Goal: Information Seeking & Learning: Learn about a topic

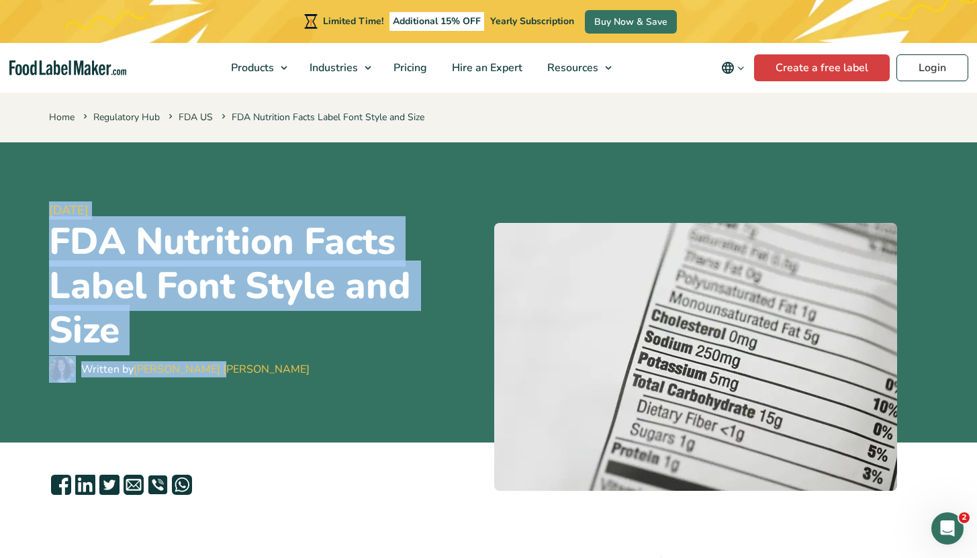
drag, startPoint x: 42, startPoint y: 201, endPoint x: 275, endPoint y: 385, distance: 297.3
click at [275, 385] on div "15 September, 2023 FDA Nutrition Facts Label Font Style and Size Written by Mar…" at bounding box center [489, 292] width 900 height 300
click at [275, 385] on div "15 September, 2023 FDA Nutrition Facts Label Font Style and Size Written by Mar…" at bounding box center [266, 292] width 434 height 268
drag, startPoint x: 274, startPoint y: 400, endPoint x: 36, endPoint y: 193, distance: 315.6
click at [36, 193] on header "15 September, 2023 FDA Nutrition Facts Label Font Style and Size Written by Mar…" at bounding box center [488, 292] width 977 height 300
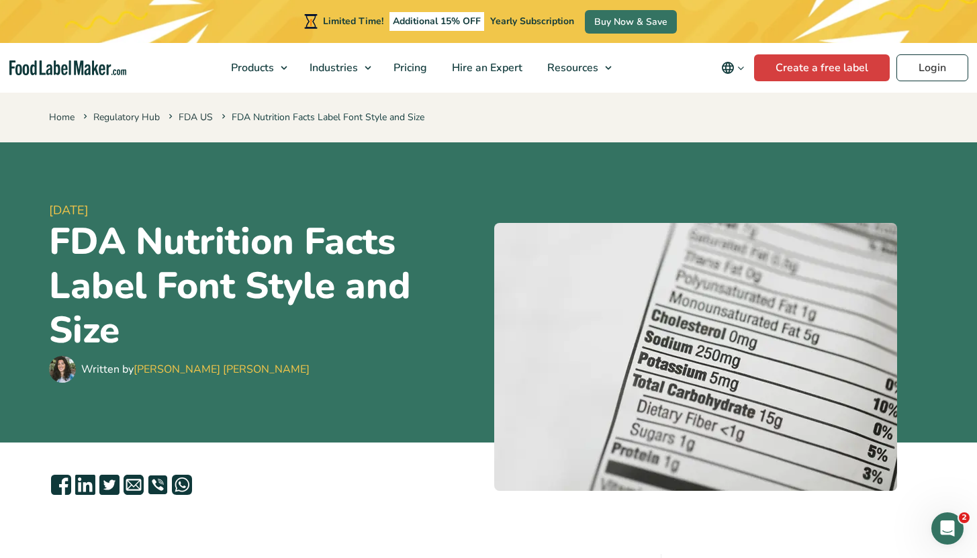
click at [36, 193] on header "15 September, 2023 FDA Nutrition Facts Label Font Style and Size Written by Mar…" at bounding box center [488, 292] width 977 height 300
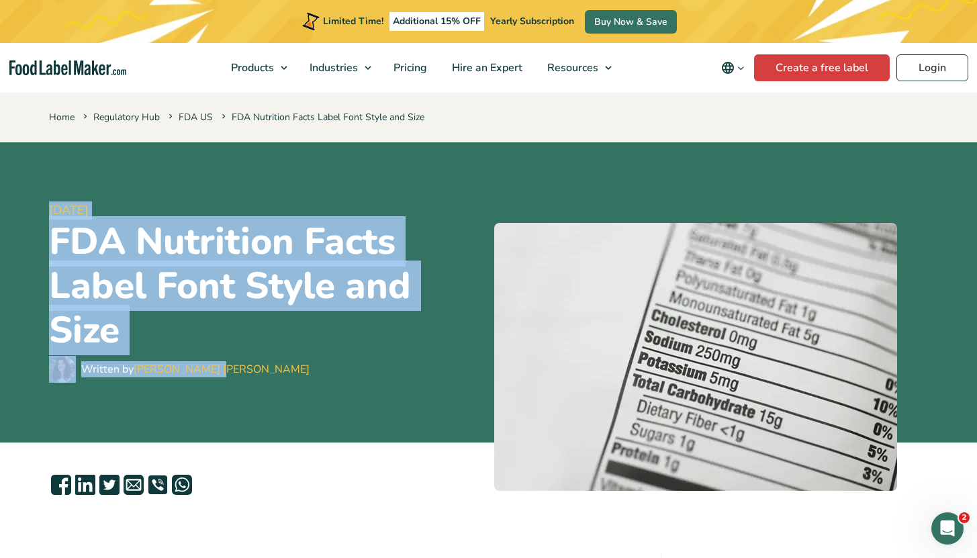
drag, startPoint x: 34, startPoint y: 194, endPoint x: 250, endPoint y: 377, distance: 283.6
click at [250, 377] on header "15 September, 2023 FDA Nutrition Facts Label Font Style and Size Written by Mar…" at bounding box center [488, 292] width 977 height 300
click at [248, 383] on div "15 September, 2023 FDA Nutrition Facts Label Font Style and Size Written by Mar…" at bounding box center [266, 292] width 434 height 268
drag, startPoint x: 93, startPoint y: 252, endPoint x: 53, endPoint y: 201, distance: 64.6
click at [53, 201] on div "15 September, 2023 FDA Nutrition Facts Label Font Style and Size Written by Mar…" at bounding box center [266, 292] width 434 height 268
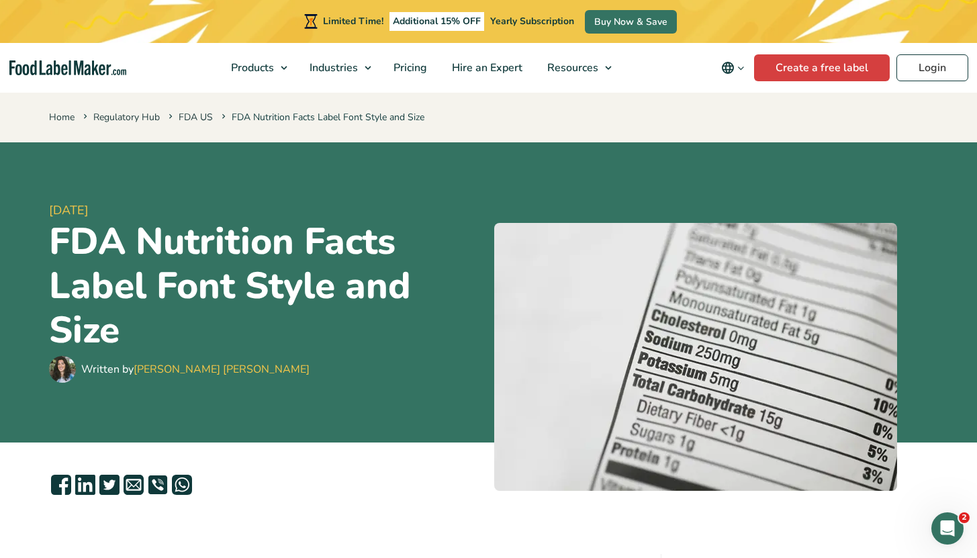
click at [23, 207] on header "15 September, 2023 FDA Nutrition Facts Label Font Style and Size Written by Mar…" at bounding box center [488, 292] width 977 height 300
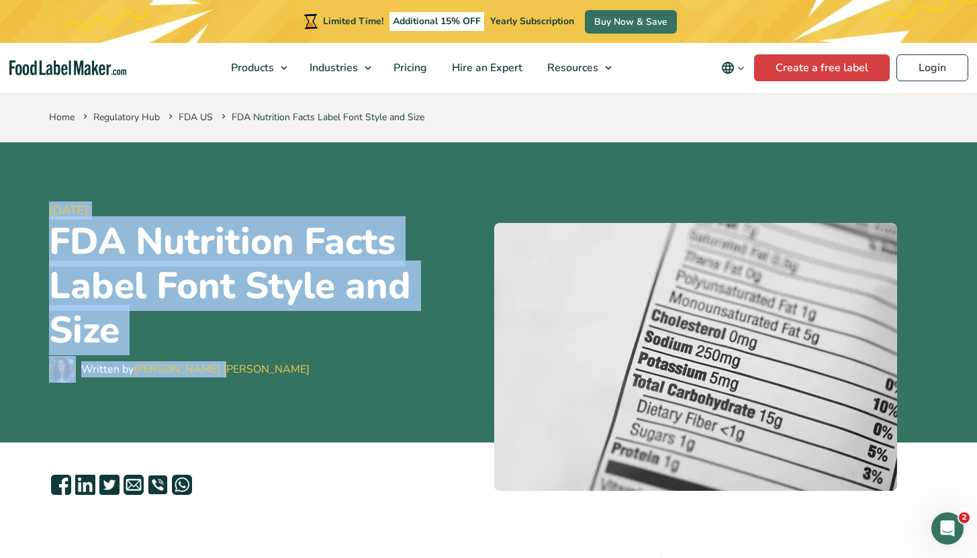
drag, startPoint x: 37, startPoint y: 193, endPoint x: 236, endPoint y: 371, distance: 267.2
click at [235, 371] on header "15 September, 2023 FDA Nutrition Facts Label Font Style and Size Written by Mar…" at bounding box center [488, 292] width 977 height 300
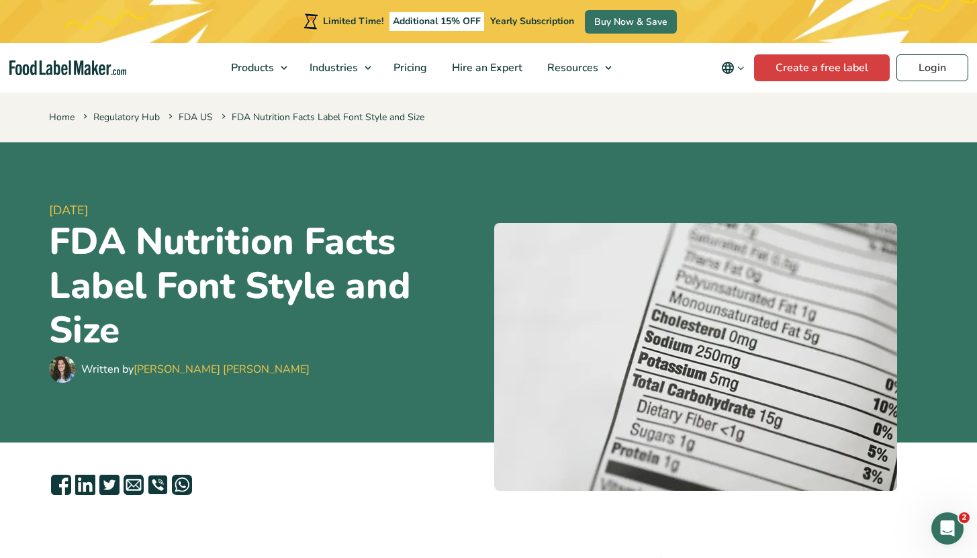
click at [236, 373] on div "Written by [PERSON_NAME] [PERSON_NAME]" at bounding box center [266, 369] width 434 height 27
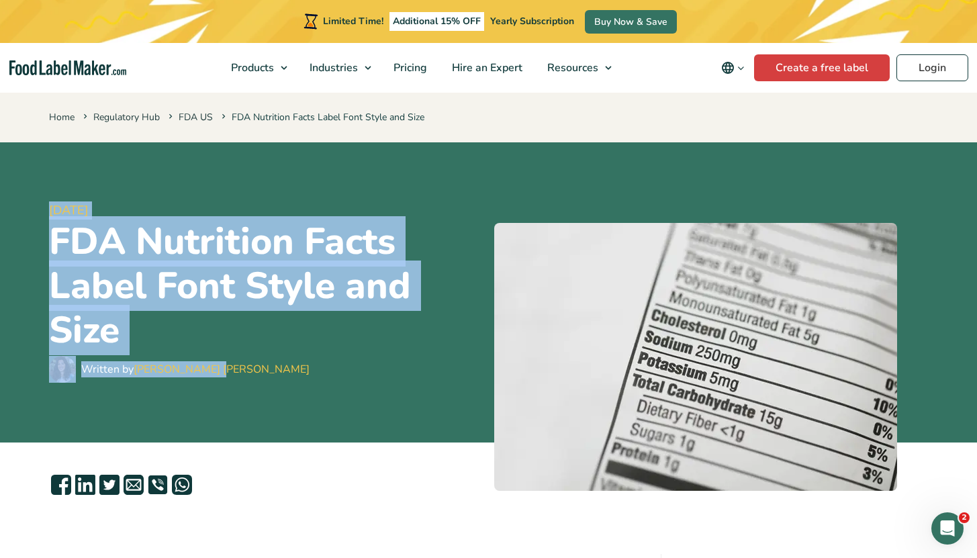
drag, startPoint x: 244, startPoint y: 389, endPoint x: 14, endPoint y: 179, distance: 310.9
click at [13, 179] on header "15 September, 2023 FDA Nutrition Facts Label Font Style and Size Written by Mar…" at bounding box center [488, 292] width 977 height 300
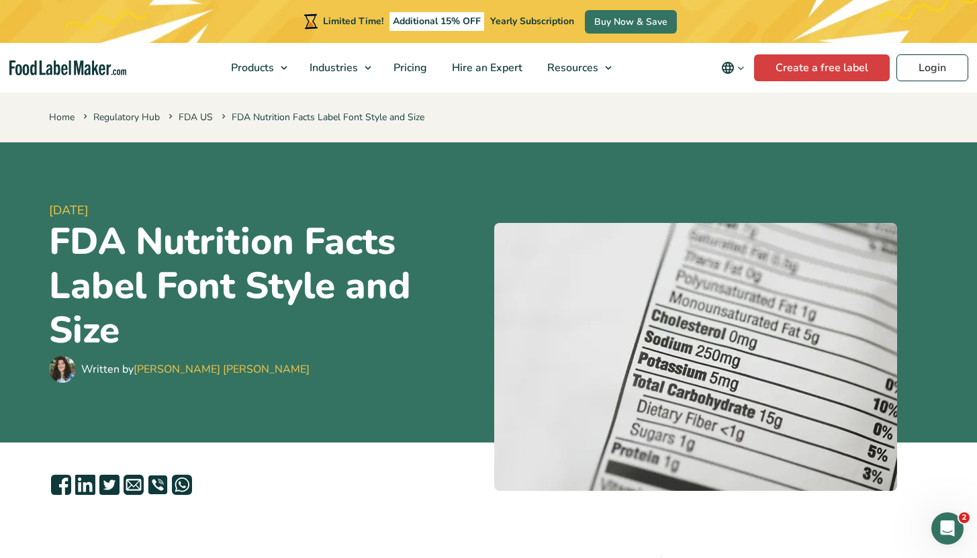
click at [15, 179] on header "15 September, 2023 FDA Nutrition Facts Label Font Style and Size Written by Mar…" at bounding box center [488, 292] width 977 height 300
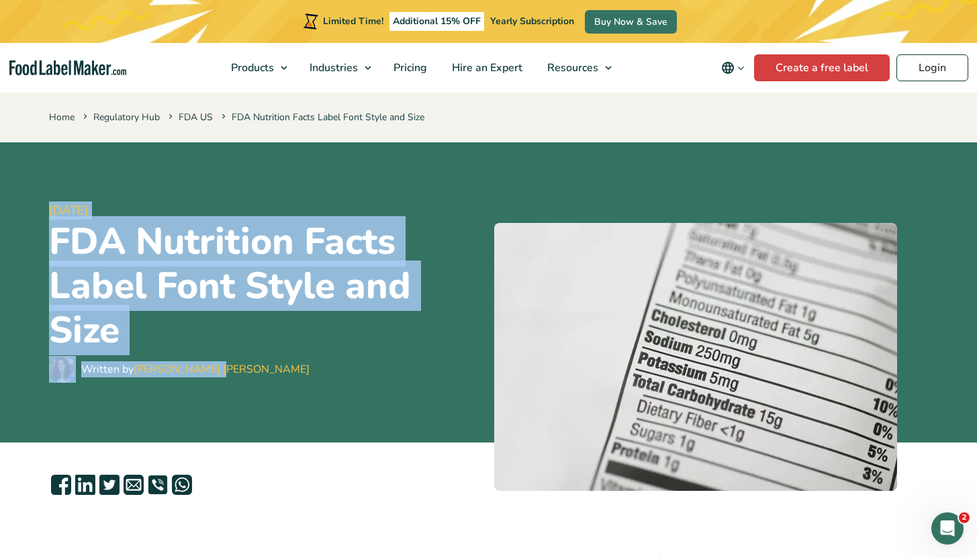
drag, startPoint x: 41, startPoint y: 196, endPoint x: 224, endPoint y: 403, distance: 276.4
click at [222, 404] on div "15 September, 2023 FDA Nutrition Facts Label Font Style and Size Written by Mar…" at bounding box center [489, 292] width 900 height 300
click at [230, 395] on div "15 September, 2023 FDA Nutrition Facts Label Font Style and Size Written by Mar…" at bounding box center [266, 292] width 434 height 268
drag, startPoint x: 230, startPoint y: 381, endPoint x: 40, endPoint y: 191, distance: 269.2
click at [40, 191] on div "15 September, 2023 FDA Nutrition Facts Label Font Style and Size Written by Mar…" at bounding box center [489, 292] width 900 height 300
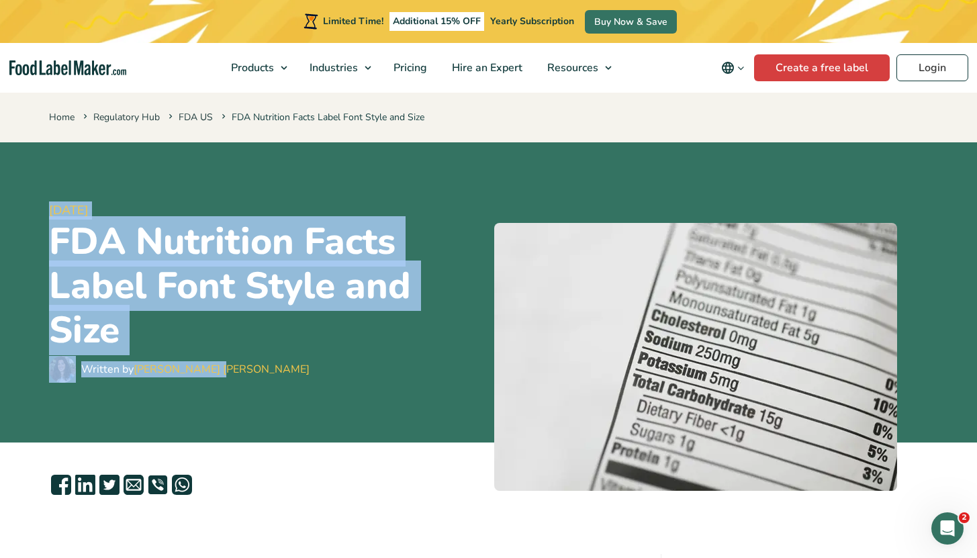
click at [40, 190] on div "15 September, 2023 FDA Nutrition Facts Label Font Style and Size Written by Mar…" at bounding box center [489, 292] width 900 height 300
drag, startPoint x: 67, startPoint y: 248, endPoint x: 232, endPoint y: 389, distance: 216.7
click at [230, 389] on header "15 September, 2023 FDA Nutrition Facts Label Font Style and Size Written by Mar…" at bounding box center [488, 292] width 977 height 300
click at [242, 361] on div "Written by [PERSON_NAME] [PERSON_NAME]" at bounding box center [266, 369] width 434 height 27
drag, startPoint x: 244, startPoint y: 370, endPoint x: 28, endPoint y: 200, distance: 275.0
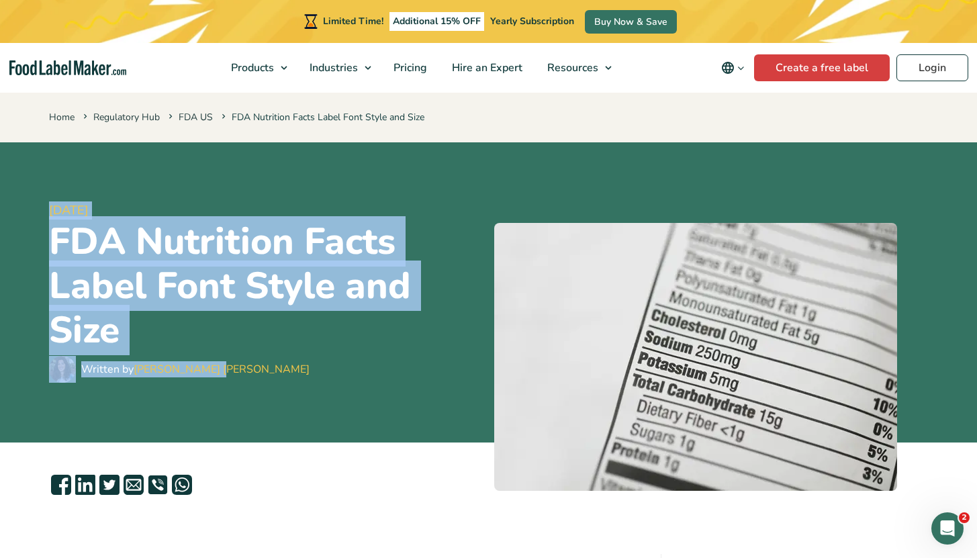
click at [29, 200] on header "15 September, 2023 FDA Nutrition Facts Label Font Style and Size Written by Mar…" at bounding box center [488, 292] width 977 height 300
click at [28, 200] on header "15 September, 2023 FDA Nutrition Facts Label Font Style and Size Written by Mar…" at bounding box center [488, 292] width 977 height 300
drag, startPoint x: 29, startPoint y: 196, endPoint x: 243, endPoint y: 379, distance: 281.5
click at [243, 379] on header "15 September, 2023 FDA Nutrition Facts Label Font Style and Size Written by Mar…" at bounding box center [488, 292] width 977 height 300
click at [243, 379] on div "Written by [PERSON_NAME] [PERSON_NAME]" at bounding box center [266, 369] width 434 height 27
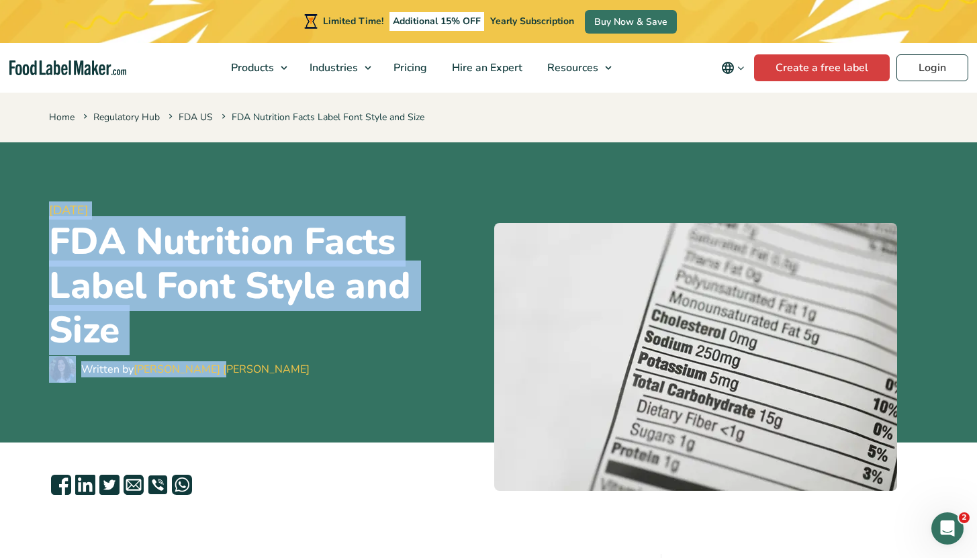
drag, startPoint x: 226, startPoint y: 375, endPoint x: 37, endPoint y: 212, distance: 250.4
click at [37, 212] on header "15 September, 2023 FDA Nutrition Facts Label Font Style and Size Written by Mar…" at bounding box center [488, 292] width 977 height 300
click at [36, 211] on header "15 September, 2023 FDA Nutrition Facts Label Font Style and Size Written by Mar…" at bounding box center [488, 292] width 977 height 300
drag, startPoint x: 34, startPoint y: 198, endPoint x: 226, endPoint y: 361, distance: 251.5
click at [226, 361] on header "15 September, 2023 FDA Nutrition Facts Label Font Style and Size Written by Mar…" at bounding box center [488, 292] width 977 height 300
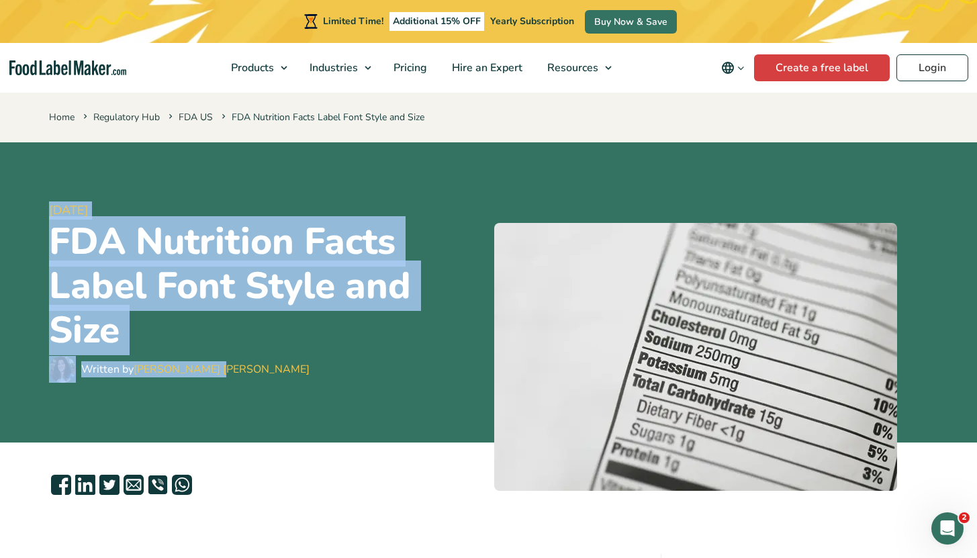
drag, startPoint x: 235, startPoint y: 379, endPoint x: 15, endPoint y: 204, distance: 281.1
click at [15, 204] on header "15 September, 2023 FDA Nutrition Facts Label Font Style and Size Written by Mar…" at bounding box center [488, 292] width 977 height 300
click at [15, 205] on header "15 September, 2023 FDA Nutrition Facts Label Font Style and Size Written by Mar…" at bounding box center [488, 292] width 977 height 300
drag, startPoint x: 53, startPoint y: 188, endPoint x: 250, endPoint y: 391, distance: 283.0
click at [250, 391] on div "15 September, 2023 FDA Nutrition Facts Label Font Style and Size Written by Mar…" at bounding box center [266, 292] width 434 height 268
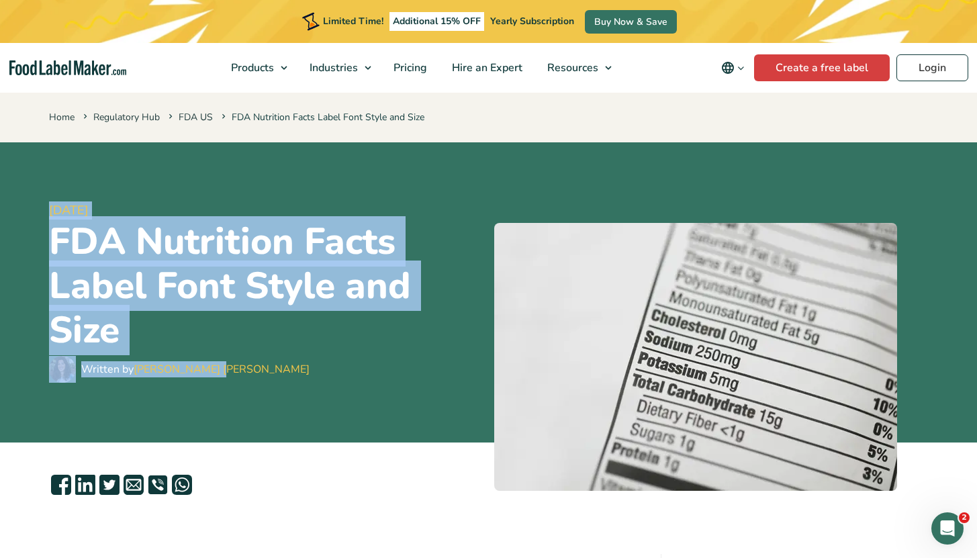
click at [249, 390] on div "15 September, 2023 FDA Nutrition Facts Label Font Style and Size Written by Mar…" at bounding box center [266, 292] width 434 height 268
drag, startPoint x: 209, startPoint y: 348, endPoint x: 5, endPoint y: 197, distance: 253.6
click at [5, 197] on header "15 September, 2023 FDA Nutrition Facts Label Font Style and Size Written by Mar…" at bounding box center [488, 292] width 977 height 300
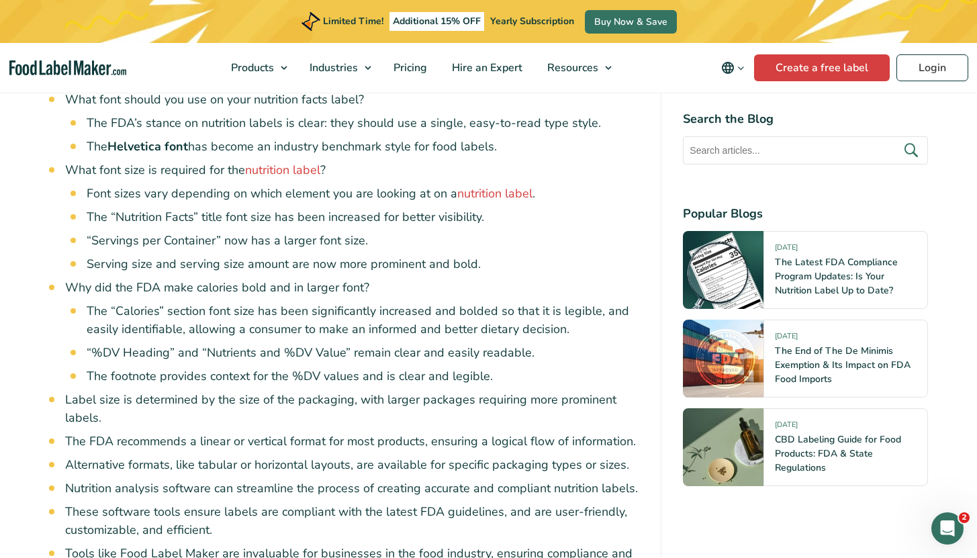
scroll to position [1240, 0]
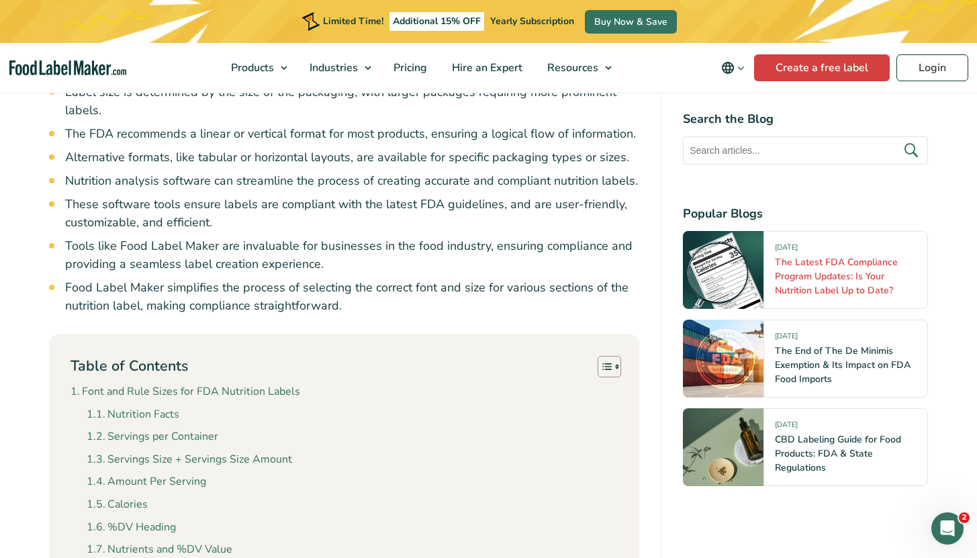
click at [829, 291] on link "The Latest FDA Compliance Program Updates: Is Your Nutrition Label Up to Date?" at bounding box center [836, 276] width 123 height 41
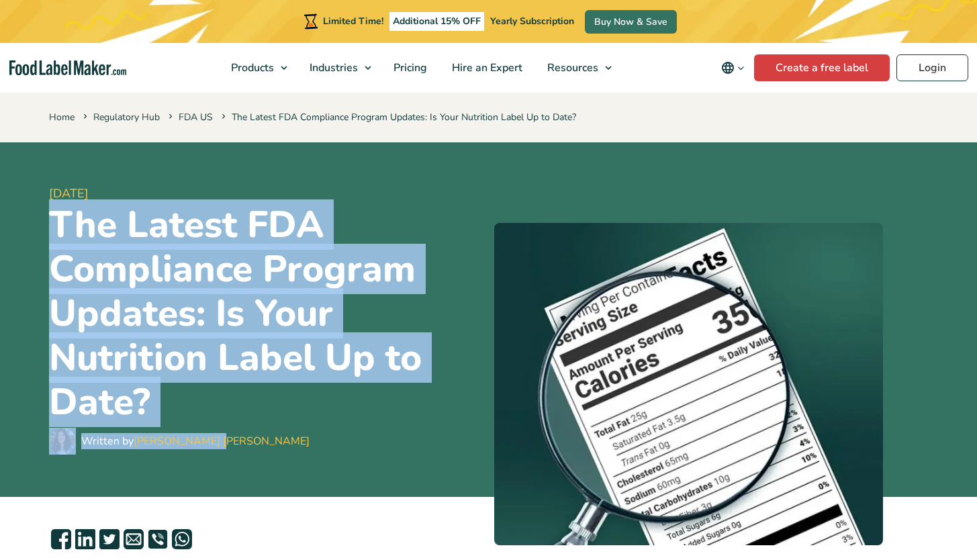
click at [332, 467] on header "[DATE] The Latest FDA Compliance Program Updates: Is Your Nutrition Label Up to…" at bounding box center [488, 319] width 977 height 355
click at [332, 467] on div "[DATE] The Latest FDA Compliance Program Updates: Is Your Nutrition Label Up to…" at bounding box center [266, 319] width 434 height 322
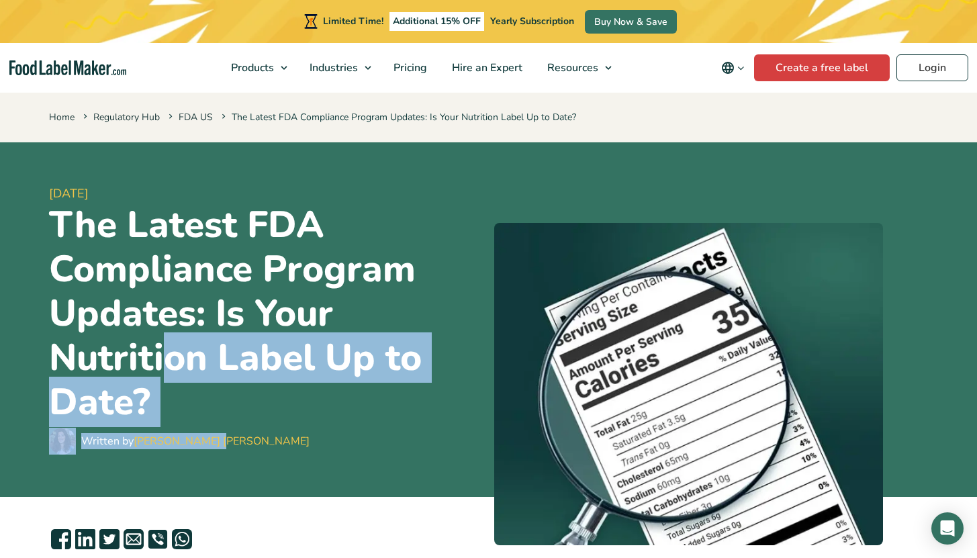
drag, startPoint x: 283, startPoint y: 461, endPoint x: 24, endPoint y: 245, distance: 337.0
click at [72, 293] on div "[DATE] The Latest FDA Compliance Program Updates: Is Your Nutrition Label Up to…" at bounding box center [266, 319] width 434 height 322
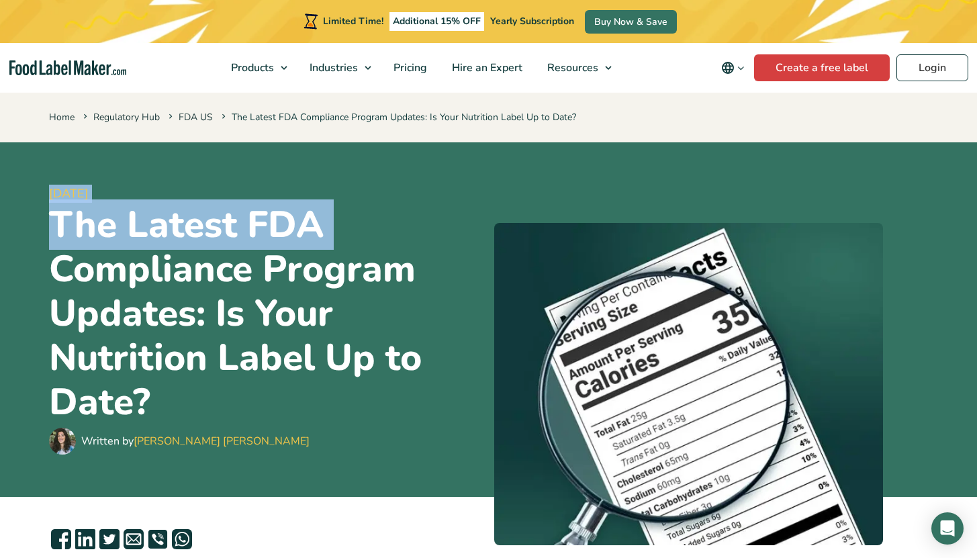
drag, startPoint x: 24, startPoint y: 245, endPoint x: 8, endPoint y: 190, distance: 57.4
click at [8, 190] on header "[DATE] The Latest FDA Compliance Program Updates: Is Your Nutrition Label Up to…" at bounding box center [488, 319] width 977 height 355
click at [9, 183] on header "[DATE] The Latest FDA Compliance Program Updates: Is Your Nutrition Label Up to…" at bounding box center [488, 319] width 977 height 355
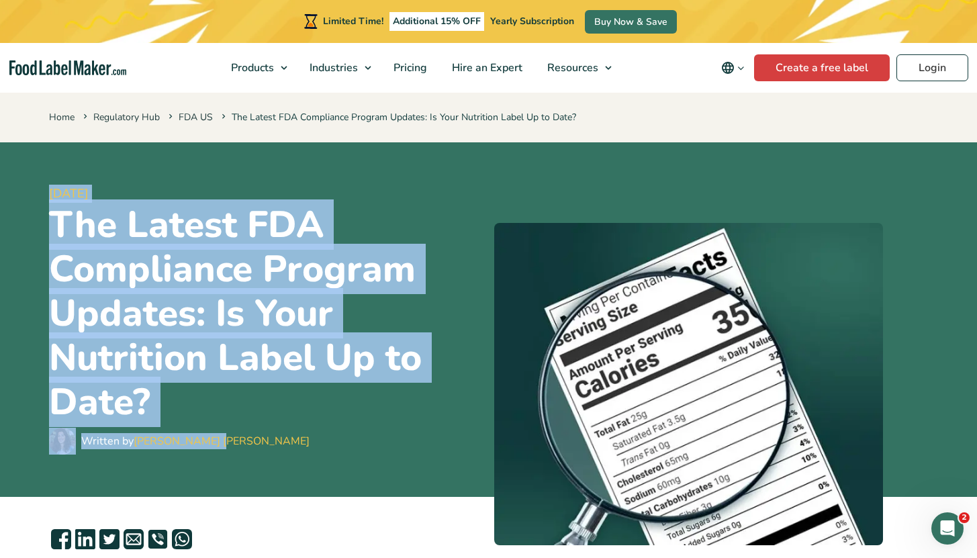
drag, startPoint x: 12, startPoint y: 181, endPoint x: 236, endPoint y: 462, distance: 359.3
click at [236, 462] on header "[DATE] The Latest FDA Compliance Program Updates: Is Your Nutrition Label Up to…" at bounding box center [488, 319] width 977 height 355
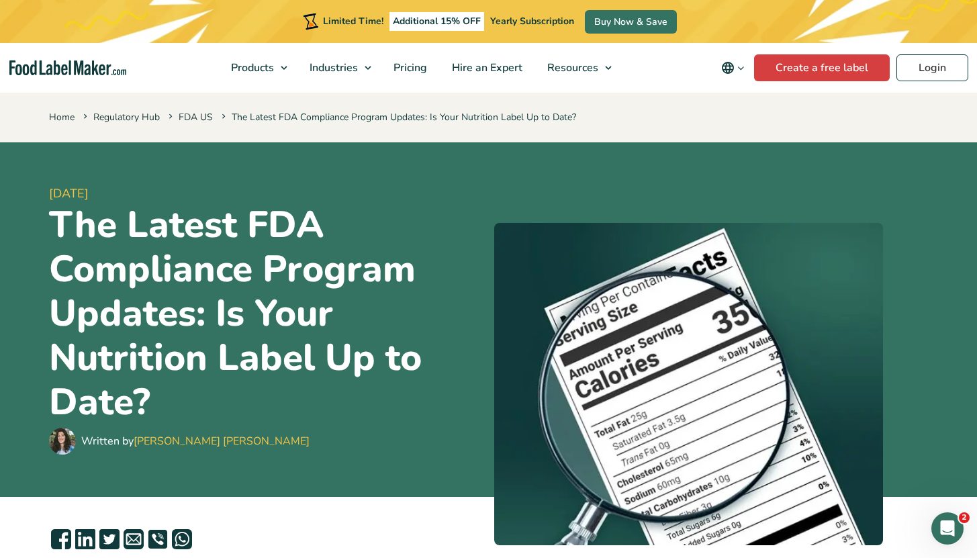
click at [238, 461] on div "[DATE] The Latest FDA Compliance Program Updates: Is Your Nutrition Label Up to…" at bounding box center [266, 319] width 434 height 322
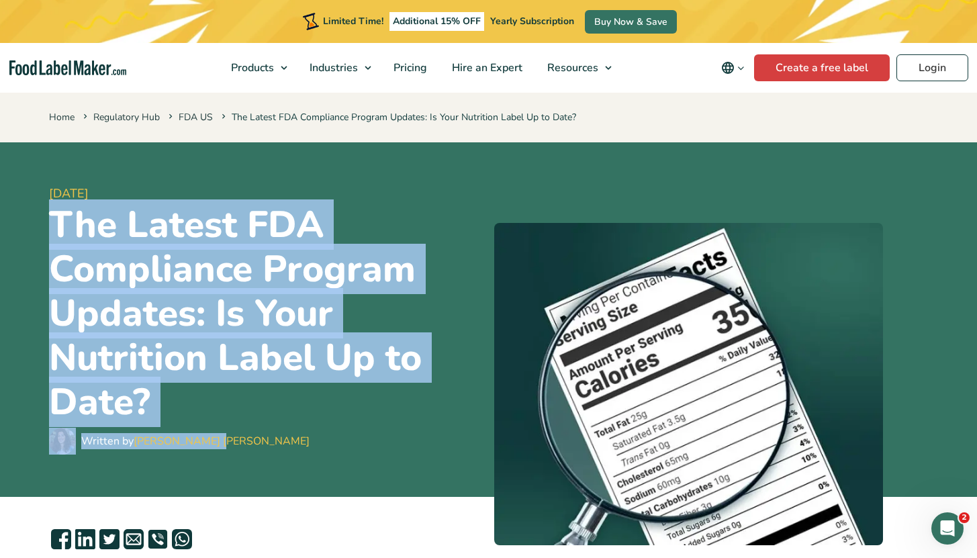
drag, startPoint x: 293, startPoint y: 450, endPoint x: 9, endPoint y: 197, distance: 379.5
click at [9, 198] on header "[DATE] The Latest FDA Compliance Program Updates: Is Your Nutrition Label Up to…" at bounding box center [488, 319] width 977 height 355
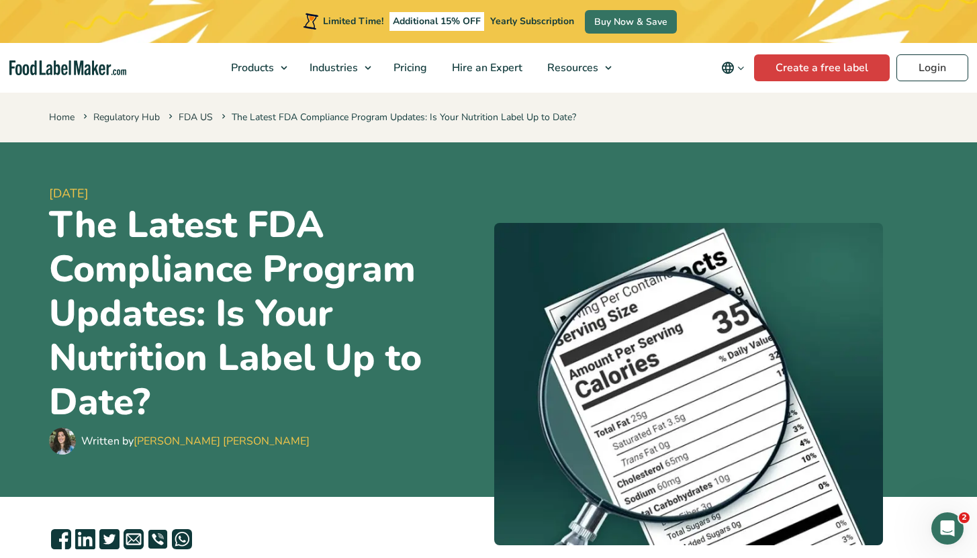
click at [15, 191] on header "[DATE] The Latest FDA Compliance Program Updates: Is Your Nutrition Label Up to…" at bounding box center [488, 319] width 977 height 355
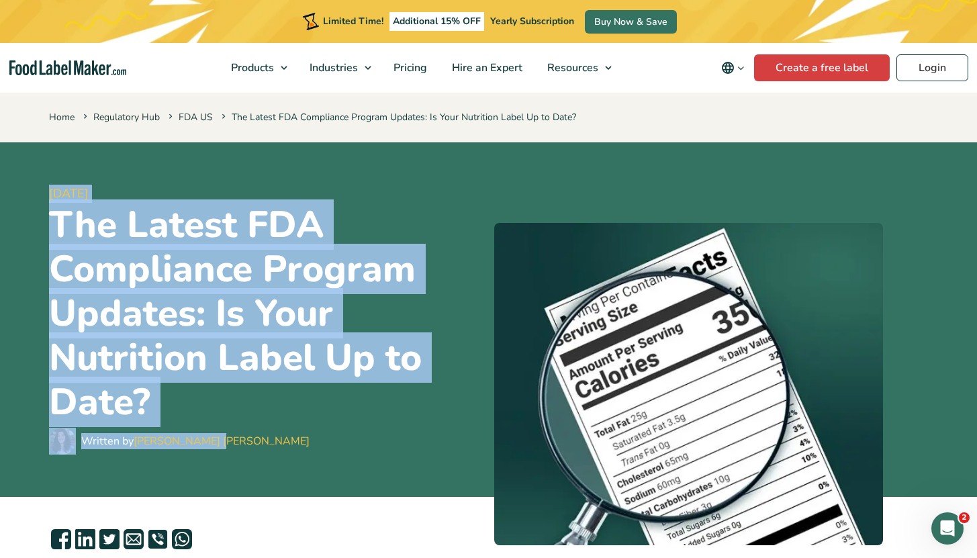
drag, startPoint x: 103, startPoint y: 324, endPoint x: 264, endPoint y: 443, distance: 199.8
click at [264, 443] on header "[DATE] The Latest FDA Compliance Program Updates: Is Your Nutrition Label Up to…" at bounding box center [488, 319] width 977 height 355
click at [264, 443] on div "Written by [PERSON_NAME] [PERSON_NAME]" at bounding box center [266, 441] width 434 height 27
drag, startPoint x: 21, startPoint y: 171, endPoint x: 297, endPoint y: 459, distance: 398.5
click at [297, 459] on header "[DATE] The Latest FDA Compliance Program Updates: Is Your Nutrition Label Up to…" at bounding box center [488, 319] width 977 height 355
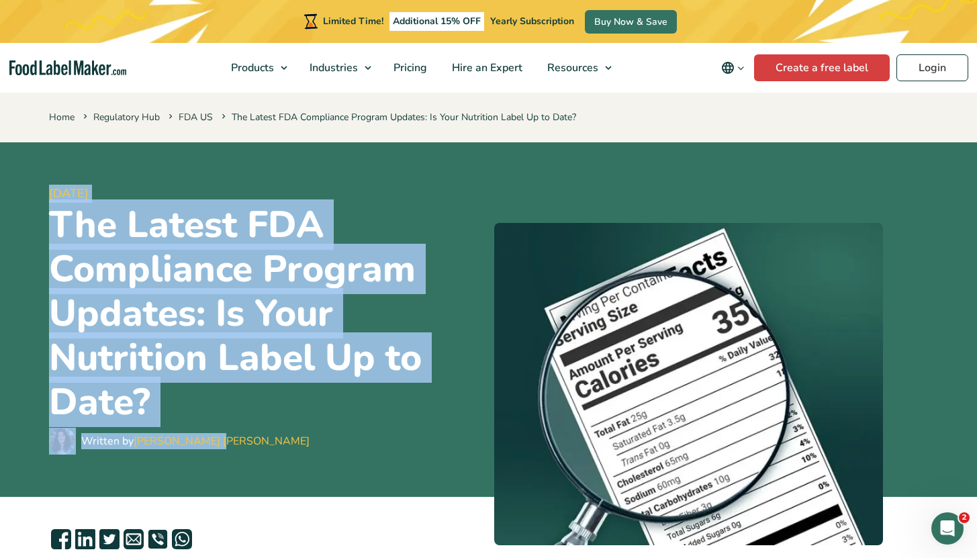
click at [297, 459] on div "[DATE] The Latest FDA Compliance Program Updates: Is Your Nutrition Label Up to…" at bounding box center [266, 319] width 434 height 322
drag, startPoint x: 274, startPoint y: 458, endPoint x: 38, endPoint y: 193, distance: 354.8
click at [38, 193] on header "[DATE] The Latest FDA Compliance Program Updates: Is Your Nutrition Label Up to…" at bounding box center [488, 319] width 977 height 355
click at [34, 191] on header "[DATE] The Latest FDA Compliance Program Updates: Is Your Nutrition Label Up to…" at bounding box center [488, 319] width 977 height 355
drag, startPoint x: 33, startPoint y: 182, endPoint x: 256, endPoint y: 455, distance: 352.7
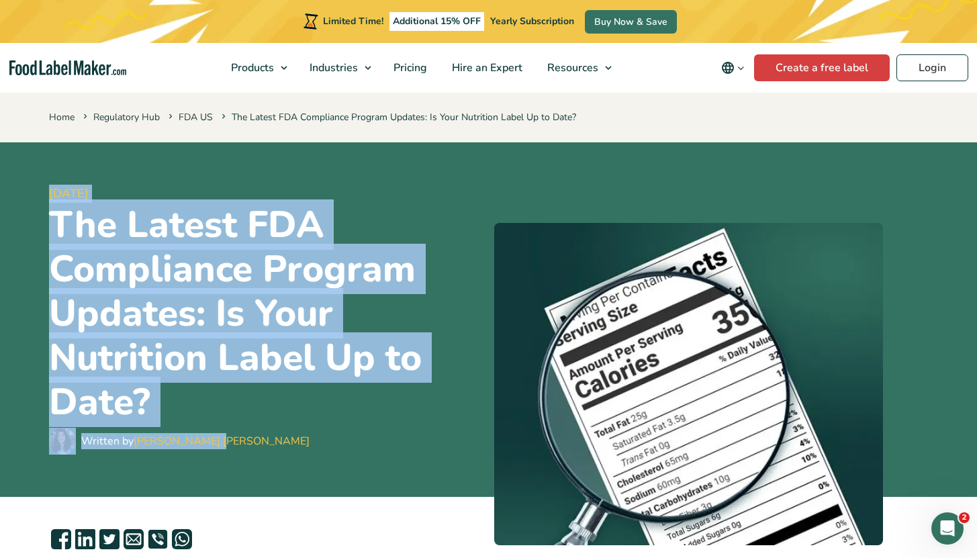
click at [256, 455] on header "[DATE] The Latest FDA Compliance Program Updates: Is Your Nutrition Label Up to…" at bounding box center [488, 319] width 977 height 355
click at [256, 455] on div "[DATE] The Latest FDA Compliance Program Updates: Is Your Nutrition Label Up to…" at bounding box center [266, 319] width 434 height 322
drag, startPoint x: 225, startPoint y: 398, endPoint x: 54, endPoint y: 214, distance: 250.4
click at [54, 215] on div "[DATE] The Latest FDA Compliance Program Updates: Is Your Nutrition Label Up to…" at bounding box center [266, 319] width 434 height 322
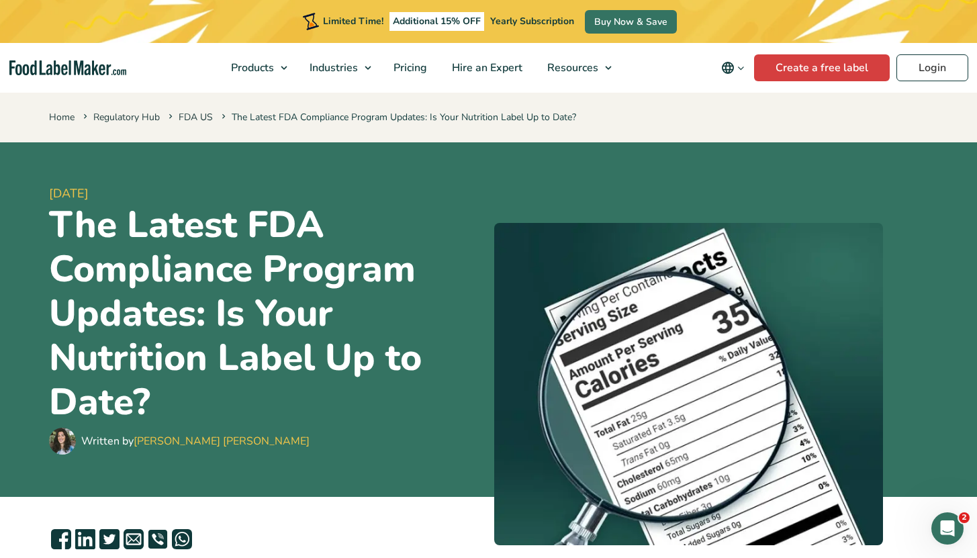
click at [35, 189] on header "[DATE] The Latest FDA Compliance Program Updates: Is Your Nutrition Label Up to…" at bounding box center [488, 319] width 977 height 355
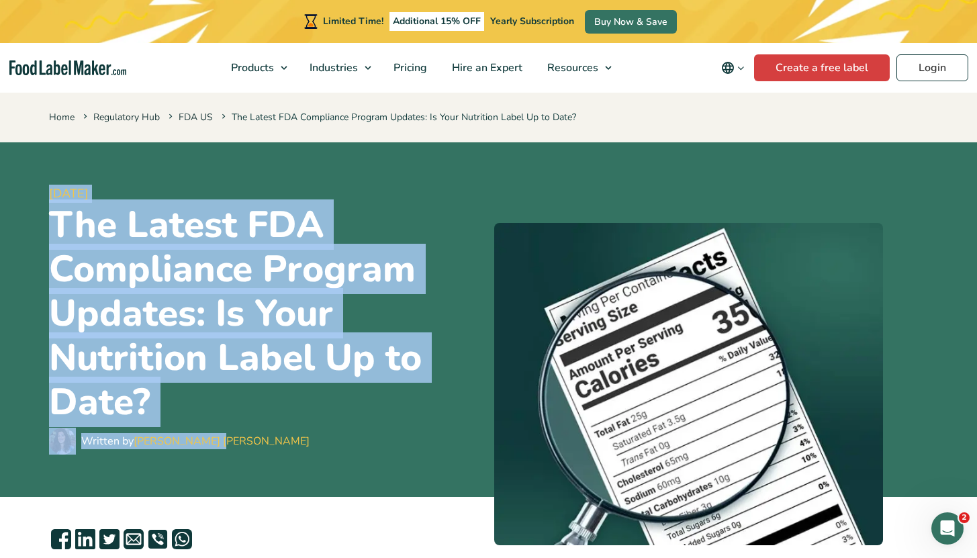
drag, startPoint x: 36, startPoint y: 181, endPoint x: 312, endPoint y: 445, distance: 381.9
click at [312, 445] on header "[DATE] The Latest FDA Compliance Program Updates: Is Your Nutrition Label Up to…" at bounding box center [488, 319] width 977 height 355
click at [312, 445] on div "Written by [PERSON_NAME] [PERSON_NAME]" at bounding box center [266, 441] width 434 height 27
drag, startPoint x: 273, startPoint y: 448, endPoint x: 11, endPoint y: 207, distance: 355.9
click at [21, 223] on header "[DATE] The Latest FDA Compliance Program Updates: Is Your Nutrition Label Up to…" at bounding box center [488, 319] width 977 height 355
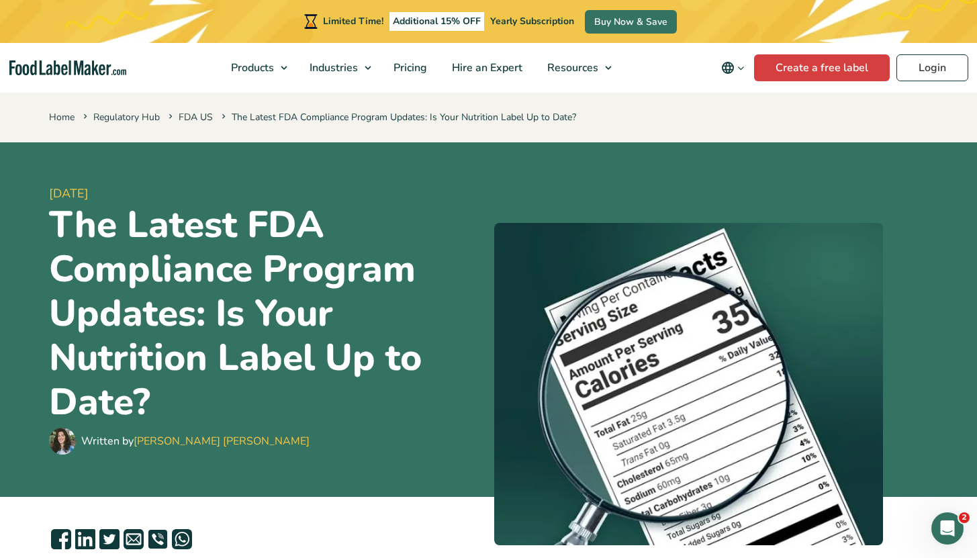
click at [1, 177] on header "[DATE] The Latest FDA Compliance Program Updates: Is Your Nutrition Label Up to…" at bounding box center [488, 319] width 977 height 355
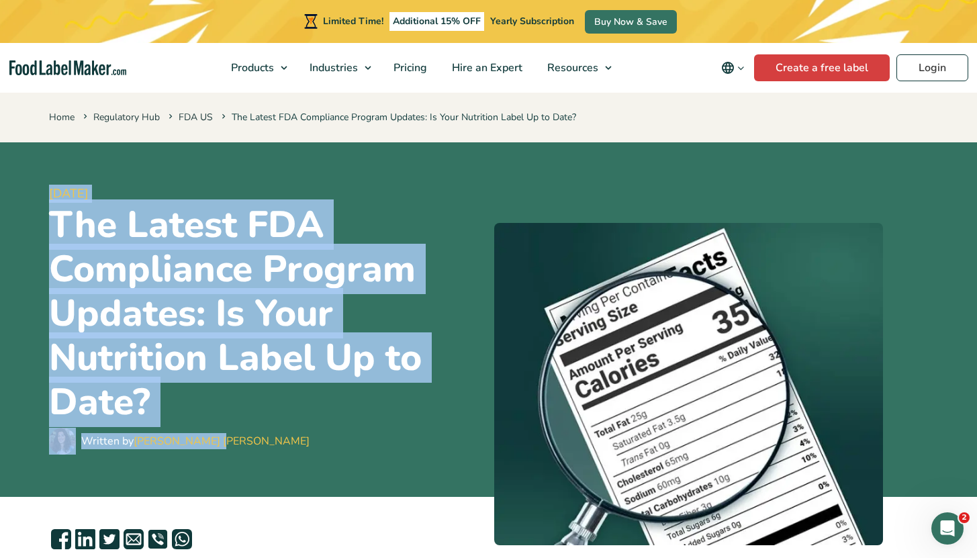
drag, startPoint x: 24, startPoint y: 171, endPoint x: 293, endPoint y: 449, distance: 386.1
click at [293, 449] on header "[DATE] The Latest FDA Compliance Program Updates: Is Your Nutrition Label Up to…" at bounding box center [488, 319] width 977 height 355
click at [293, 449] on div "Written by [PERSON_NAME] [PERSON_NAME]" at bounding box center [266, 441] width 434 height 27
drag, startPoint x: 234, startPoint y: 458, endPoint x: 26, endPoint y: 191, distance: 339.2
click at [22, 212] on header "[DATE] The Latest FDA Compliance Program Updates: Is Your Nutrition Label Up to…" at bounding box center [488, 319] width 977 height 355
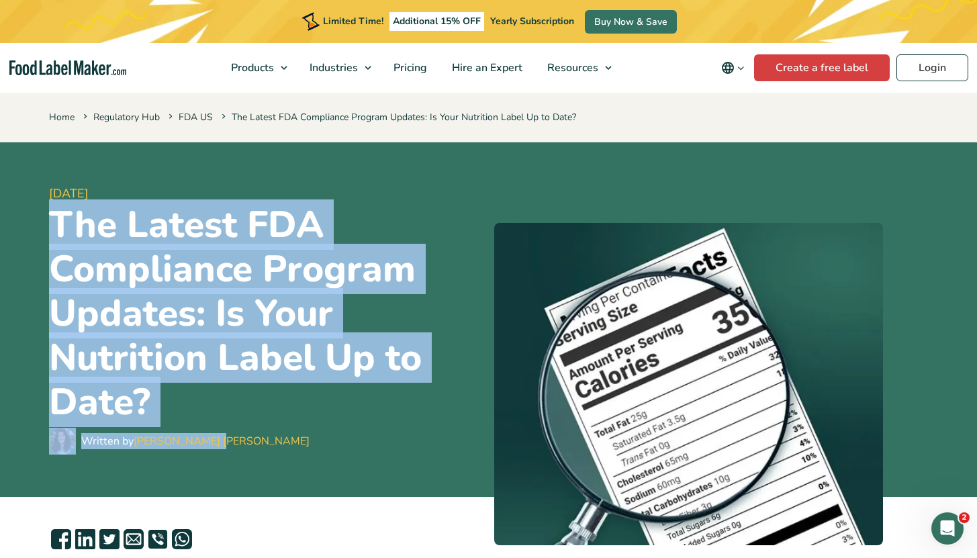
click at [26, 189] on header "[DATE] The Latest FDA Compliance Program Updates: Is Your Nutrition Label Up to…" at bounding box center [488, 319] width 977 height 355
drag, startPoint x: 34, startPoint y: 181, endPoint x: 276, endPoint y: 437, distance: 352.0
click at [276, 437] on header "[DATE] The Latest FDA Compliance Program Updates: Is Your Nutrition Label Up to…" at bounding box center [488, 319] width 977 height 355
click at [276, 437] on div "Written by [PERSON_NAME] [PERSON_NAME]" at bounding box center [266, 441] width 434 height 27
drag, startPoint x: 240, startPoint y: 415, endPoint x: 24, endPoint y: 165, distance: 330.4
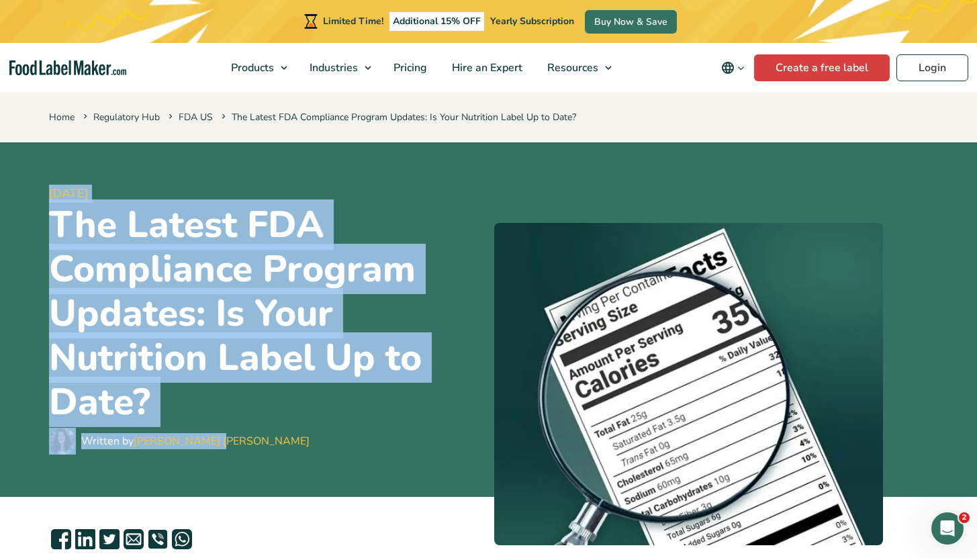
click at [24, 165] on header "[DATE] The Latest FDA Compliance Program Updates: Is Your Nutrition Label Up to…" at bounding box center [488, 319] width 977 height 355
click at [24, 166] on header "[DATE] The Latest FDA Compliance Program Updates: Is Your Nutrition Label Up to…" at bounding box center [488, 319] width 977 height 355
drag, startPoint x: 26, startPoint y: 173, endPoint x: 293, endPoint y: 451, distance: 385.1
click at [293, 451] on header "[DATE] The Latest FDA Compliance Program Updates: Is Your Nutrition Label Up to…" at bounding box center [488, 319] width 977 height 355
click at [291, 455] on div "[DATE] The Latest FDA Compliance Program Updates: Is Your Nutrition Label Up to…" at bounding box center [266, 319] width 434 height 322
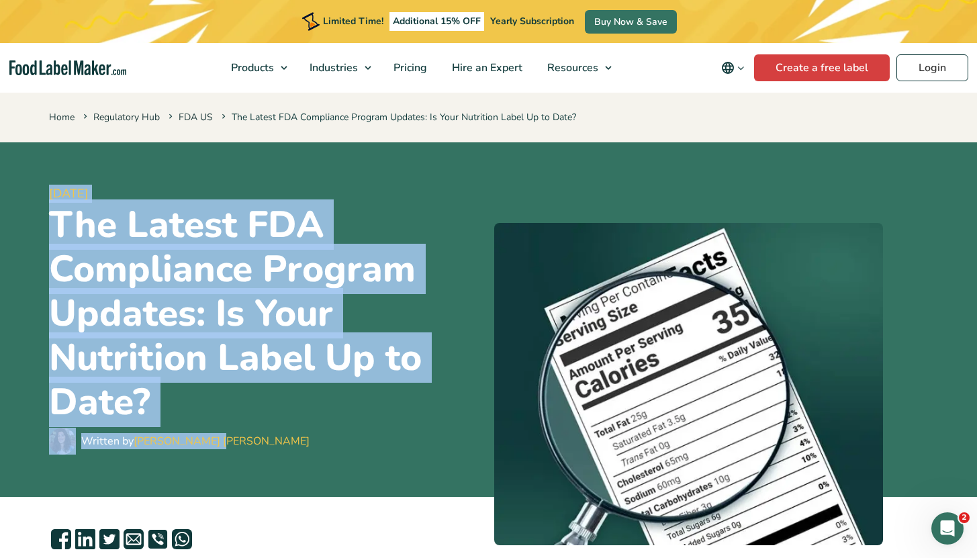
drag, startPoint x: 210, startPoint y: 408, endPoint x: 31, endPoint y: 172, distance: 295.7
click at [31, 172] on header "[DATE] The Latest FDA Compliance Program Updates: Is Your Nutrition Label Up to…" at bounding box center [488, 319] width 977 height 355
drag, startPoint x: 48, startPoint y: 193, endPoint x: 336, endPoint y: 475, distance: 403.1
click at [335, 471] on header "[DATE] The Latest FDA Compliance Program Updates: Is Your Nutrition Label Up to…" at bounding box center [488, 319] width 977 height 355
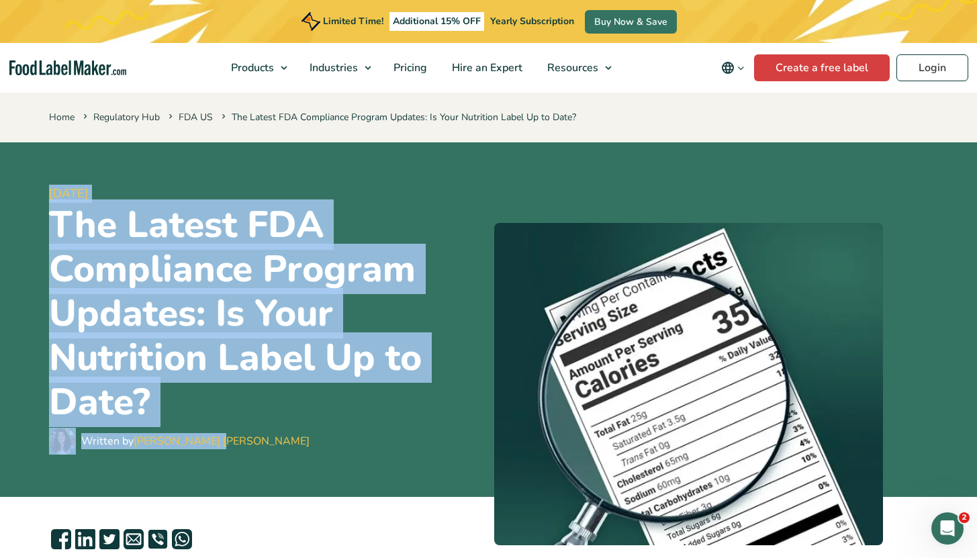
click at [336, 475] on div "[DATE] The Latest FDA Compliance Program Updates: Is Your Nutrition Label Up to…" at bounding box center [266, 319] width 434 height 322
drag, startPoint x: 262, startPoint y: 455, endPoint x: 38, endPoint y: 195, distance: 343.3
click at [40, 197] on div "[DATE] The Latest FDA Compliance Program Updates: Is Your Nutrition Label Up to…" at bounding box center [489, 319] width 900 height 355
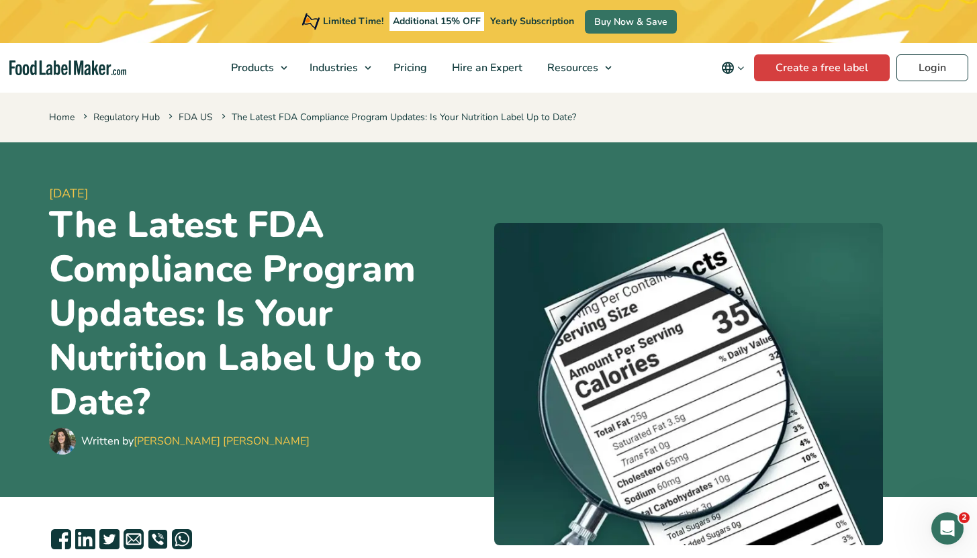
click at [31, 184] on header "[DATE] The Latest FDA Compliance Program Updates: Is Your Nutrition Label Up to…" at bounding box center [488, 319] width 977 height 355
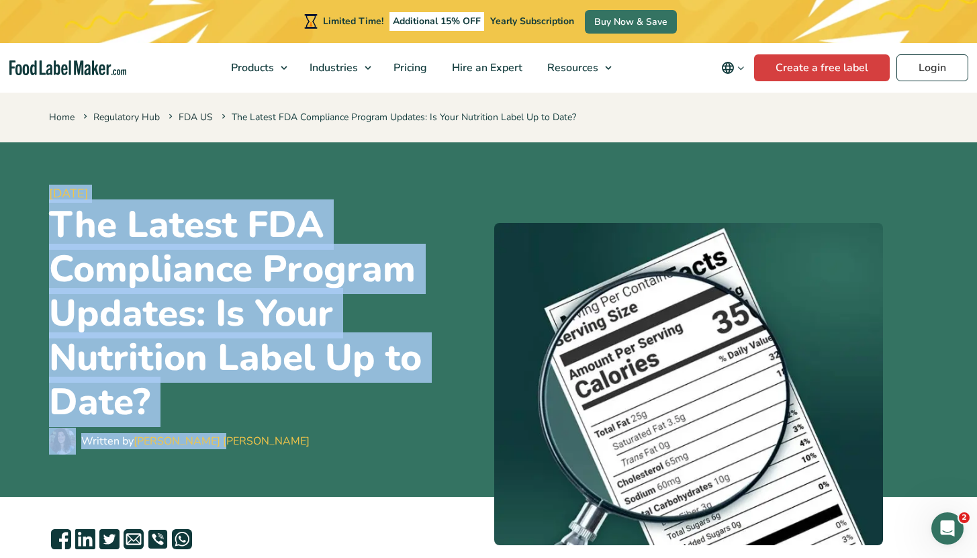
drag, startPoint x: 32, startPoint y: 177, endPoint x: 287, endPoint y: 472, distance: 389.9
click at [287, 472] on header "[DATE] The Latest FDA Compliance Program Updates: Is Your Nutrition Label Up to…" at bounding box center [488, 319] width 977 height 355
click at [287, 472] on div "[DATE] The Latest FDA Compliance Program Updates: Is Your Nutrition Label Up to…" at bounding box center [266, 319] width 434 height 322
drag, startPoint x: 279, startPoint y: 461, endPoint x: 11, endPoint y: 185, distance: 385.1
click at [11, 185] on header "[DATE] The Latest FDA Compliance Program Updates: Is Your Nutrition Label Up to…" at bounding box center [488, 319] width 977 height 355
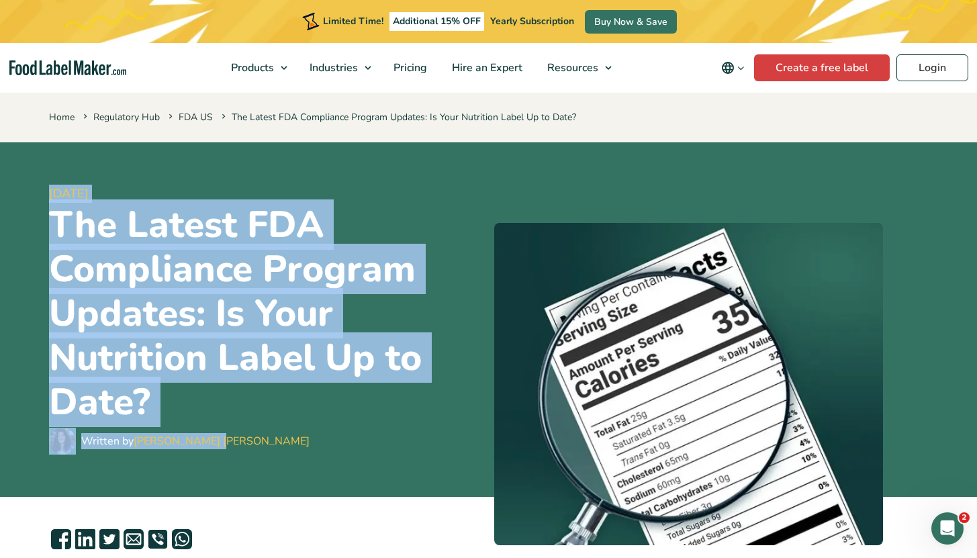
click at [11, 185] on header "[DATE] The Latest FDA Compliance Program Updates: Is Your Nutrition Label Up to…" at bounding box center [488, 319] width 977 height 355
drag, startPoint x: 21, startPoint y: 169, endPoint x: 289, endPoint y: 455, distance: 391.5
click at [288, 455] on header "[DATE] The Latest FDA Compliance Program Updates: Is Your Nutrition Label Up to…" at bounding box center [488, 319] width 977 height 355
click at [289, 461] on div "[DATE] The Latest FDA Compliance Program Updates: Is Your Nutrition Label Up to…" at bounding box center [266, 319] width 434 height 322
drag, startPoint x: 282, startPoint y: 463, endPoint x: 34, endPoint y: 171, distance: 383.6
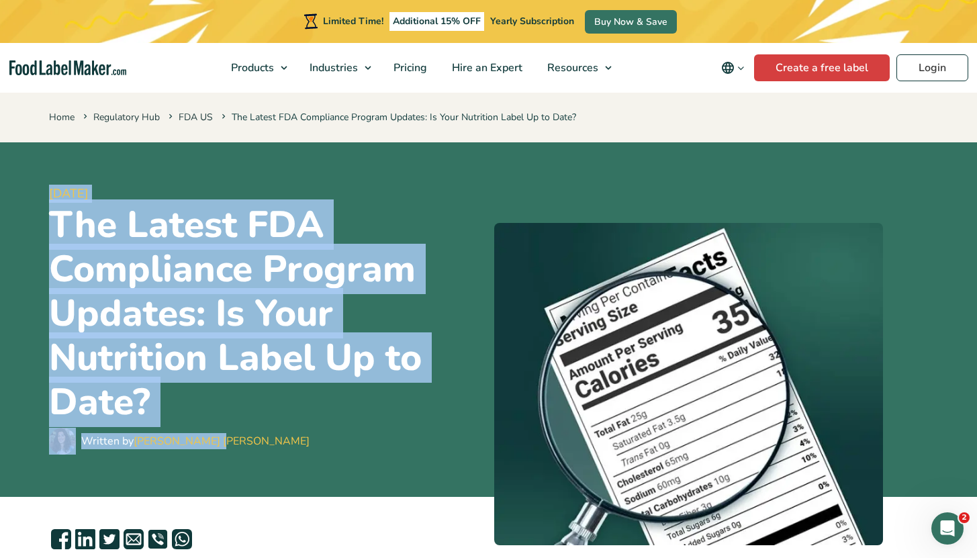
click at [34, 171] on header "[DATE] The Latest FDA Compliance Program Updates: Is Your Nutrition Label Up to…" at bounding box center [488, 319] width 977 height 355
drag, startPoint x: 36, startPoint y: 179, endPoint x: 245, endPoint y: 436, distance: 331.3
click at [245, 436] on header "[DATE] The Latest FDA Compliance Program Updates: Is Your Nutrition Label Up to…" at bounding box center [488, 319] width 977 height 355
click at [249, 443] on div "Written by [PERSON_NAME] [PERSON_NAME]" at bounding box center [266, 441] width 434 height 27
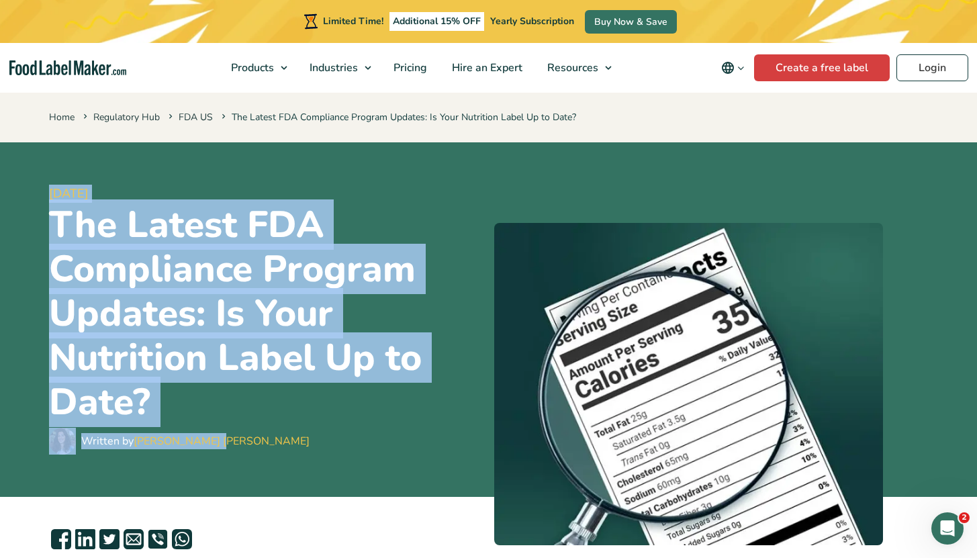
drag, startPoint x: 262, startPoint y: 460, endPoint x: 48, endPoint y: 186, distance: 347.4
click at [49, 186] on div "[DATE] The Latest FDA Compliance Program Updates: Is Your Nutrition Label Up to…" at bounding box center [266, 319] width 434 height 322
click at [34, 166] on header "[DATE] The Latest FDA Compliance Program Updates: Is Your Nutrition Label Up to…" at bounding box center [488, 319] width 977 height 355
drag, startPoint x: 32, startPoint y: 173, endPoint x: 262, endPoint y: 437, distance: 350.8
click at [262, 437] on header "[DATE] The Latest FDA Compliance Program Updates: Is Your Nutrition Label Up to…" at bounding box center [488, 319] width 977 height 355
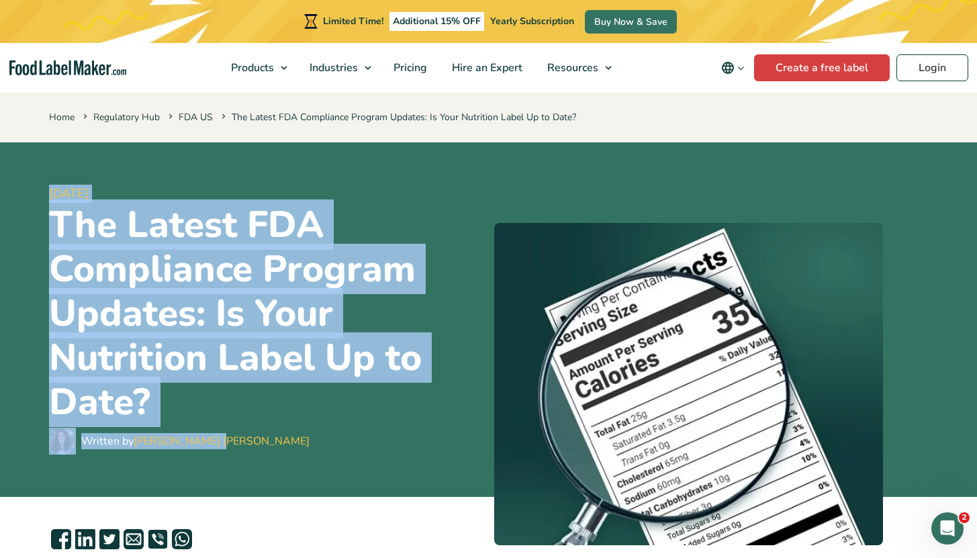
click at [267, 459] on div "[DATE] The Latest FDA Compliance Program Updates: Is Your Nutrition Label Up to…" at bounding box center [266, 319] width 434 height 322
drag, startPoint x: 256, startPoint y: 459, endPoint x: 23, endPoint y: 176, distance: 366.9
click at [23, 176] on header "[DATE] The Latest FDA Compliance Program Updates: Is Your Nutrition Label Up to…" at bounding box center [488, 319] width 977 height 355
drag, startPoint x: 32, startPoint y: 179, endPoint x: 254, endPoint y: 438, distance: 341.4
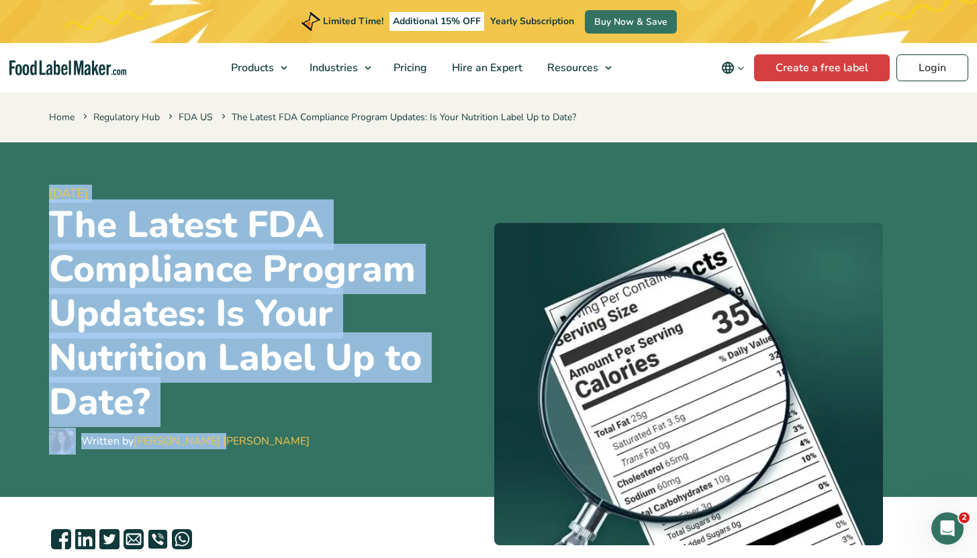
click at [254, 438] on header "[DATE] The Latest FDA Compliance Program Updates: Is Your Nutrition Label Up to…" at bounding box center [488, 319] width 977 height 355
click at [254, 438] on div "Written by [PERSON_NAME] [PERSON_NAME]" at bounding box center [266, 441] width 434 height 27
drag, startPoint x: 287, startPoint y: 445, endPoint x: 33, endPoint y: 185, distance: 363.7
click at [33, 184] on header "[DATE] The Latest FDA Compliance Program Updates: Is Your Nutrition Label Up to…" at bounding box center [488, 319] width 977 height 355
click at [32, 185] on header "[DATE] The Latest FDA Compliance Program Updates: Is Your Nutrition Label Up to…" at bounding box center [488, 319] width 977 height 355
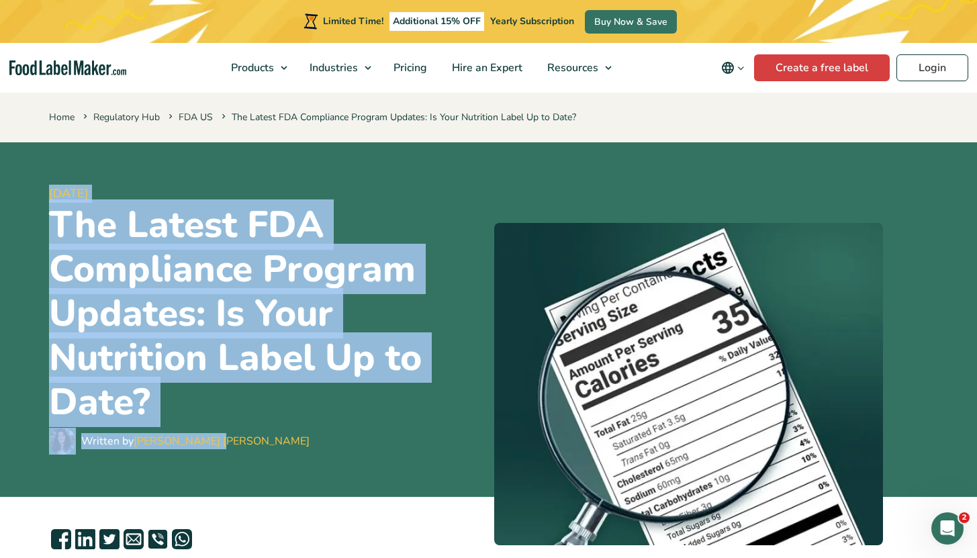
drag, startPoint x: 38, startPoint y: 189, endPoint x: 312, endPoint y: 455, distance: 381.8
click at [312, 455] on header "[DATE] The Latest FDA Compliance Program Updates: Is Your Nutrition Label Up to…" at bounding box center [488, 319] width 977 height 355
click at [312, 455] on div "[DATE] The Latest FDA Compliance Program Updates: Is Your Nutrition Label Up to…" at bounding box center [266, 319] width 434 height 322
drag, startPoint x: 56, startPoint y: 223, endPoint x: 251, endPoint y: 393, distance: 258.9
click at [251, 393] on h1 "The Latest FDA Compliance Program Updates: Is Your Nutrition Label Up to Date?" at bounding box center [266, 314] width 434 height 222
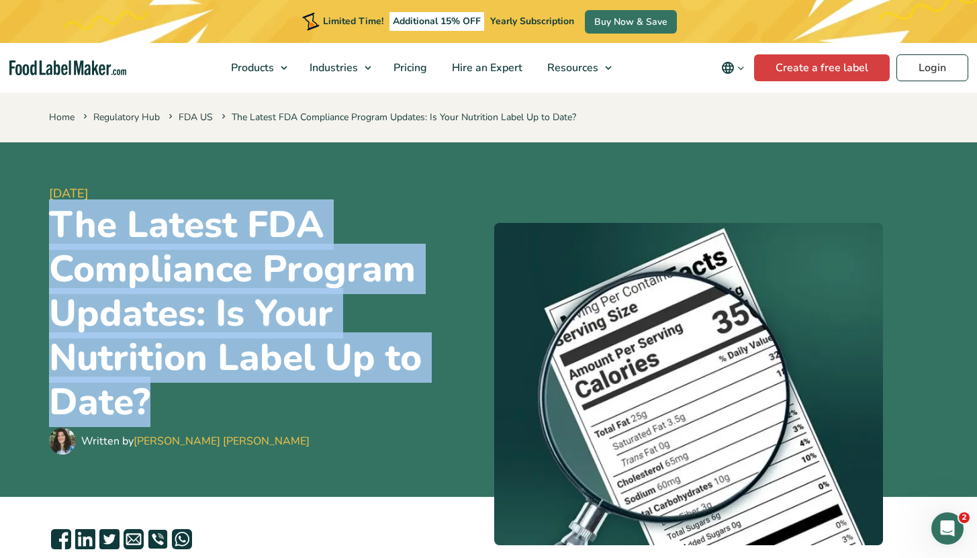
click at [245, 398] on h1 "The Latest FDA Compliance Program Updates: Is Your Nutrition Label Up to Date?" at bounding box center [266, 314] width 434 height 222
drag, startPoint x: 155, startPoint y: 360, endPoint x: 26, endPoint y: 224, distance: 188.1
click at [26, 224] on header "[DATE] The Latest FDA Compliance Program Updates: Is Your Nutrition Label Up to…" at bounding box center [488, 319] width 977 height 355
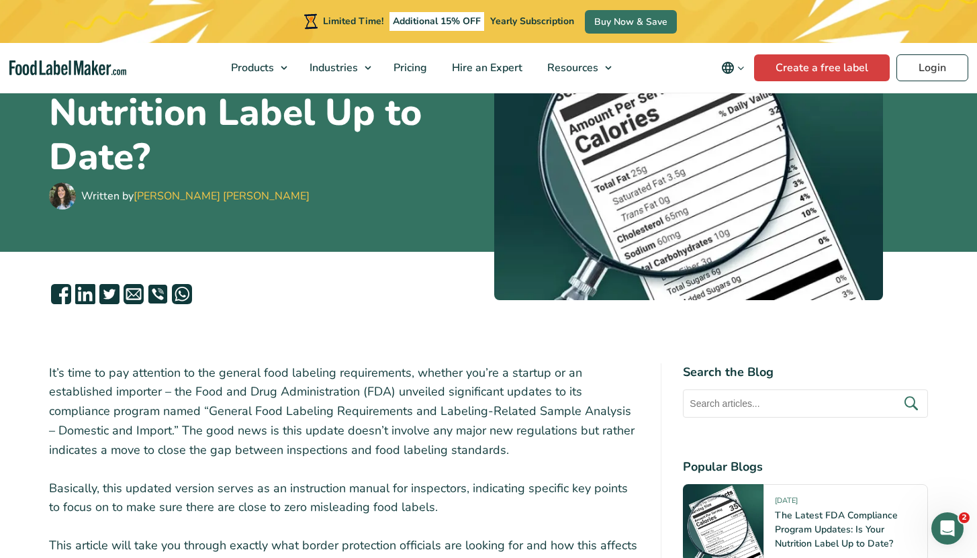
scroll to position [375, 0]
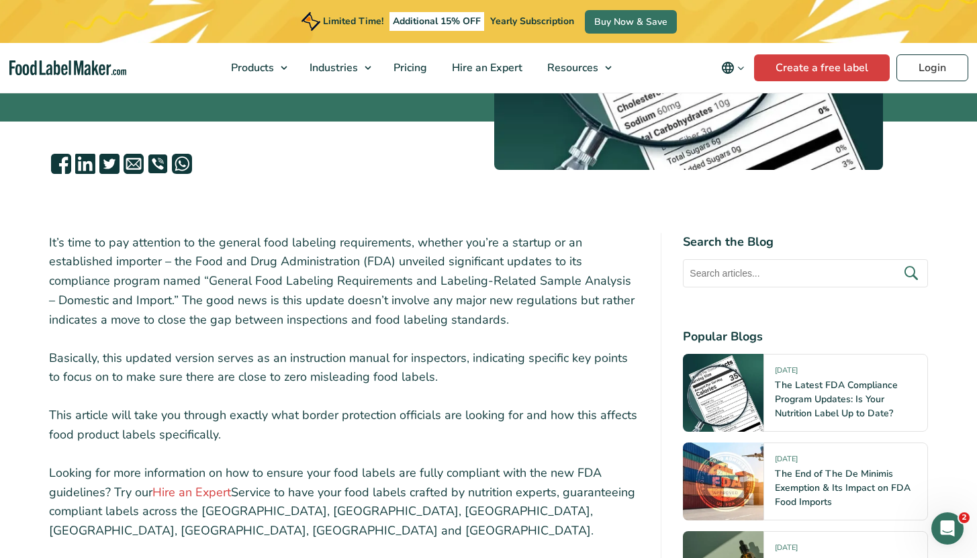
click at [290, 319] on p "It’s time to pay attention to the general food labeling requirements, whether y…" at bounding box center [344, 281] width 591 height 97
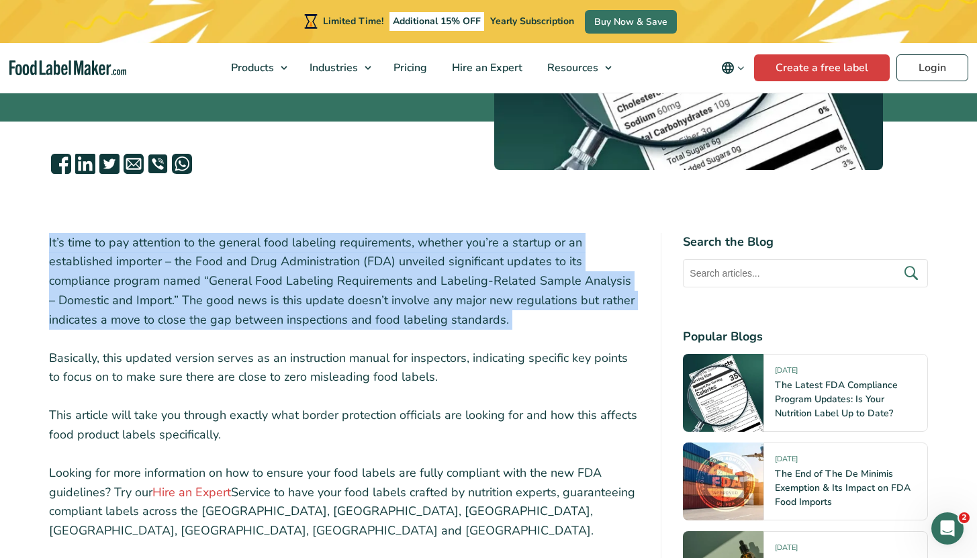
drag, startPoint x: 290, startPoint y: 319, endPoint x: 281, endPoint y: 316, distance: 9.8
click at [290, 319] on p "It’s time to pay attention to the general food labeling requirements, whether y…" at bounding box center [344, 281] width 591 height 97
click at [222, 297] on p "It’s time to pay attention to the general food labeling requirements, whether y…" at bounding box center [344, 281] width 591 height 97
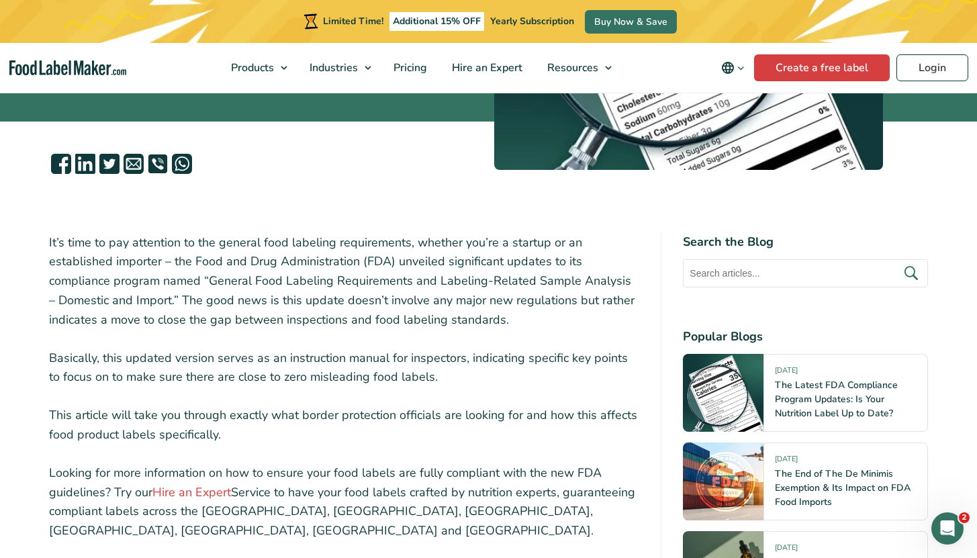
click at [183, 357] on p "Basically, this updated version serves as an instruction manual for inspectors,…" at bounding box center [344, 368] width 591 height 39
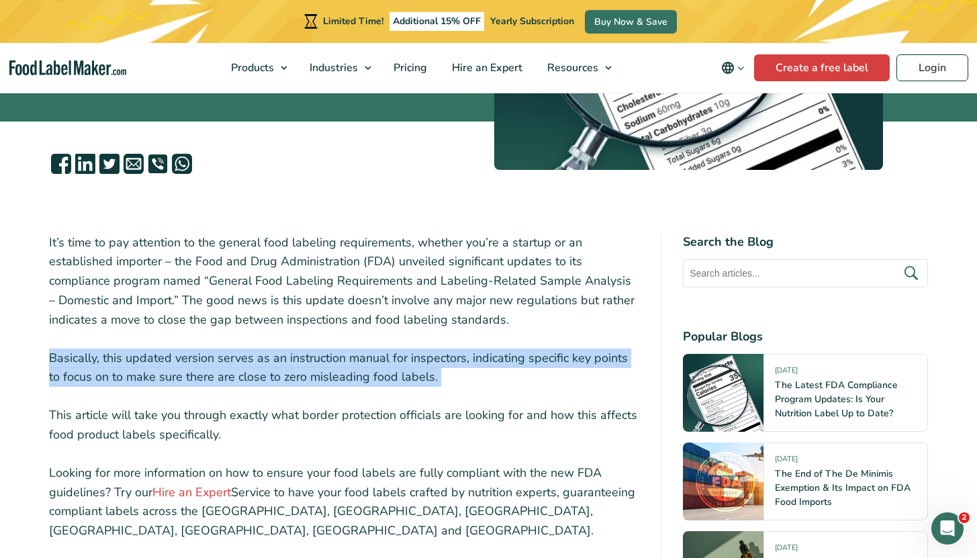
click at [183, 357] on p "Basically, this updated version serves as an instruction manual for inspectors,…" at bounding box center [344, 368] width 591 height 39
click at [181, 365] on p "Basically, this updated version serves as an instruction manual for inspectors,…" at bounding box center [344, 368] width 591 height 39
drag, startPoint x: 47, startPoint y: 240, endPoint x: 504, endPoint y: 314, distance: 463.3
drag, startPoint x: 414, startPoint y: 372, endPoint x: 24, endPoint y: 240, distance: 412.0
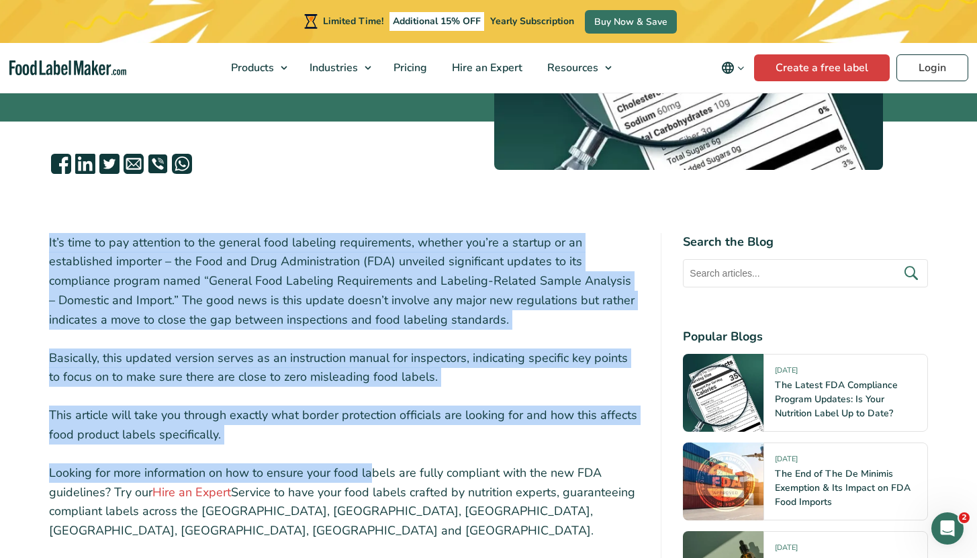
scroll to position [416, 0]
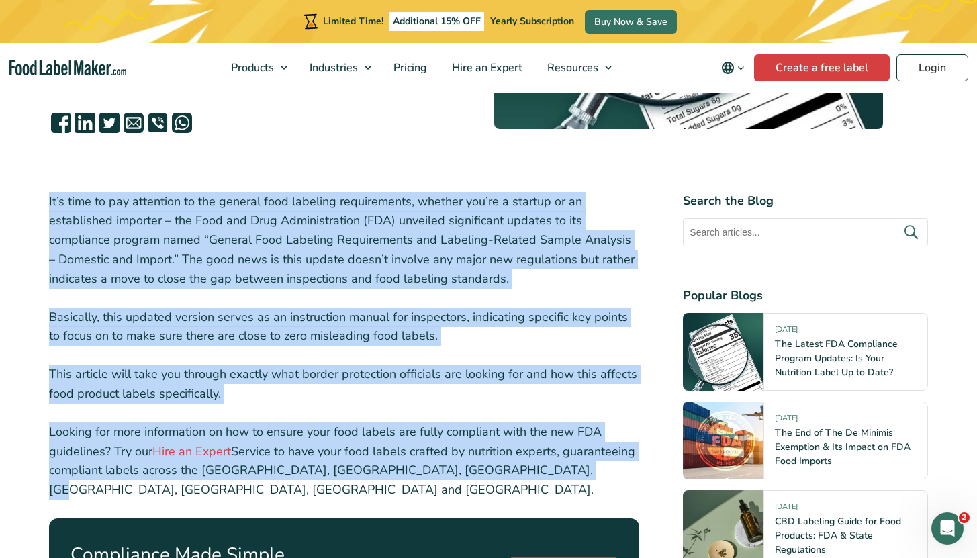
drag, startPoint x: 128, startPoint y: 290, endPoint x: 545, endPoint y: 474, distance: 456.4
click at [547, 473] on p "Looking for more information on how to ensure your food labels are fully compli…" at bounding box center [344, 460] width 591 height 77
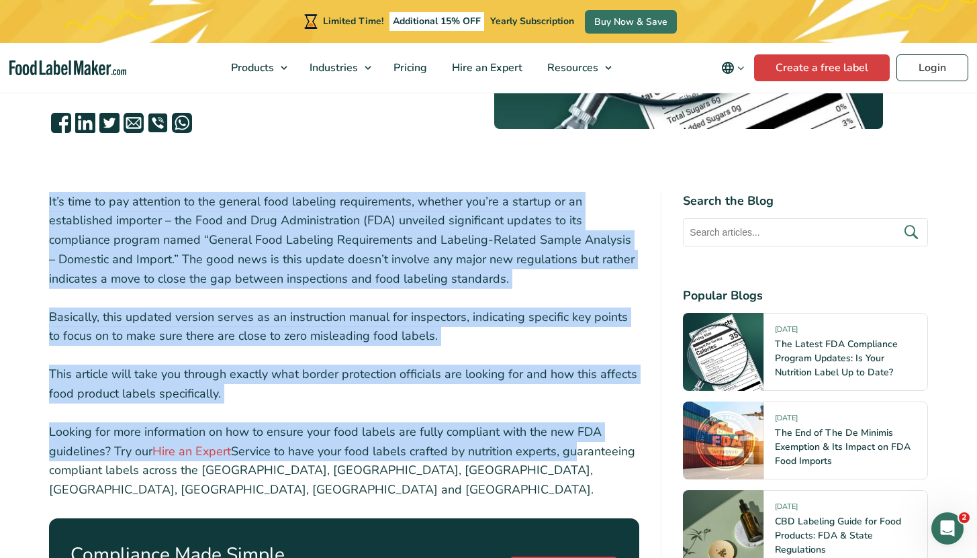
drag, startPoint x: 29, startPoint y: 195, endPoint x: 571, endPoint y: 458, distance: 602.4
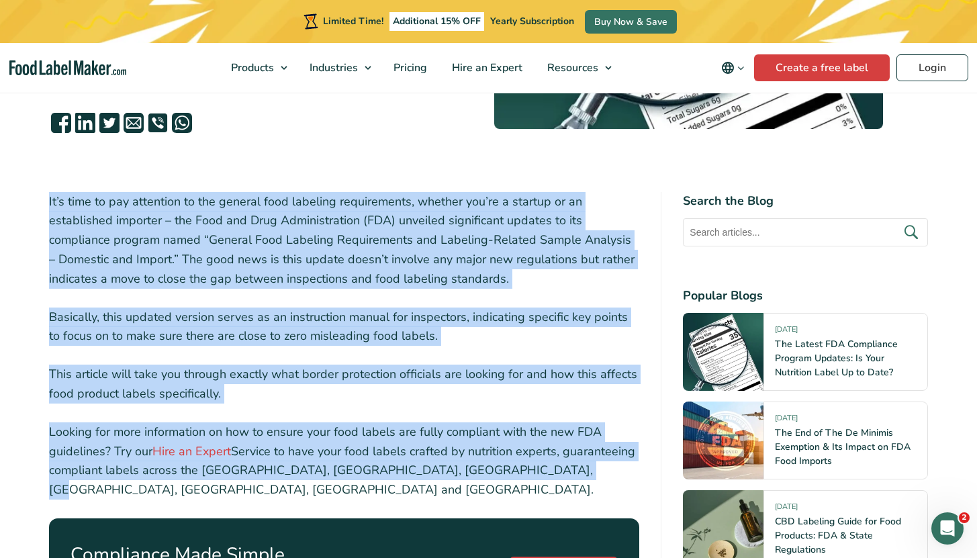
drag, startPoint x: 569, startPoint y: 462, endPoint x: 26, endPoint y: 191, distance: 607.5
drag, startPoint x: 209, startPoint y: 289, endPoint x: 560, endPoint y: 475, distance: 397.1
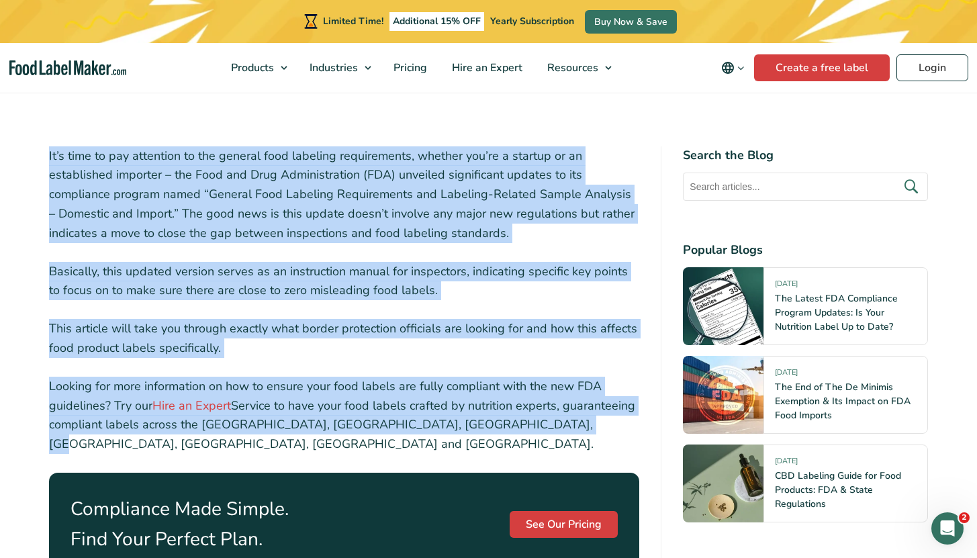
click at [459, 338] on p "This article will take you through exactly what border protection officials are…" at bounding box center [344, 338] width 591 height 39
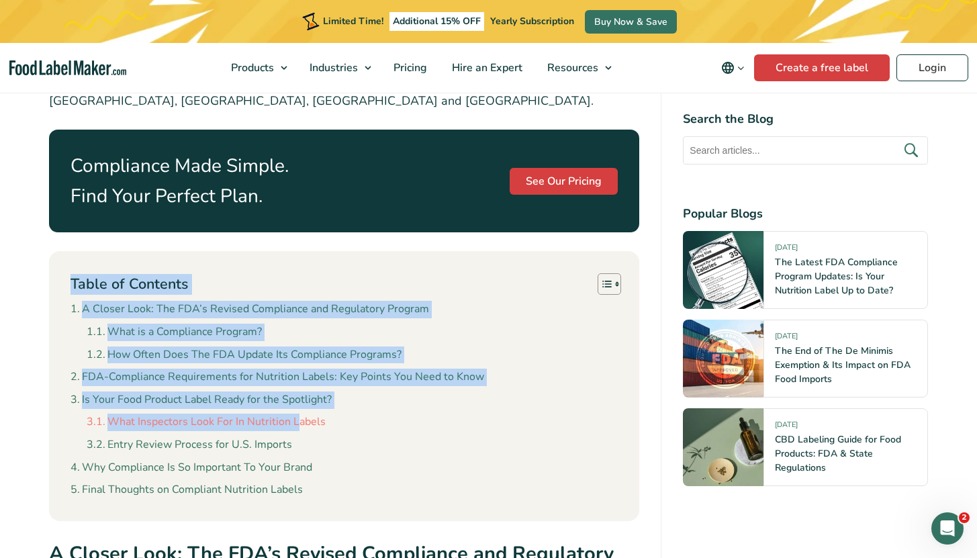
scroll to position [835, 0]
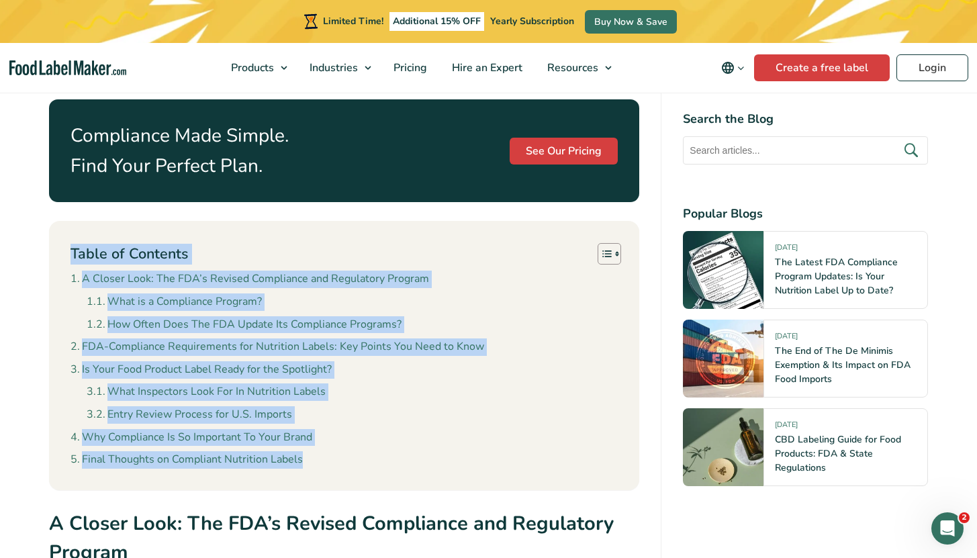
drag, startPoint x: 50, startPoint y: 316, endPoint x: 316, endPoint y: 435, distance: 291.3
click at [316, 435] on div "Table of Contents Toggle A Closer Look: The FDA’s Revised Compliance and Regula…" at bounding box center [344, 355] width 591 height 269
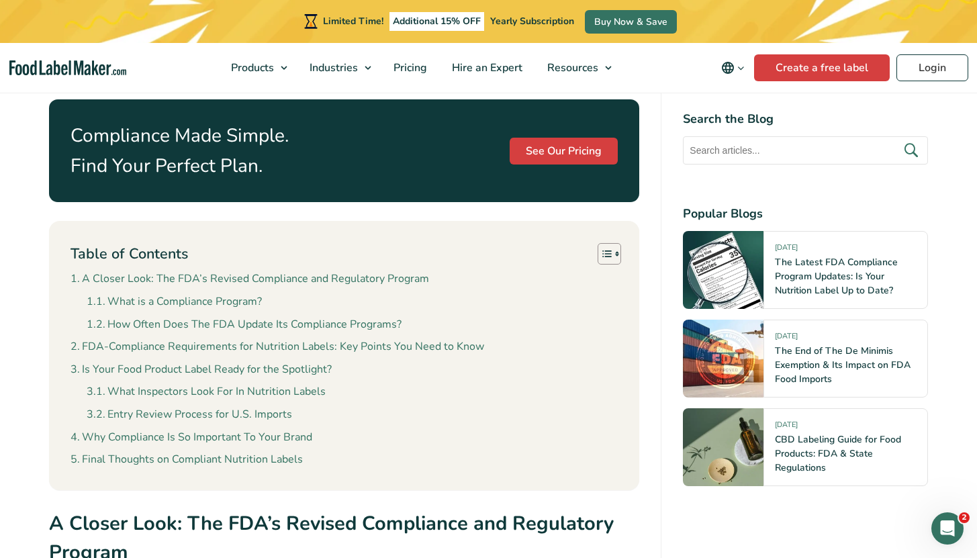
click at [318, 451] on li "Final Thoughts on Compliant Nutrition Labels" at bounding box center [345, 459] width 548 height 17
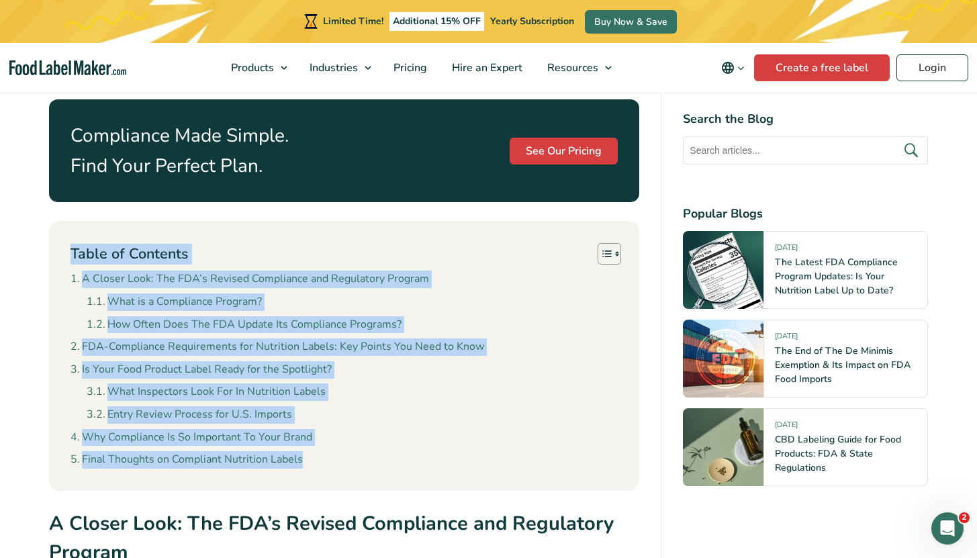
drag, startPoint x: 328, startPoint y: 441, endPoint x: 64, endPoint y: 231, distance: 337.4
click at [64, 231] on div "Table of Contents Toggle A Closer Look: The FDA’s Revised Compliance and Regula…" at bounding box center [344, 355] width 591 height 269
click at [63, 231] on div "Table of Contents Toggle A Closer Look: The FDA’s Revised Compliance and Regula…" at bounding box center [344, 355] width 591 height 269
drag, startPoint x: 61, startPoint y: 227, endPoint x: 355, endPoint y: 448, distance: 367.3
click at [354, 448] on div "Table of Contents Toggle A Closer Look: The FDA’s Revised Compliance and Regula…" at bounding box center [344, 355] width 591 height 269
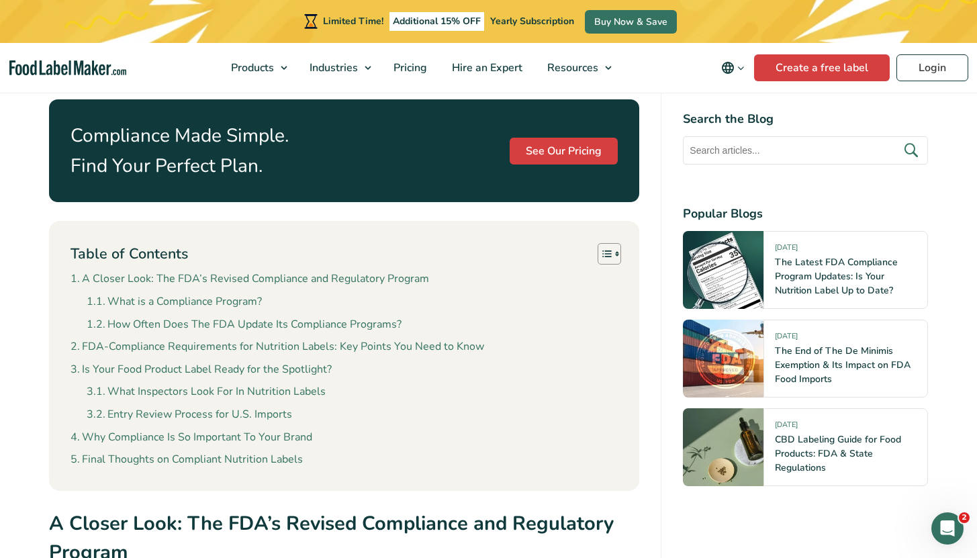
click at [355, 451] on li "Final Thoughts on Compliant Nutrition Labels" at bounding box center [345, 459] width 548 height 17
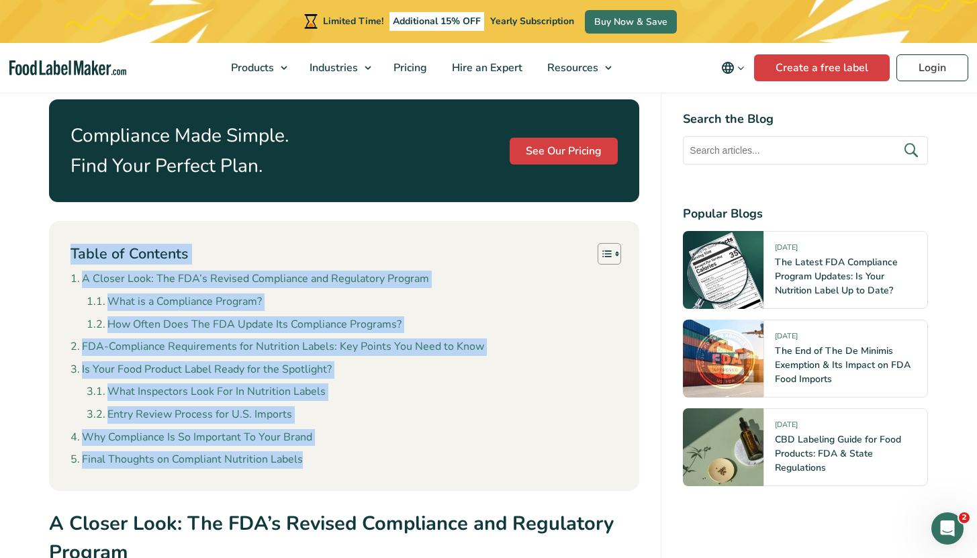
drag, startPoint x: 371, startPoint y: 453, endPoint x: 73, endPoint y: 220, distance: 377.9
click at [73, 221] on div "Table of Contents Toggle A Closer Look: The FDA’s Revised Compliance and Regula…" at bounding box center [344, 355] width 591 height 269
click at [64, 221] on div "Table of Contents Toggle A Closer Look: The FDA’s Revised Compliance and Regula…" at bounding box center [344, 355] width 591 height 269
drag, startPoint x: 64, startPoint y: 215, endPoint x: 396, endPoint y: 451, distance: 407.9
click at [396, 451] on div "Table of Contents Toggle A Closer Look: The FDA’s Revised Compliance and Regula…" at bounding box center [344, 355] width 591 height 269
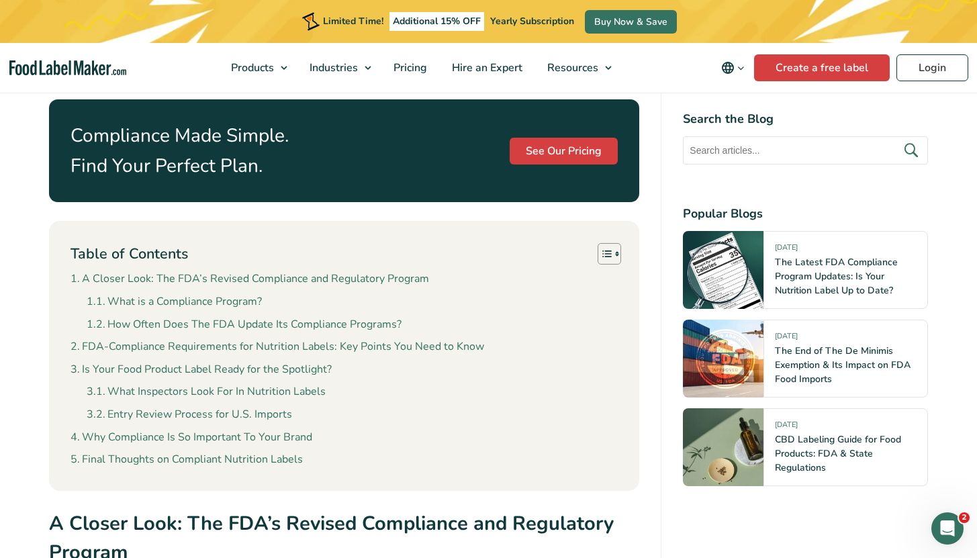
click at [396, 451] on div "Table of Contents Toggle A Closer Look: The FDA’s Revised Compliance and Regula…" at bounding box center [344, 355] width 591 height 269
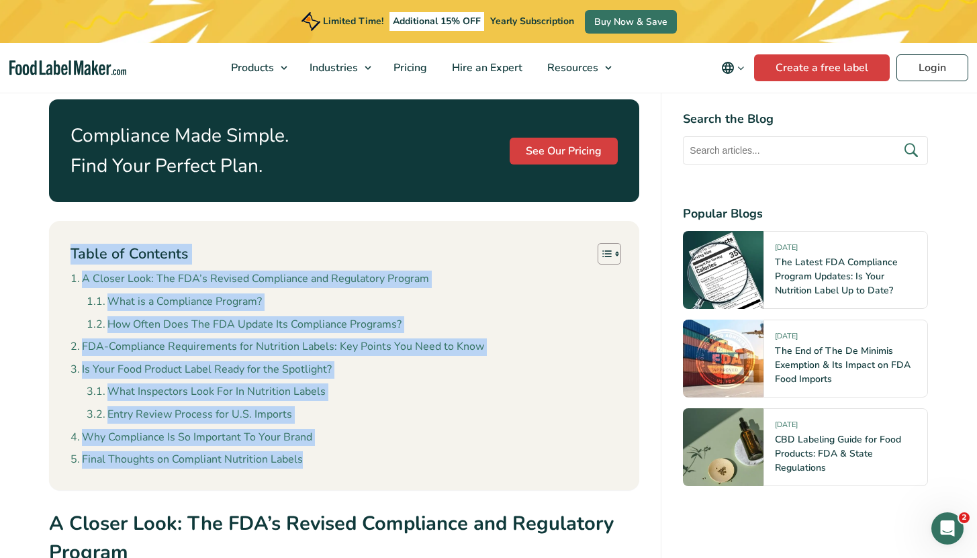
drag, startPoint x: 338, startPoint y: 441, endPoint x: 68, endPoint y: 228, distance: 343.8
click at [68, 228] on div "Table of Contents Toggle A Closer Look: The FDA’s Revised Compliance and Regula…" at bounding box center [344, 355] width 591 height 269
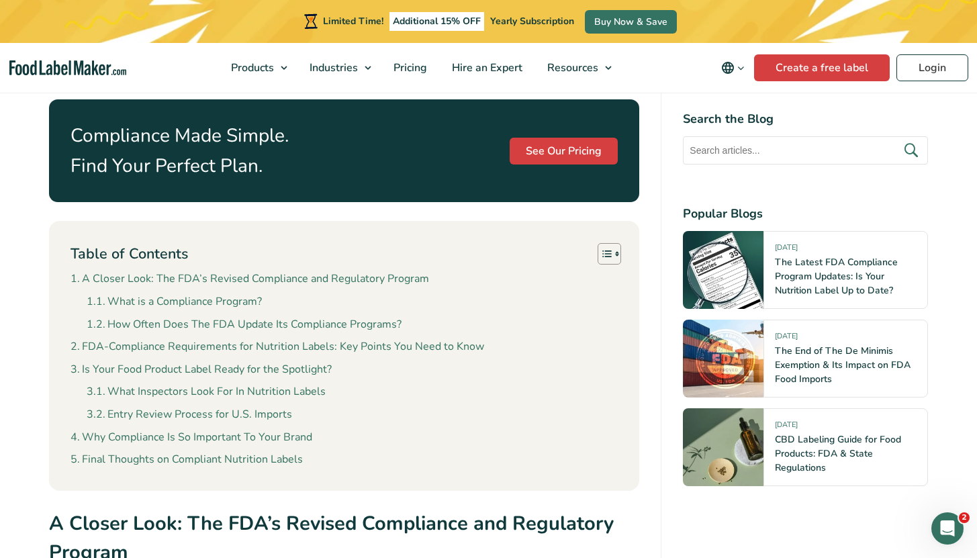
click at [63, 225] on div "Table of Contents Toggle A Closer Look: The FDA’s Revised Compliance and Regula…" at bounding box center [344, 355] width 591 height 269
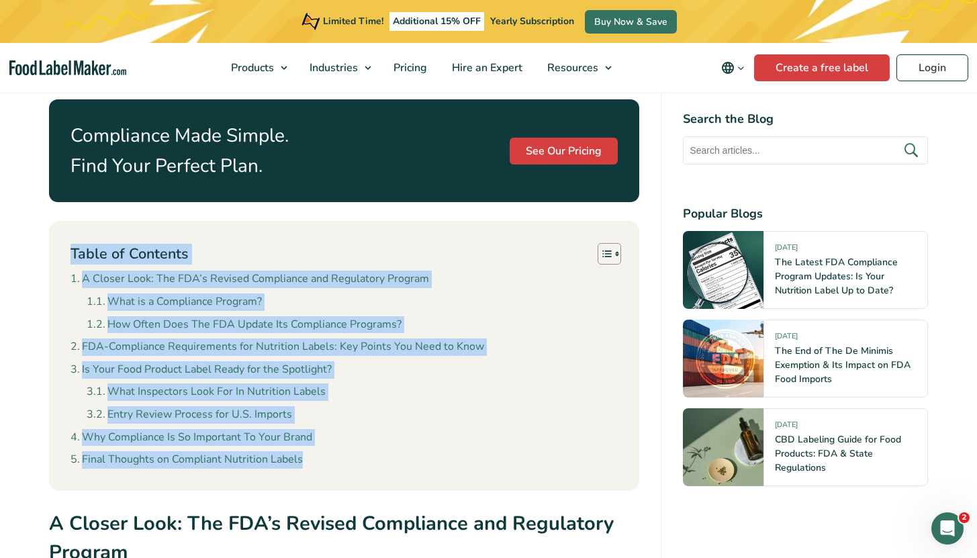
drag, startPoint x: 62, startPoint y: 222, endPoint x: 367, endPoint y: 455, distance: 383.6
click at [367, 456] on div "Table of Contents Toggle A Closer Look: The FDA’s Revised Compliance and Regula…" at bounding box center [344, 355] width 591 height 269
click at [378, 451] on li "Final Thoughts on Compliant Nutrition Labels" at bounding box center [345, 459] width 548 height 17
drag, startPoint x: 361, startPoint y: 447, endPoint x: 64, endPoint y: 224, distance: 371.1
click at [64, 224] on div "Table of Contents Toggle A Closer Look: The FDA’s Revised Compliance and Regula…" at bounding box center [344, 355] width 591 height 269
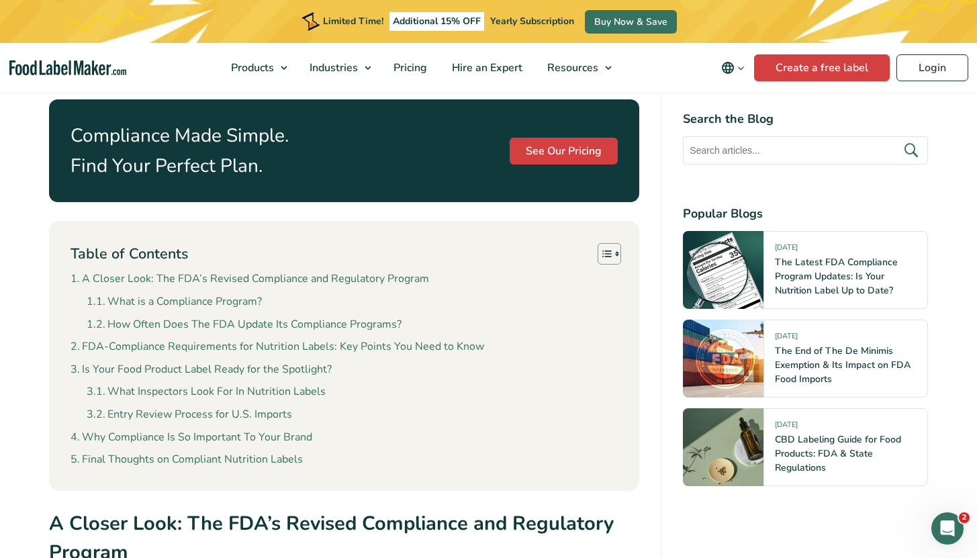
click at [64, 223] on div "Table of Contents Toggle A Closer Look: The FDA’s Revised Compliance and Regula…" at bounding box center [344, 355] width 591 height 269
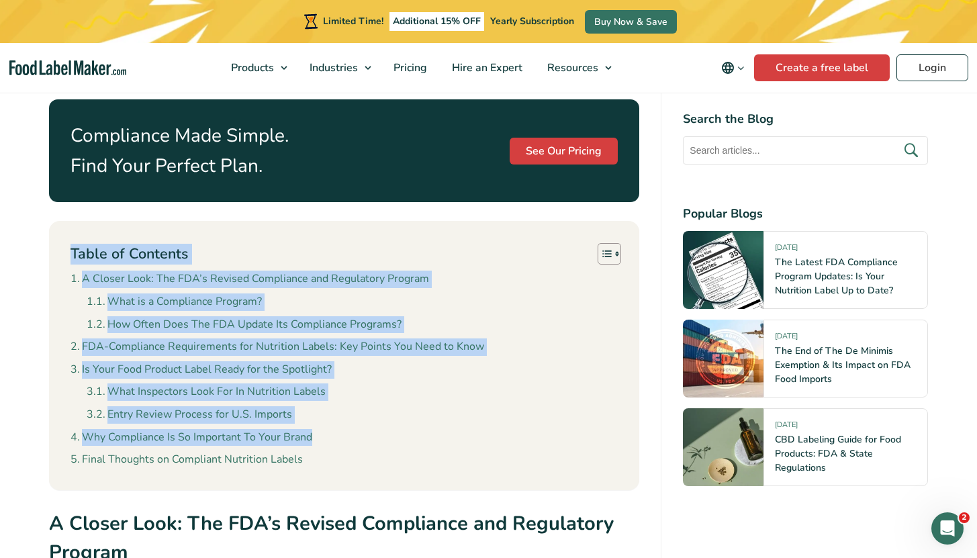
drag, startPoint x: 134, startPoint y: 273, endPoint x: 375, endPoint y: 413, distance: 278.6
click at [375, 413] on div "Table of Contents Toggle A Closer Look: The FDA’s Revised Compliance and Regula…" at bounding box center [344, 355] width 591 height 269
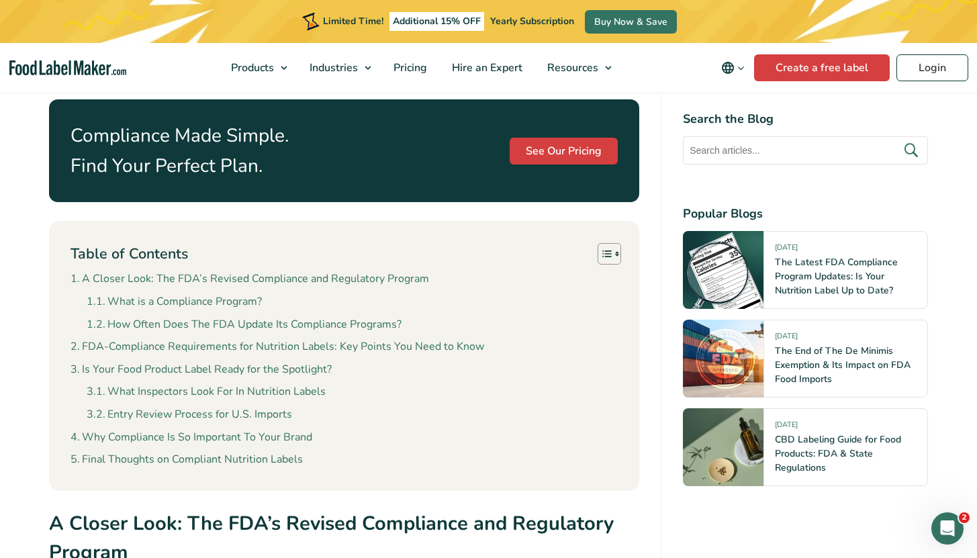
click at [381, 451] on li "Final Thoughts on Compliant Nutrition Labels" at bounding box center [345, 459] width 548 height 17
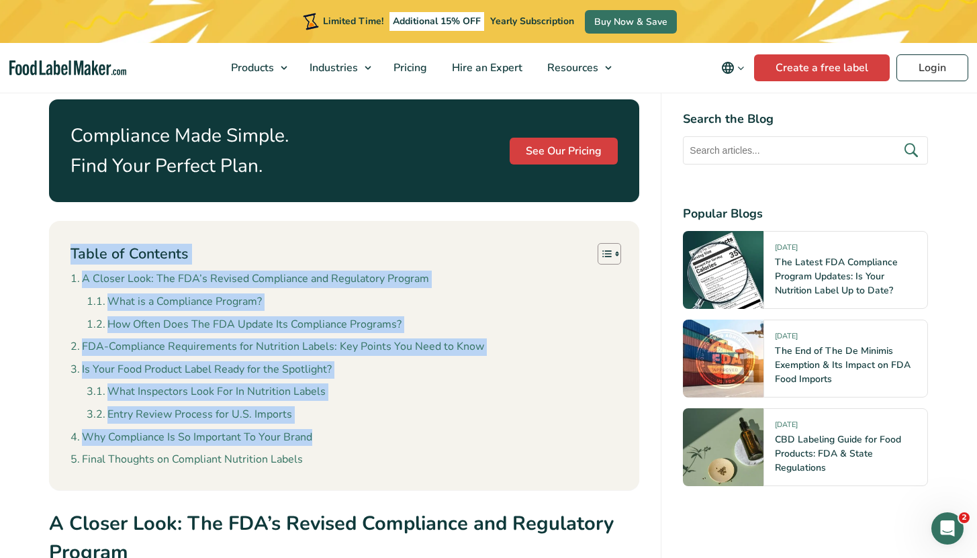
drag, startPoint x: 351, startPoint y: 431, endPoint x: 68, endPoint y: 225, distance: 350.4
click at [68, 225] on div "Table of Contents Toggle A Closer Look: The FDA’s Revised Compliance and Regula…" at bounding box center [344, 355] width 591 height 269
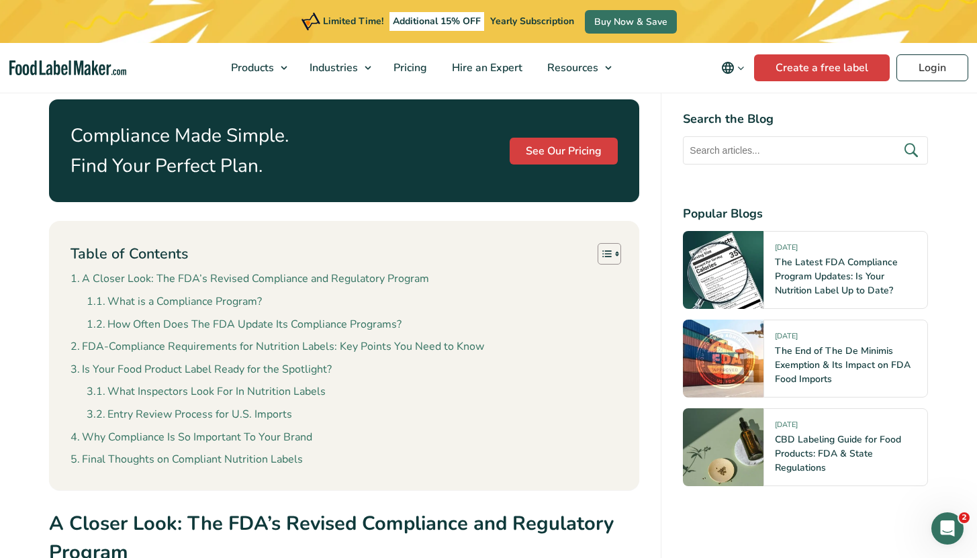
click at [68, 225] on div "Table of Contents Toggle A Closer Look: The FDA’s Revised Compliance and Regula…" at bounding box center [344, 355] width 591 height 269
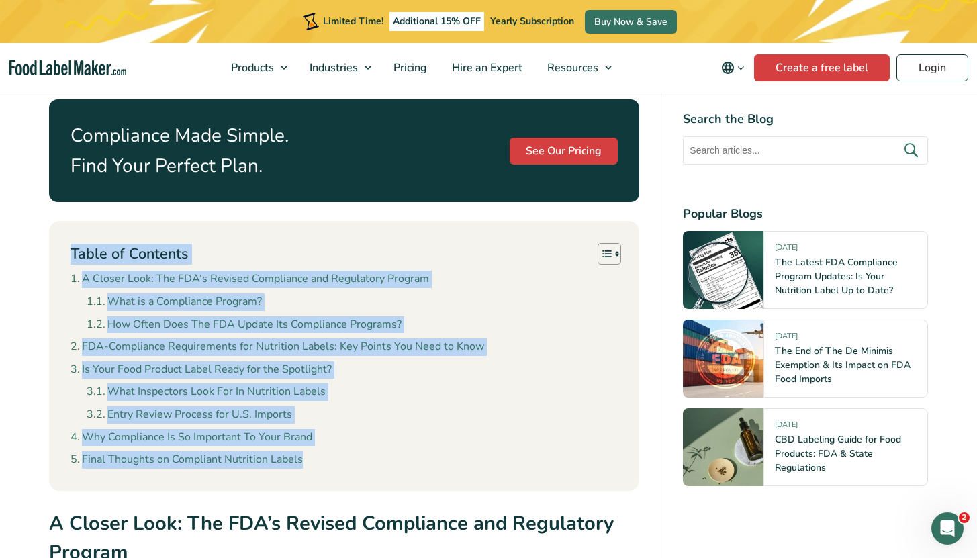
drag, startPoint x: 77, startPoint y: 233, endPoint x: 379, endPoint y: 451, distance: 372.9
click at [379, 451] on div "Table of Contents Toggle A Closer Look: The FDA’s Revised Compliance and Regula…" at bounding box center [344, 355] width 591 height 269
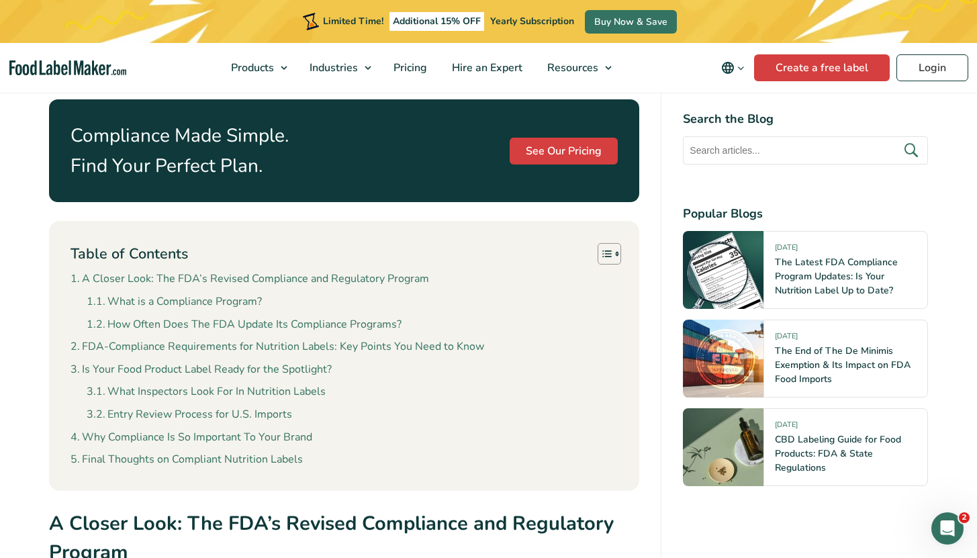
click at [379, 451] on div "Table of Contents Toggle A Closer Look: The FDA’s Revised Compliance and Regula…" at bounding box center [344, 355] width 591 height 269
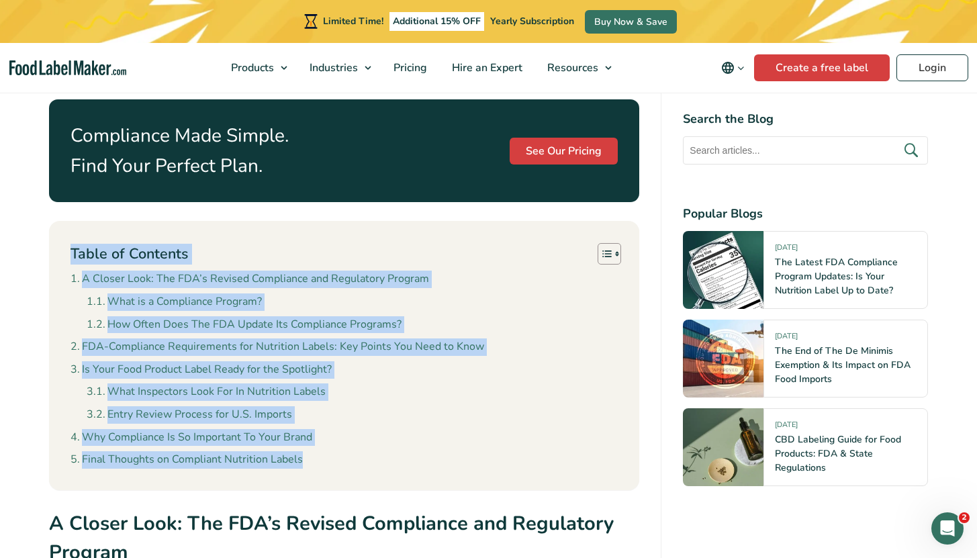
drag, startPoint x: 363, startPoint y: 451, endPoint x: 31, endPoint y: 223, distance: 402.3
click at [80, 221] on div "Table of Contents Toggle A Closer Look: The FDA’s Revised Compliance and Regula…" at bounding box center [344, 355] width 591 height 269
drag, startPoint x: 76, startPoint y: 208, endPoint x: 435, endPoint y: 477, distance: 449.0
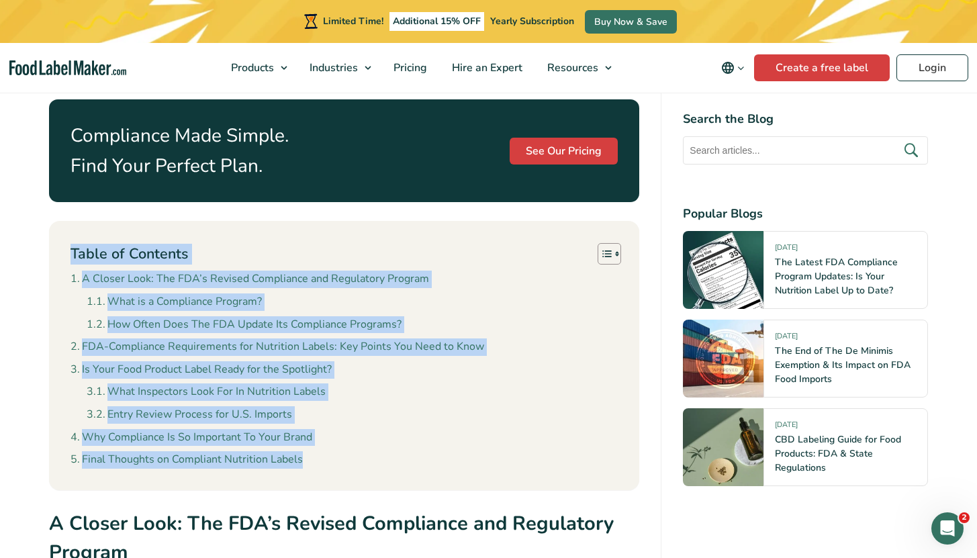
click at [434, 450] on div "Table of Contents Toggle A Closer Look: The FDA’s Revised Compliance and Regula…" at bounding box center [344, 355] width 591 height 269
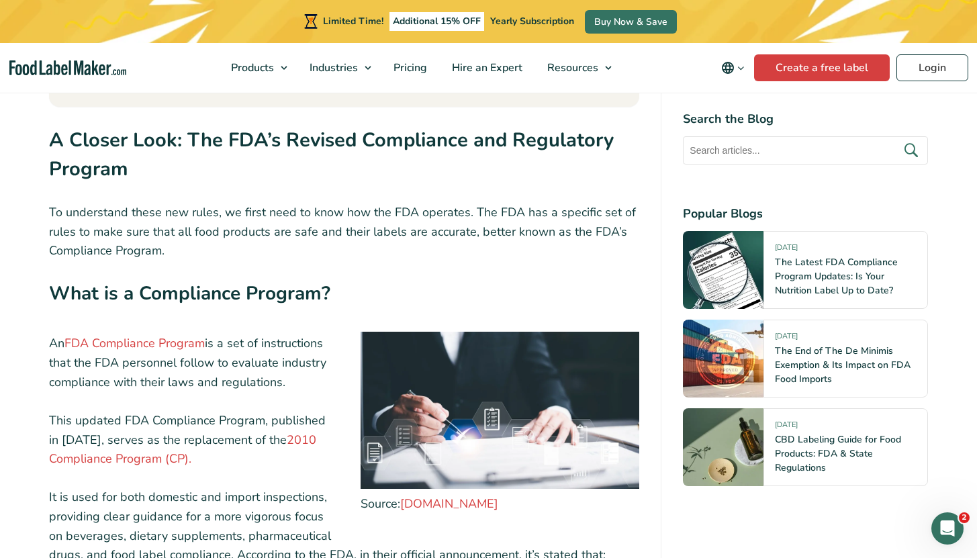
scroll to position [1240, 0]
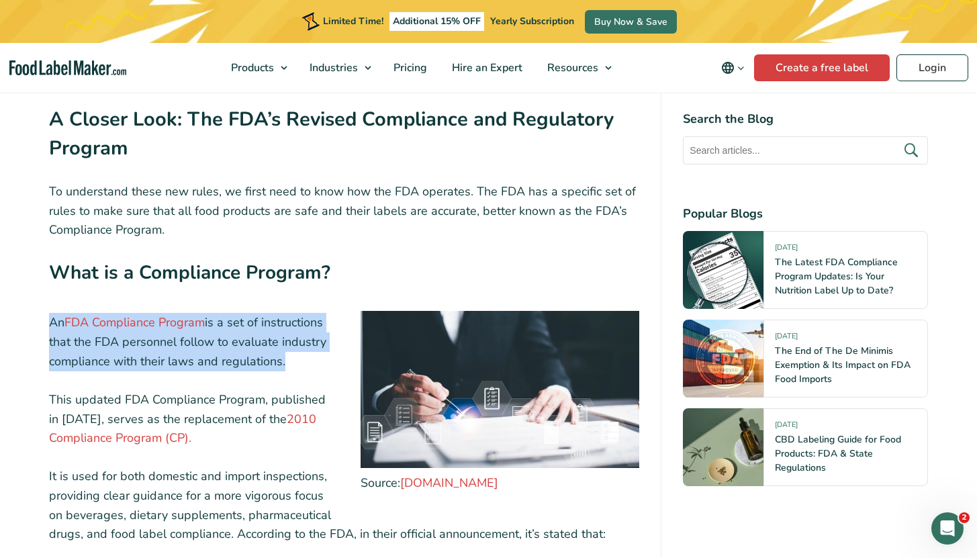
drag, startPoint x: 65, startPoint y: 301, endPoint x: 283, endPoint y: 348, distance: 223.2
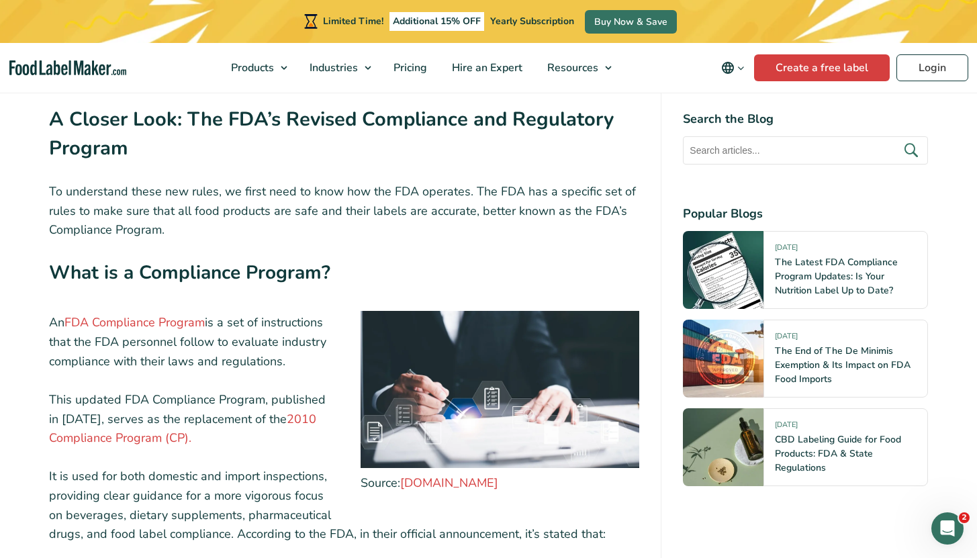
click at [285, 346] on p "An FDA Compliance Program is a set of instructions that the FDA personnel follo…" at bounding box center [344, 342] width 591 height 58
drag, startPoint x: 297, startPoint y: 345, endPoint x: 31, endPoint y: 264, distance: 278.0
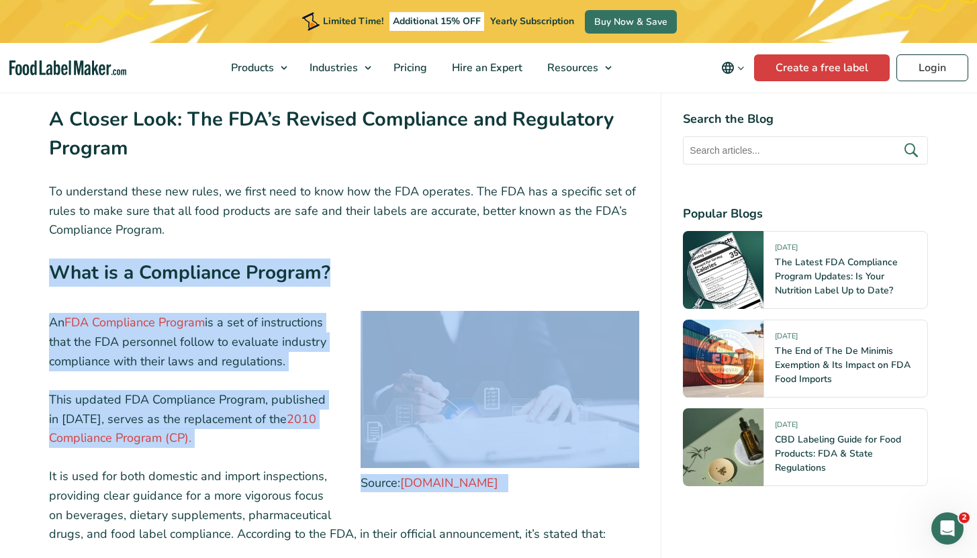
drag, startPoint x: 34, startPoint y: 256, endPoint x: 257, endPoint y: 419, distance: 276.8
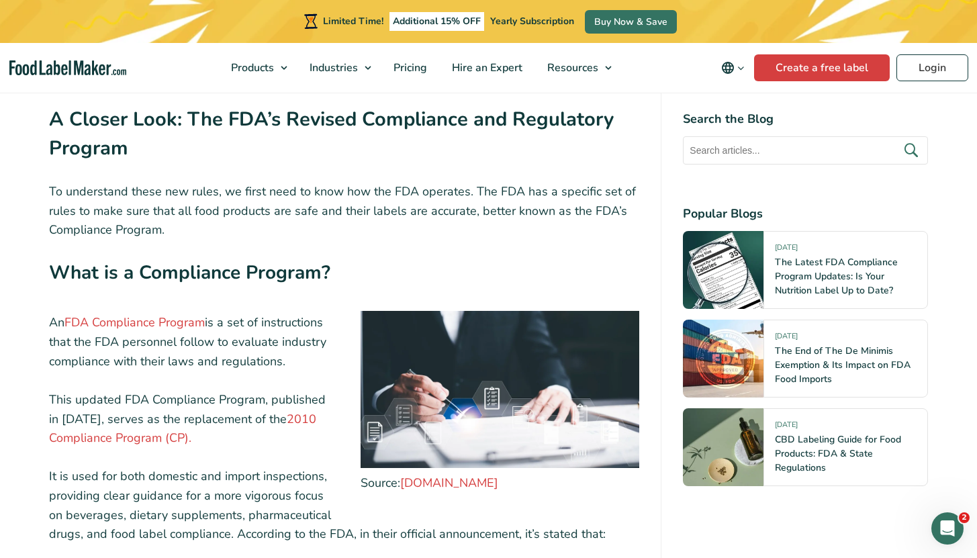
click at [225, 419] on p "This updated FDA Compliance Program, published in [DATE], serves as the replace…" at bounding box center [344, 419] width 591 height 58
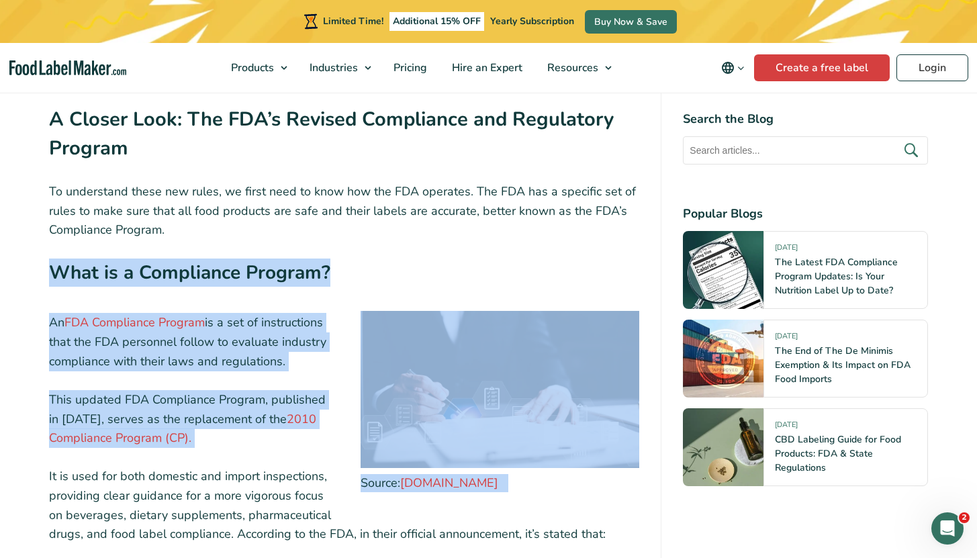
drag, startPoint x: 189, startPoint y: 421, endPoint x: 38, endPoint y: 252, distance: 226.4
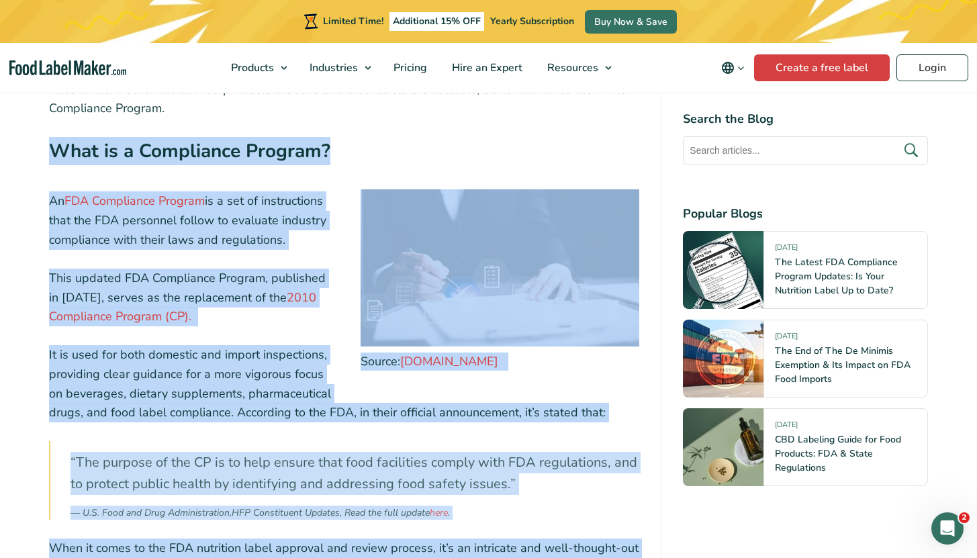
scroll to position [1501, 0]
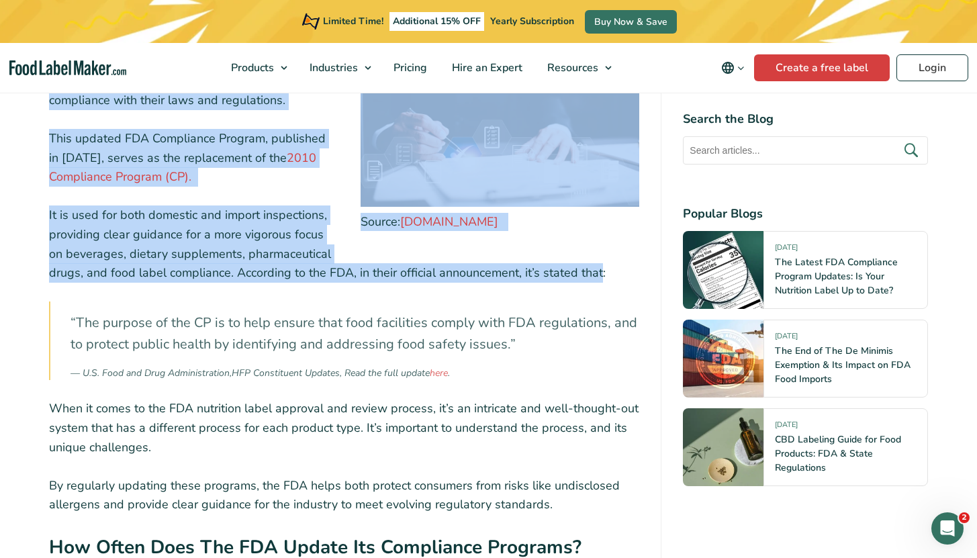
drag, startPoint x: 58, startPoint y: 257, endPoint x: 600, endPoint y: 257, distance: 541.2
click at [600, 257] on p "It is used for both domestic and import inspections, providing clear guidance f…" at bounding box center [344, 243] width 591 height 77
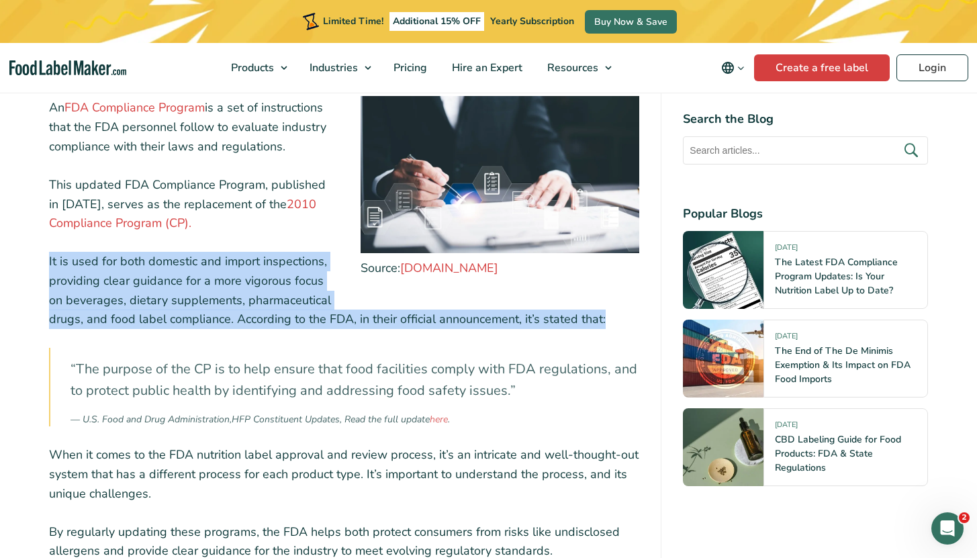
scroll to position [1290, 0]
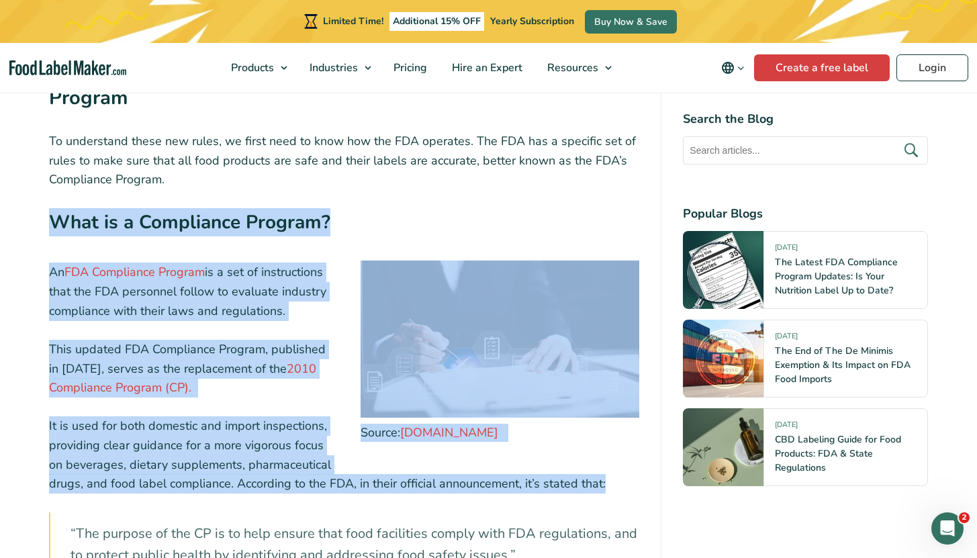
drag, startPoint x: 570, startPoint y: 251, endPoint x: 43, endPoint y: 206, distance: 529.0
drag, startPoint x: 47, startPoint y: 200, endPoint x: 602, endPoint y: 473, distance: 618.6
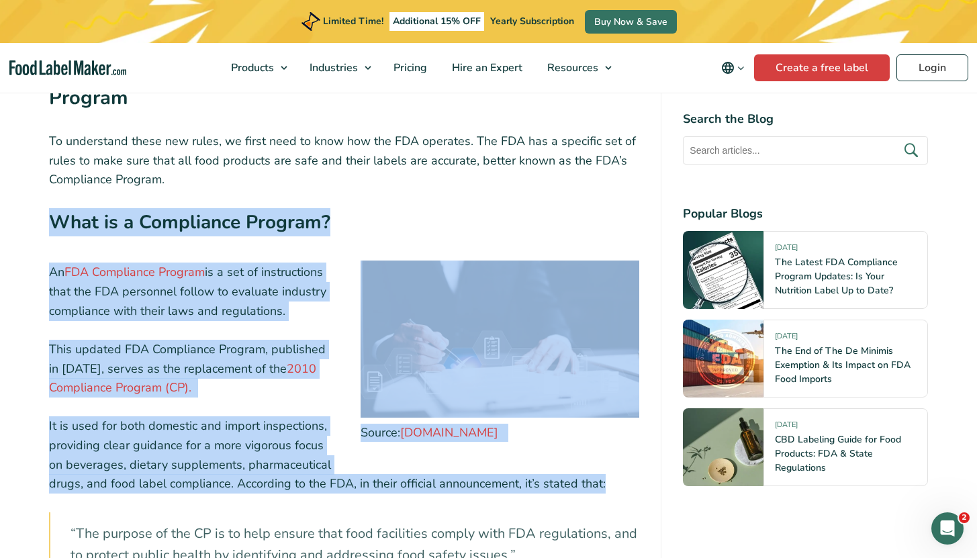
click at [604, 471] on p "It is used for both domestic and import inspections, providing clear guidance f…" at bounding box center [344, 454] width 591 height 77
drag, startPoint x: 610, startPoint y: 464, endPoint x: 40, endPoint y: 210, distance: 624.1
drag, startPoint x: 40, startPoint y: 210, endPoint x: 45, endPoint y: 201, distance: 9.9
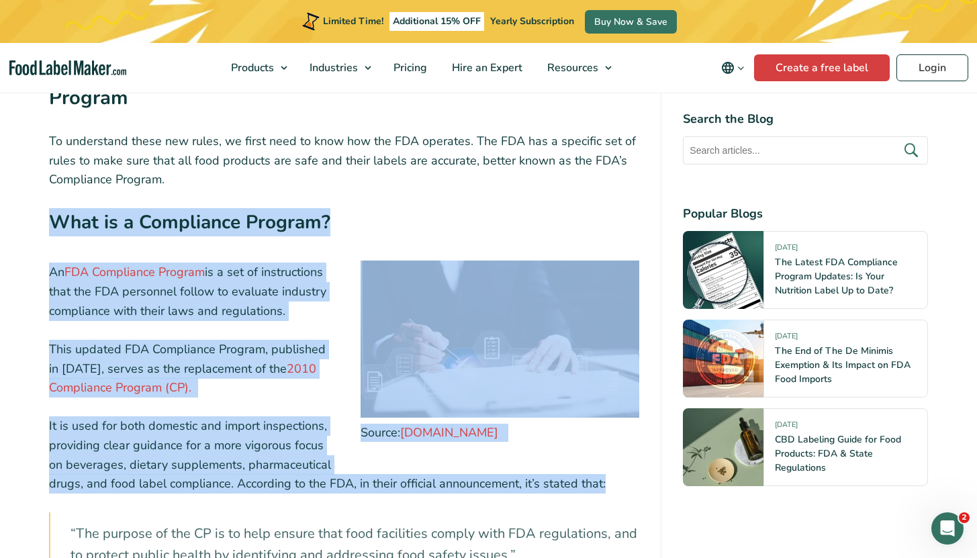
drag, startPoint x: 45, startPoint y: 201, endPoint x: 613, endPoint y: 469, distance: 628.1
click at [613, 469] on p "It is used for both domestic and import inspections, providing clear guidance f…" at bounding box center [344, 454] width 591 height 77
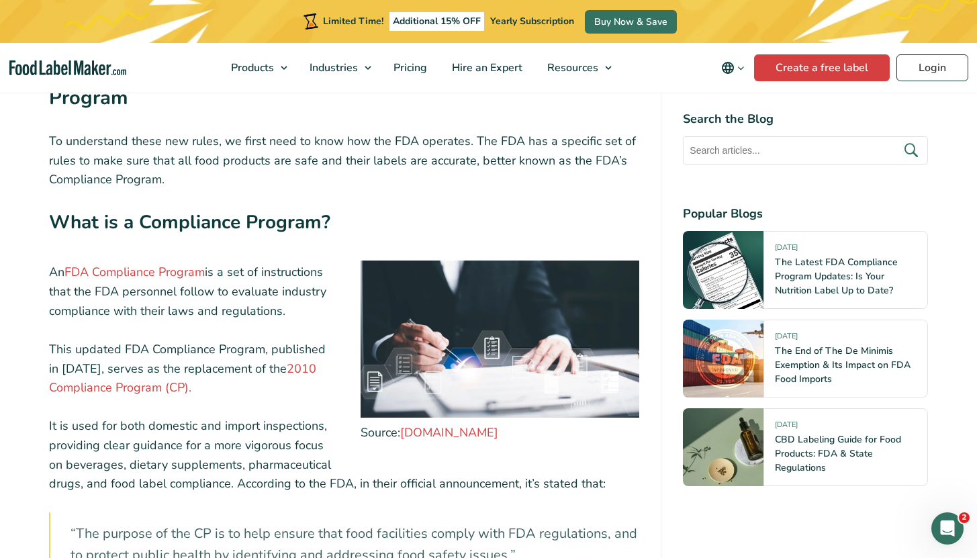
click at [66, 210] on h3 "What is a Compliance Program?" at bounding box center [344, 226] width 591 height 36
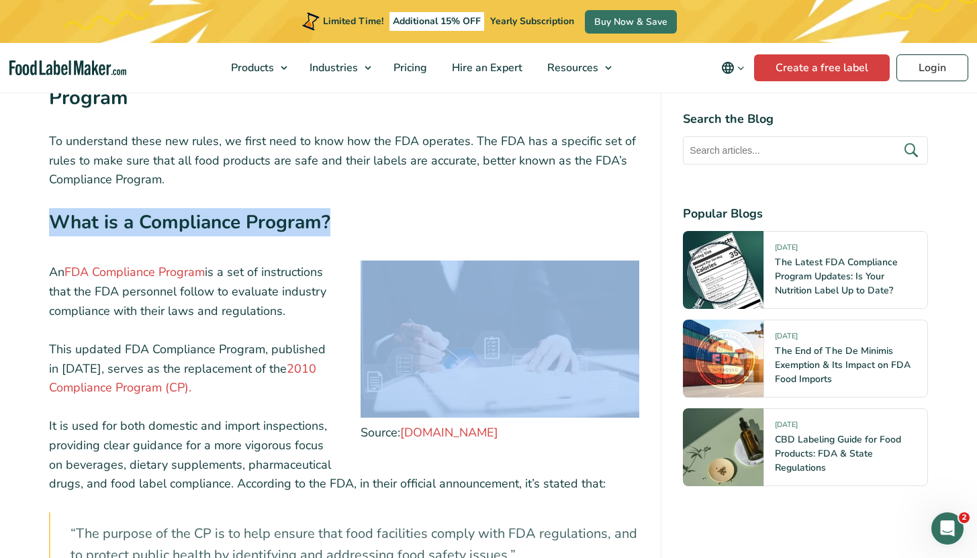
click at [66, 210] on h3 "What is a Compliance Program?" at bounding box center [344, 226] width 591 height 36
click at [107, 208] on h3 "What is a Compliance Program?" at bounding box center [344, 226] width 591 height 36
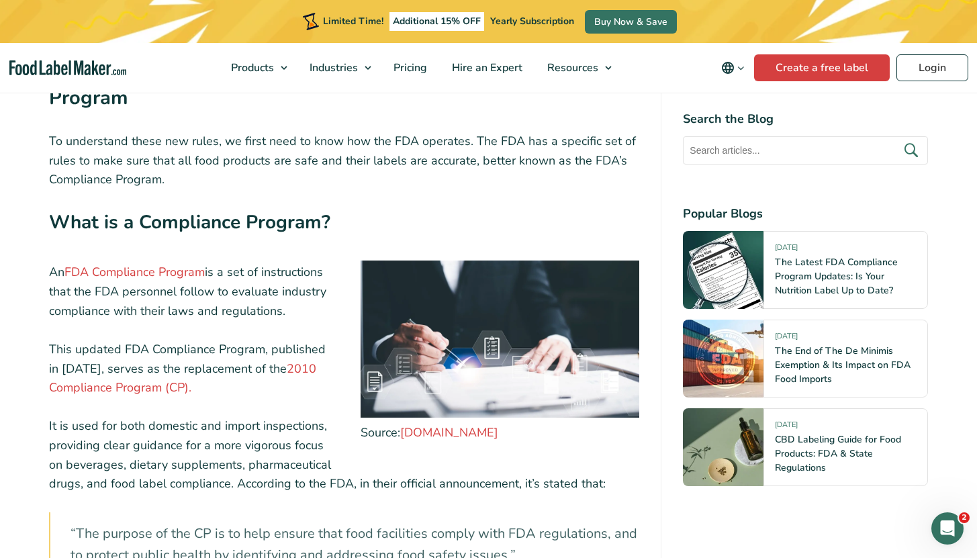
drag, startPoint x: 45, startPoint y: 253, endPoint x: 293, endPoint y: 296, distance: 252.1
drag, startPoint x: 67, startPoint y: 329, endPoint x: 257, endPoint y: 328, distance: 190.0
click at [256, 340] on p "This updated FDA Compliance Program, published in [DATE], serves as the replace…" at bounding box center [344, 369] width 591 height 58
click at [257, 340] on p "This updated FDA Compliance Program, published in [DATE], serves as the replace…" at bounding box center [344, 369] width 591 height 58
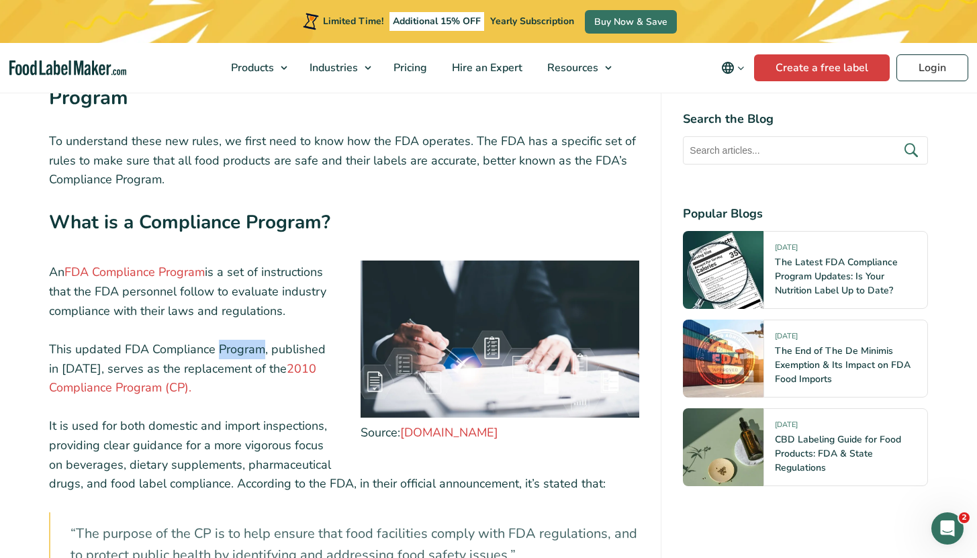
click at [257, 340] on p "This updated FDA Compliance Program, published in [DATE], serves as the replace…" at bounding box center [344, 369] width 591 height 58
click at [149, 340] on p "This updated FDA Compliance Program, published in [DATE], serves as the replace…" at bounding box center [344, 369] width 591 height 58
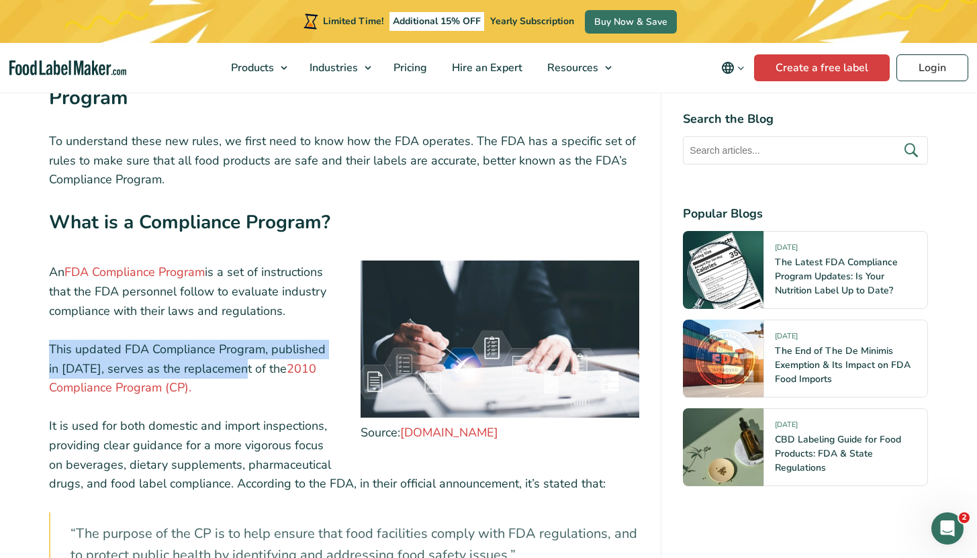
drag, startPoint x: 42, startPoint y: 332, endPoint x: 223, endPoint y: 344, distance: 181.0
click at [223, 344] on p "This updated FDA Compliance Program, published in [DATE], serves as the replace…" at bounding box center [344, 369] width 591 height 58
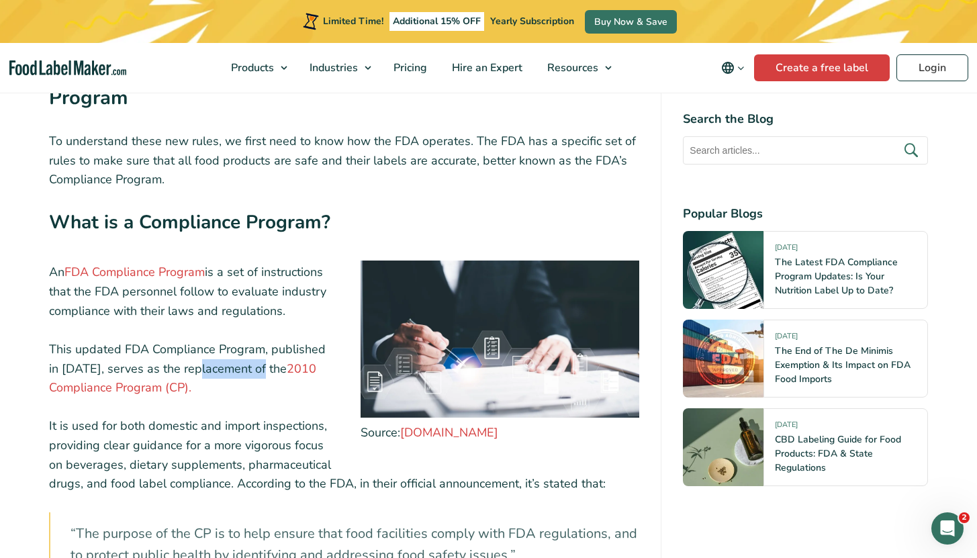
click at [223, 344] on p "This updated FDA Compliance Program, published in [DATE], serves as the replace…" at bounding box center [344, 369] width 591 height 58
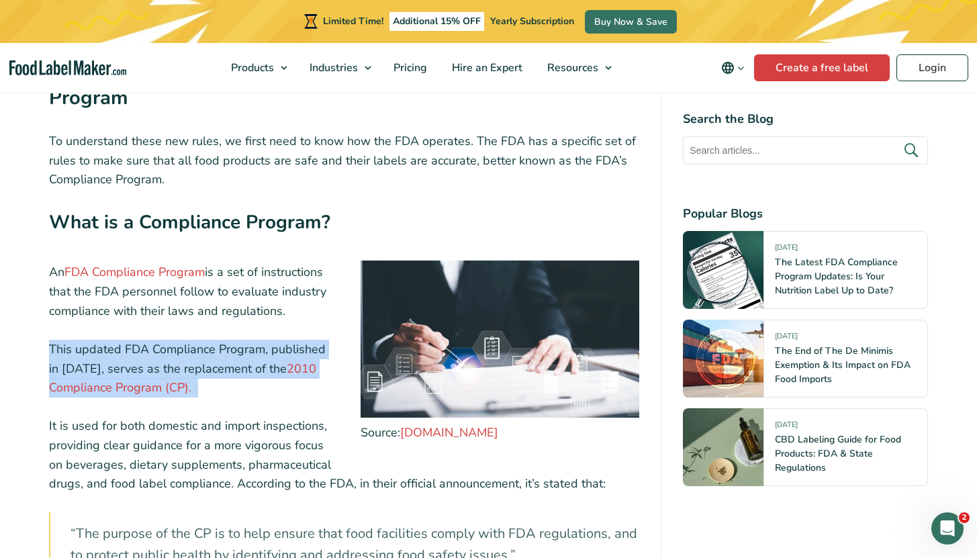
click at [223, 344] on p "This updated FDA Compliance Program, published in [DATE], serves as the replace…" at bounding box center [344, 369] width 591 height 58
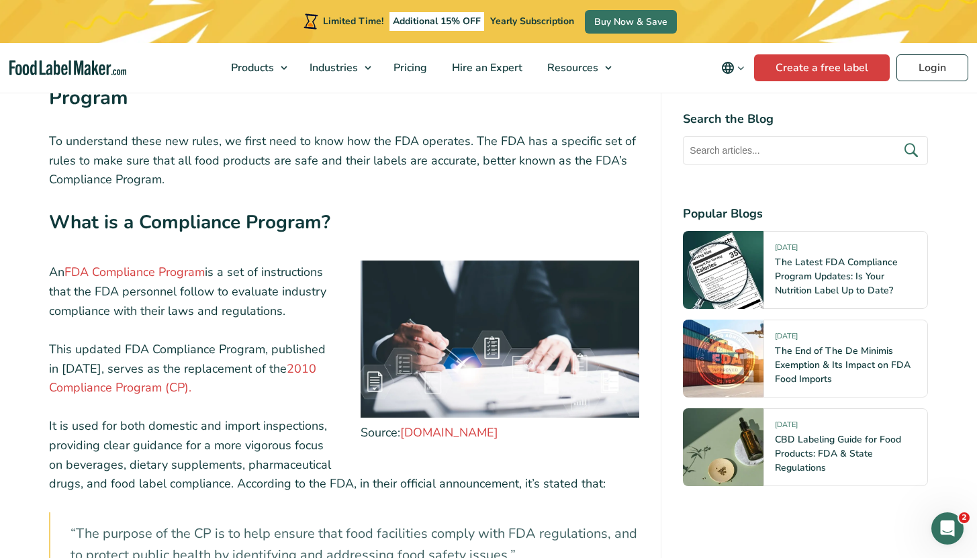
drag, startPoint x: 166, startPoint y: 330, endPoint x: 158, endPoint y: 332, distance: 8.3
click at [166, 340] on p "This updated FDA Compliance Program, published in [DATE], serves as the replace…" at bounding box center [344, 369] width 591 height 58
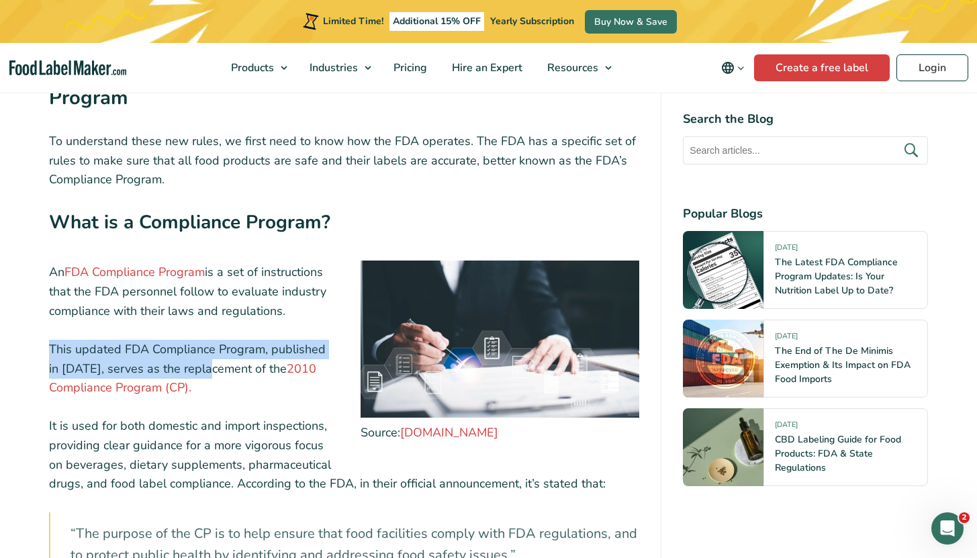
drag, startPoint x: 55, startPoint y: 331, endPoint x: 195, endPoint y: 346, distance: 140.5
click at [195, 346] on p "This updated FDA Compliance Program, published in [DATE], serves as the replace…" at bounding box center [344, 369] width 591 height 58
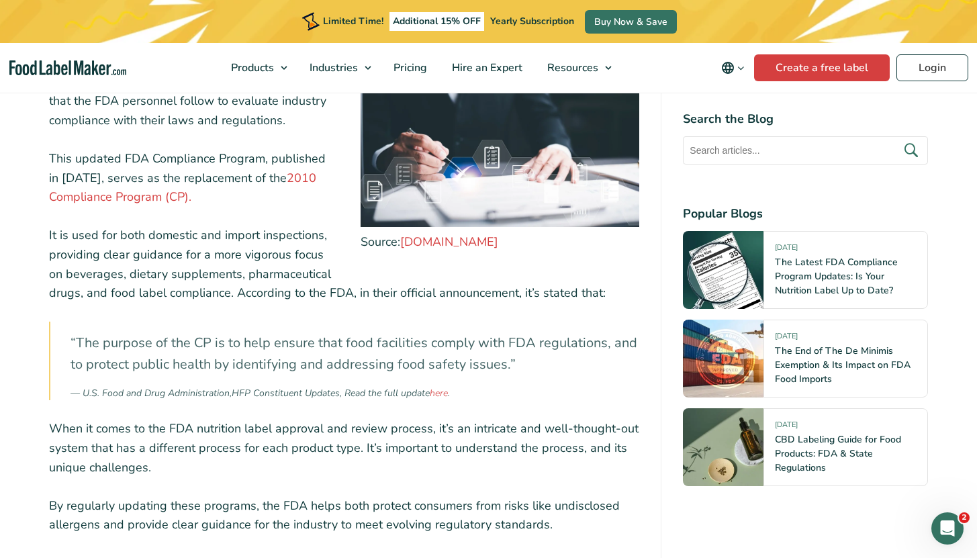
scroll to position [1530, 0]
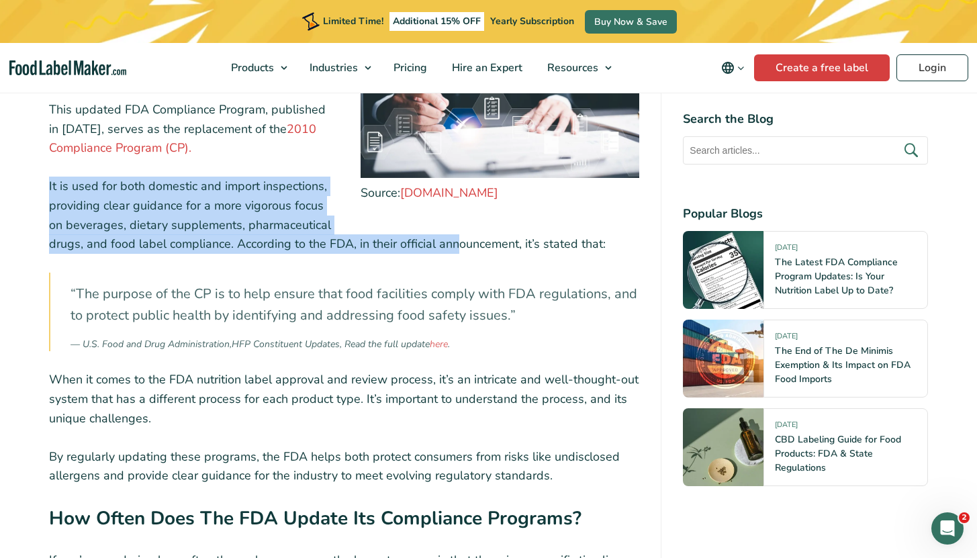
drag, startPoint x: 75, startPoint y: 166, endPoint x: 463, endPoint y: 220, distance: 392.6
click at [460, 221] on p "It is used for both domestic and import inspections, providing clear guidance f…" at bounding box center [344, 215] width 591 height 77
click at [463, 220] on p "It is used for both domestic and import inspections, providing clear guidance f…" at bounding box center [344, 215] width 591 height 77
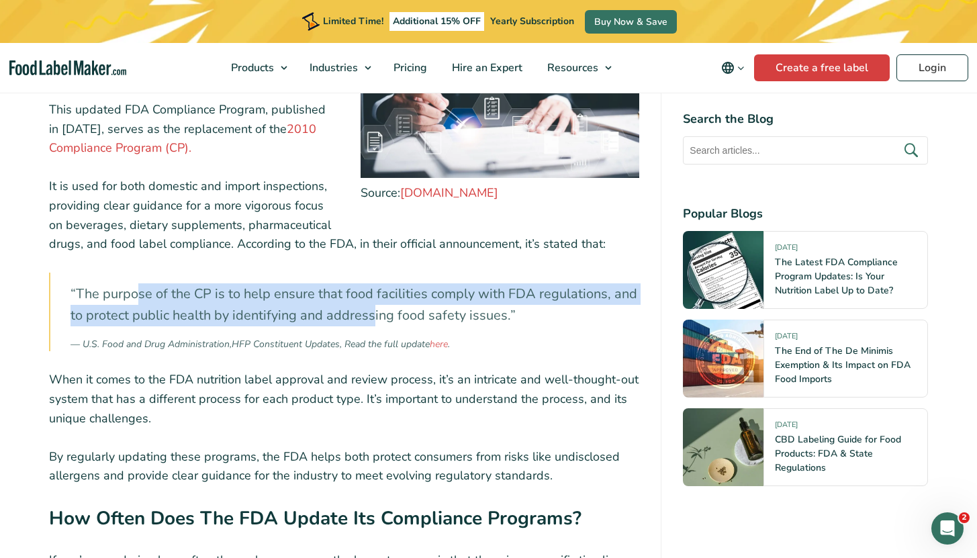
drag, startPoint x: 140, startPoint y: 283, endPoint x: 441, endPoint y: 291, distance: 301.0
click at [441, 291] on p "“The purpose of the CP is to help ensure that food facilities comply with FDA r…" at bounding box center [355, 310] width 569 height 54
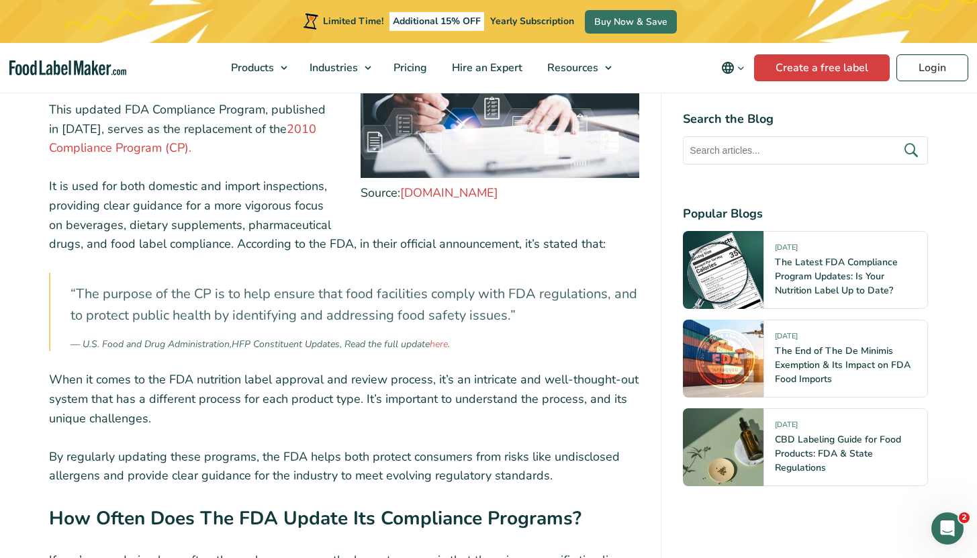
click at [447, 294] on p "“The purpose of the CP is to help ensure that food facilities comply with FDA r…" at bounding box center [355, 310] width 569 height 54
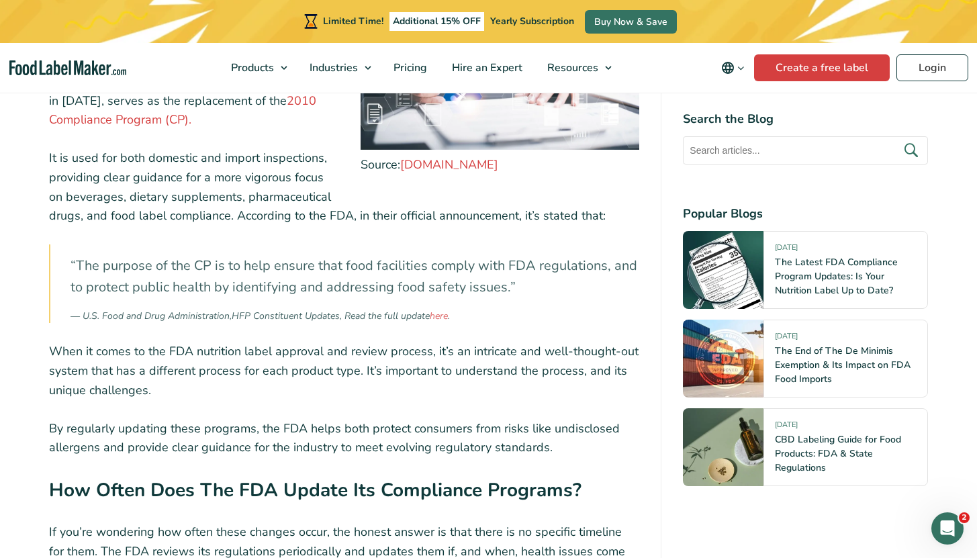
scroll to position [1685, 0]
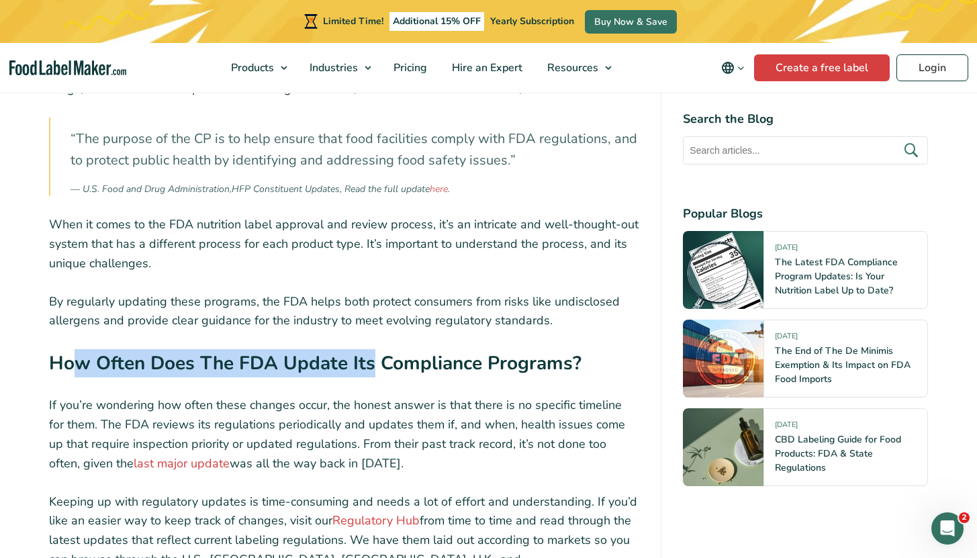
drag, startPoint x: 76, startPoint y: 340, endPoint x: 421, endPoint y: 341, distance: 345.2
click at [404, 349] on h3 "How Often Does The FDA Update Its Compliance Programs?" at bounding box center [344, 367] width 591 height 36
click at [421, 349] on h3 "How Often Does The FDA Update Its Compliance Programs?" at bounding box center [344, 367] width 591 height 36
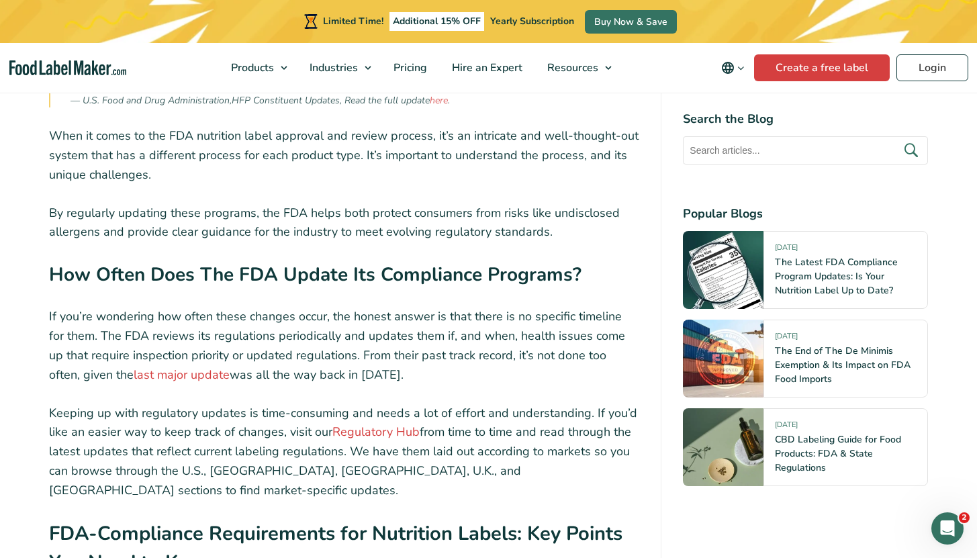
scroll to position [1777, 0]
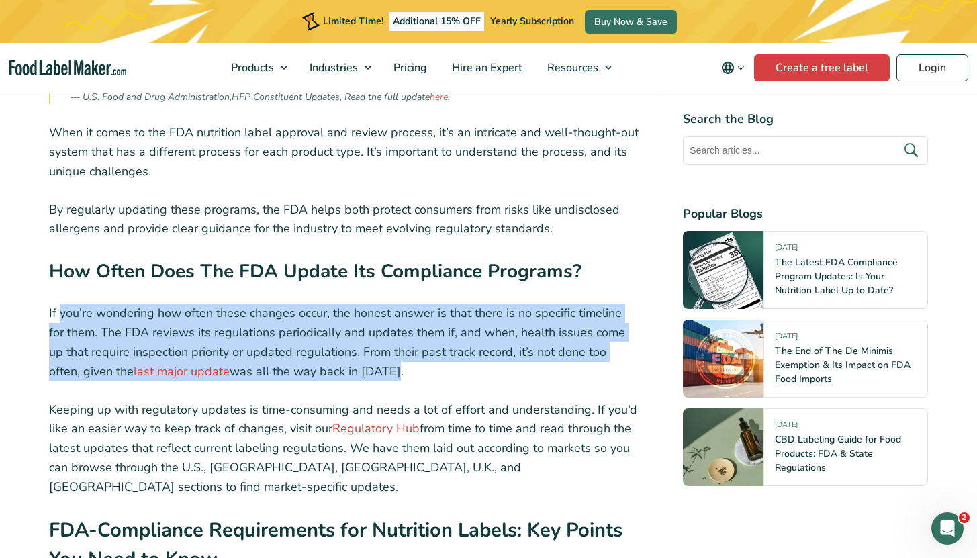
drag, startPoint x: 58, startPoint y: 301, endPoint x: 381, endPoint y: 358, distance: 328.0
click at [381, 358] on p "If you’re wondering how often these changes occur, the honest answer is that th…" at bounding box center [344, 342] width 591 height 77
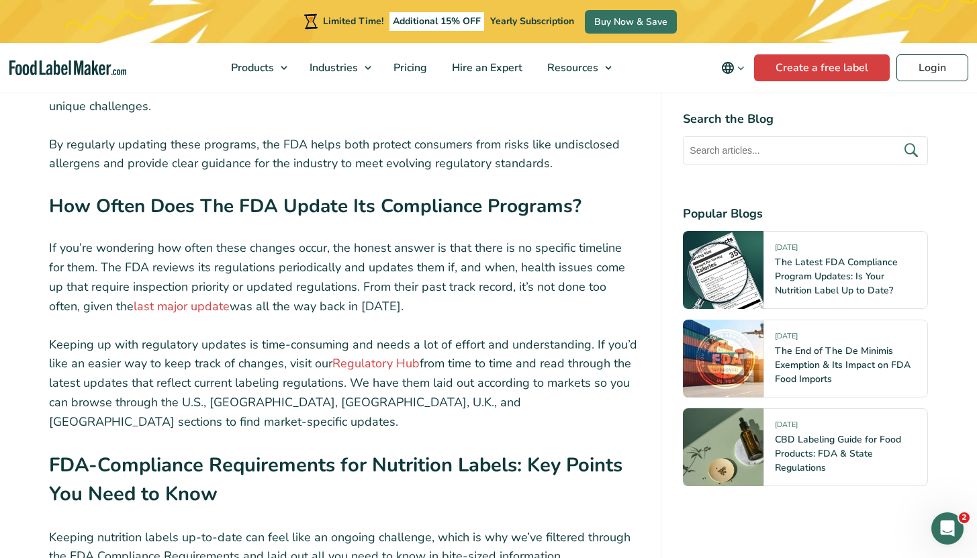
scroll to position [1871, 0]
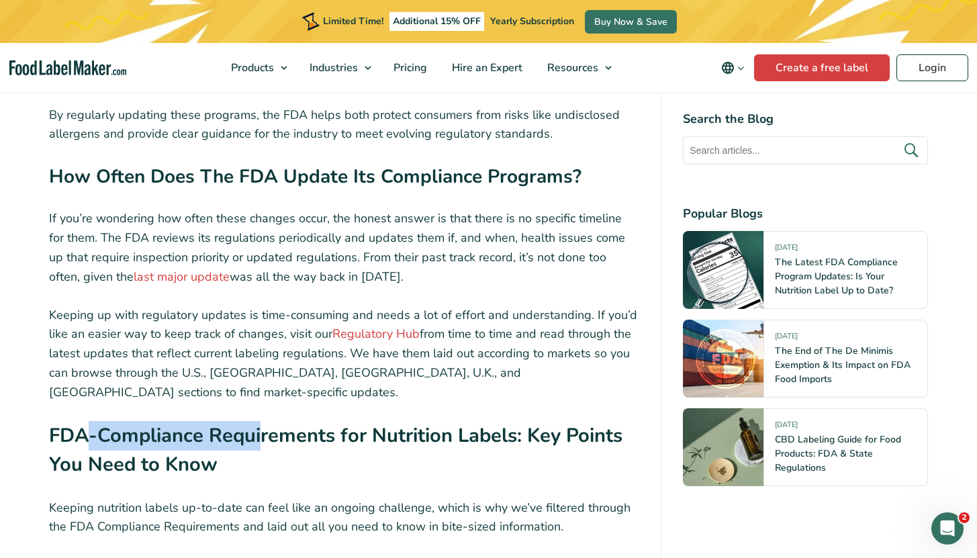
drag, startPoint x: 165, startPoint y: 404, endPoint x: 326, endPoint y: 409, distance: 160.6
click at [318, 421] on h2 "FDA-Compliance Requirements for Nutrition Labels: Key Points You Need to Know" at bounding box center [344, 454] width 591 height 66
click at [336, 421] on h2 "FDA-Compliance Requirements for Nutrition Labels: Key Points You Need to Know" at bounding box center [344, 454] width 591 height 66
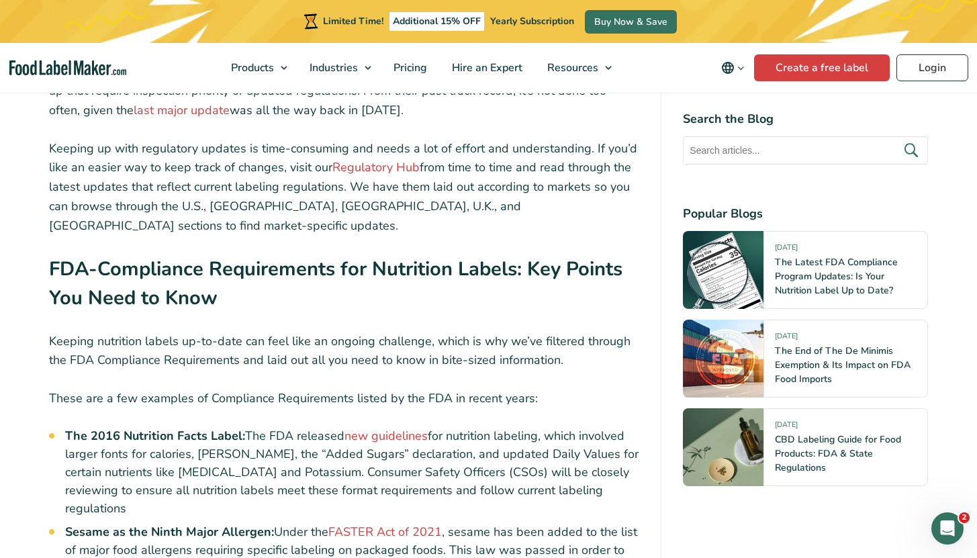
scroll to position [2104, 0]
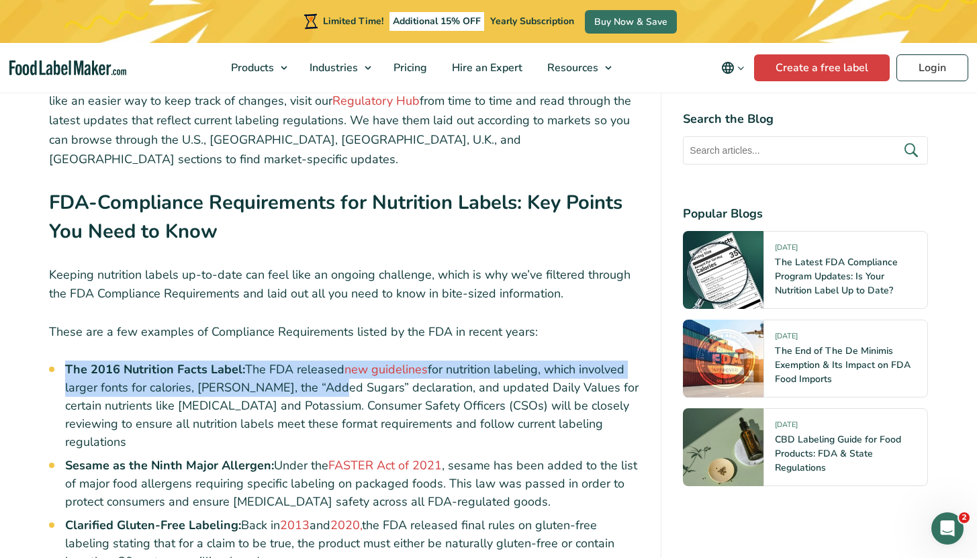
drag, startPoint x: 66, startPoint y: 326, endPoint x: 319, endPoint y: 344, distance: 253.8
click at [319, 361] on li "The 2016 Nutrition Facts Label: The FDA released new guidelines for nutrition l…" at bounding box center [352, 406] width 575 height 91
click at [277, 373] on li "The 2016 Nutrition Facts Label: The FDA released new guidelines for nutrition l…" at bounding box center [352, 406] width 575 height 91
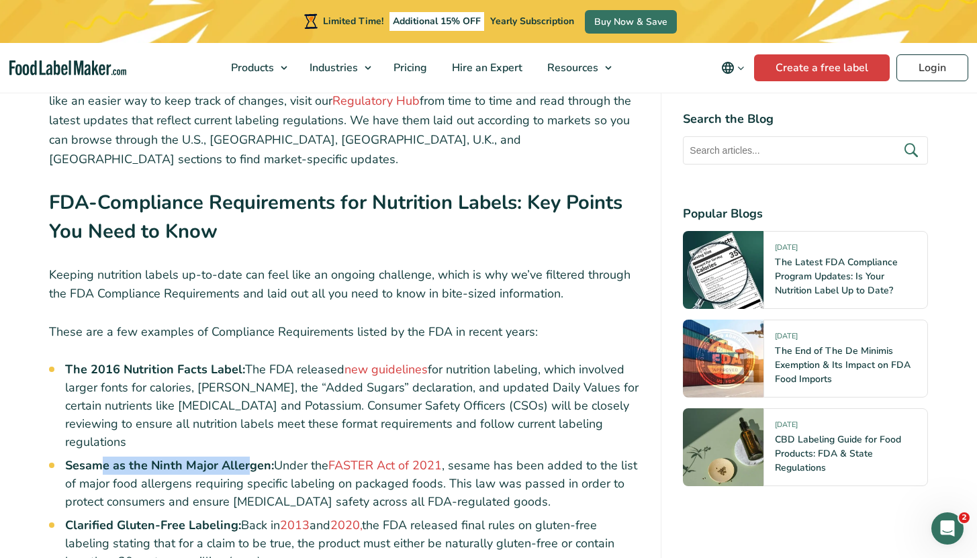
drag, startPoint x: 103, startPoint y: 413, endPoint x: 248, endPoint y: 416, distance: 144.4
click at [248, 457] on strong "Sesame as the Ninth Major Allergen:" at bounding box center [169, 465] width 209 height 16
click at [270, 457] on strong "Sesame as the Ninth Major Allergen:" at bounding box center [169, 465] width 209 height 16
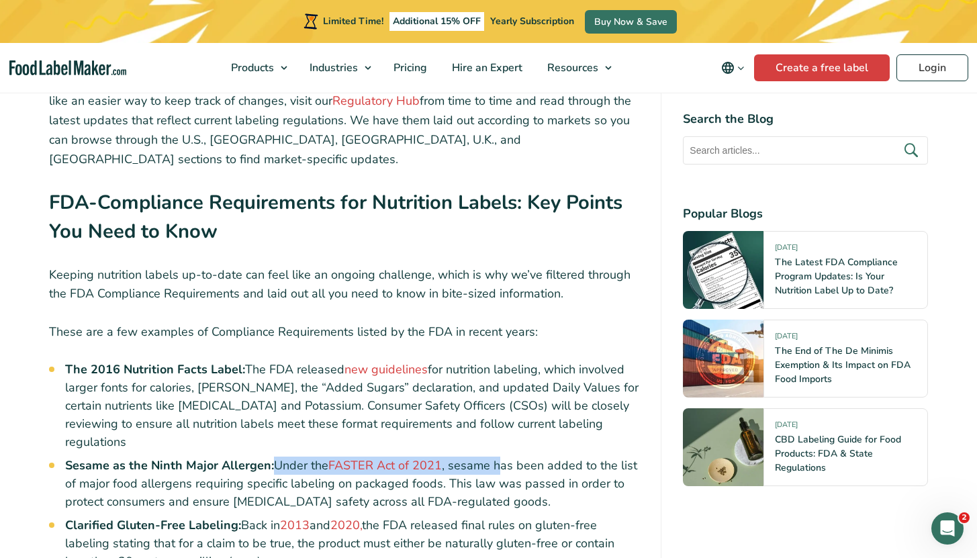
drag, startPoint x: 277, startPoint y: 410, endPoint x: 497, endPoint y: 413, distance: 219.6
click at [497, 457] on li "Sesame as the Ninth Major Allergen: Under the FASTER Act of 2021 , sesame has b…" at bounding box center [352, 484] width 575 height 54
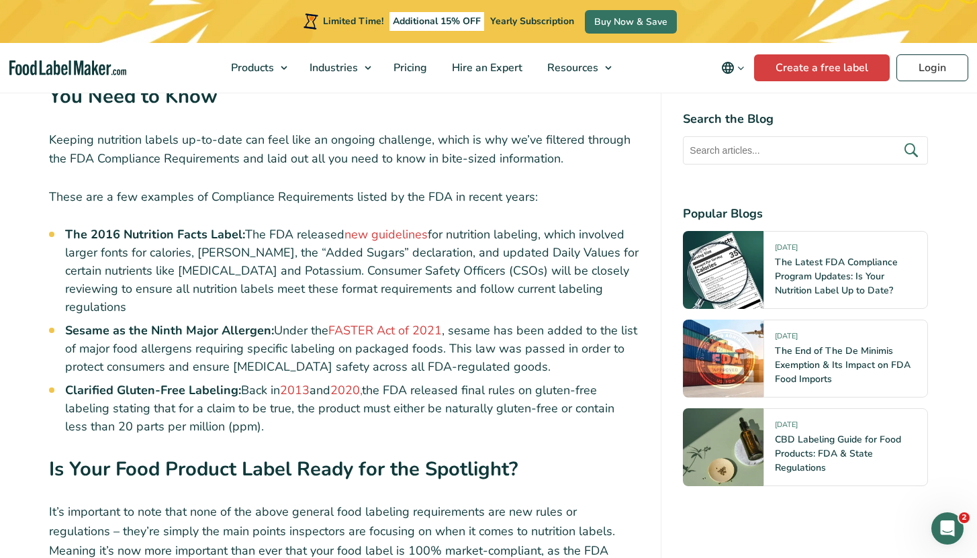
scroll to position [2265, 0]
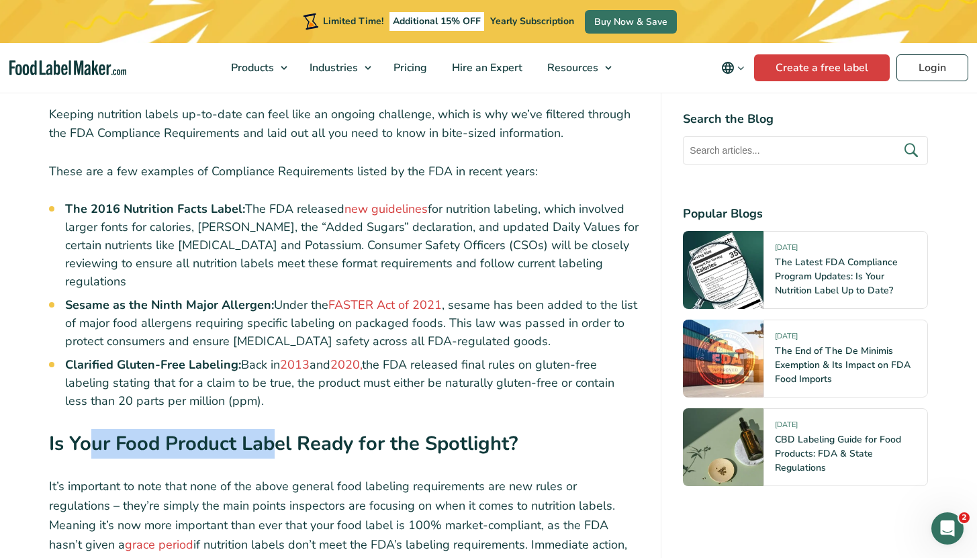
drag, startPoint x: 89, startPoint y: 381, endPoint x: 368, endPoint y: 381, distance: 279.3
click at [353, 429] on h2 "Is Your Food Product Label Ready for the Spotlight?" at bounding box center [344, 447] width 591 height 37
click at [368, 429] on h2 "Is Your Food Product Label Ready for the Spotlight?" at bounding box center [344, 447] width 591 height 37
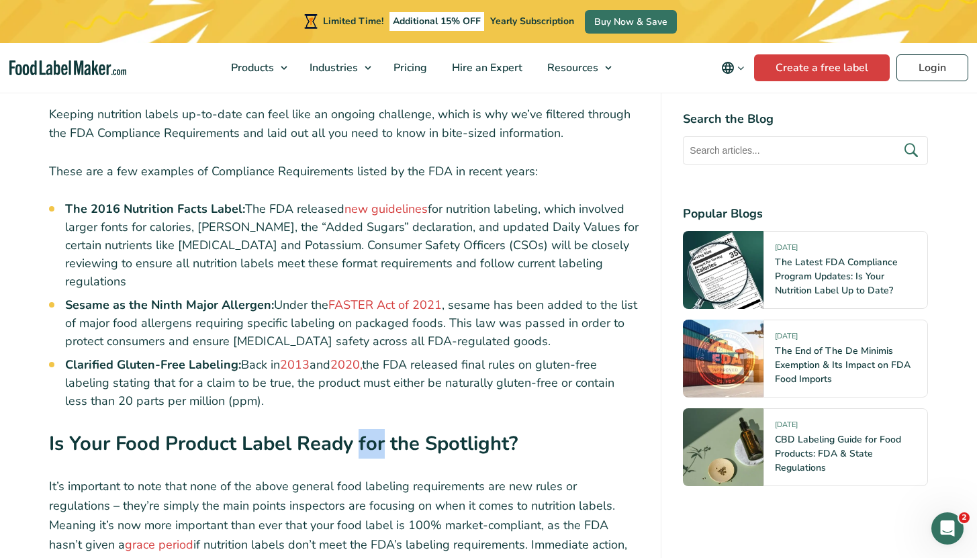
click at [368, 429] on h2 "Is Your Food Product Label Ready for the Spotlight?" at bounding box center [344, 447] width 591 height 37
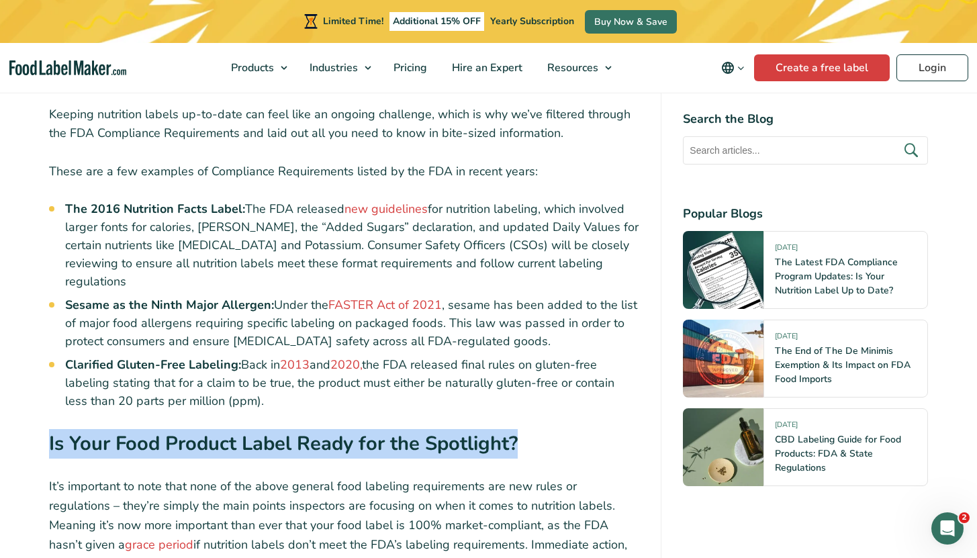
click at [368, 429] on h2 "Is Your Food Product Label Ready for the Spotlight?" at bounding box center [344, 447] width 591 height 37
click at [273, 429] on h2 "Is Your Food Product Label Ready for the Spotlight?" at bounding box center [344, 447] width 591 height 37
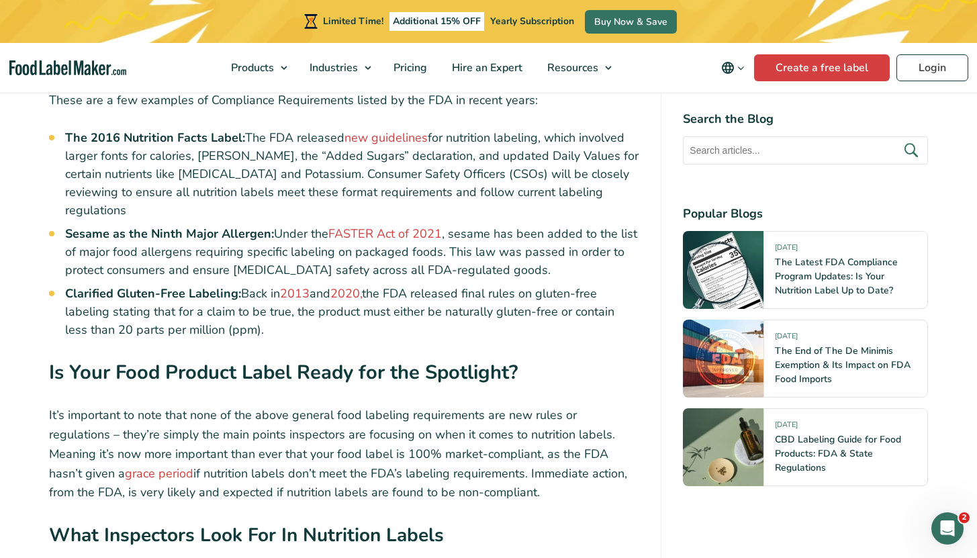
scroll to position [2371, 0]
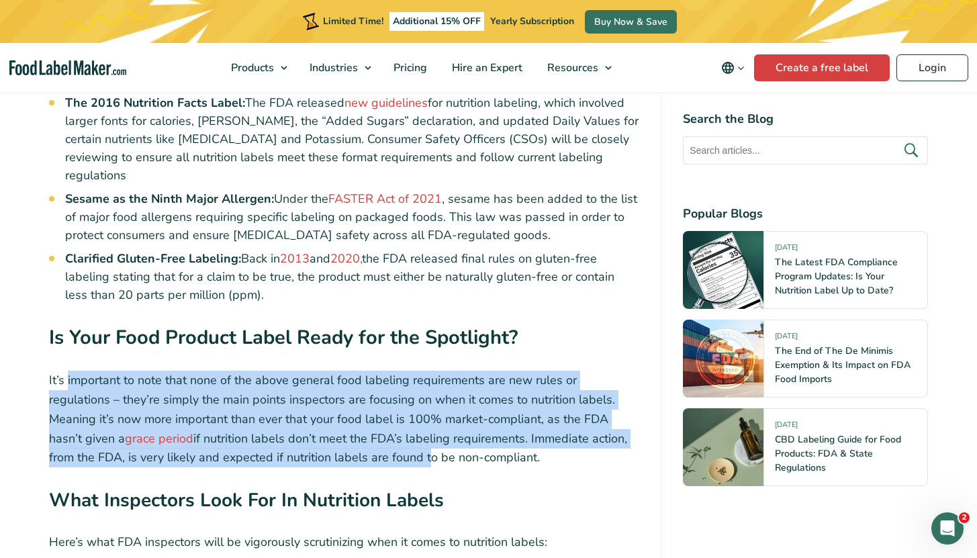
drag, startPoint x: 68, startPoint y: 325, endPoint x: 371, endPoint y: 418, distance: 317.3
click at [371, 418] on div "It’s time to pay attention to the general food labeling requirements, whether y…" at bounding box center [344, 9] width 591 height 3545
click at [393, 387] on p "It’s important to note that none of the above general food labeling requirement…" at bounding box center [344, 419] width 591 height 97
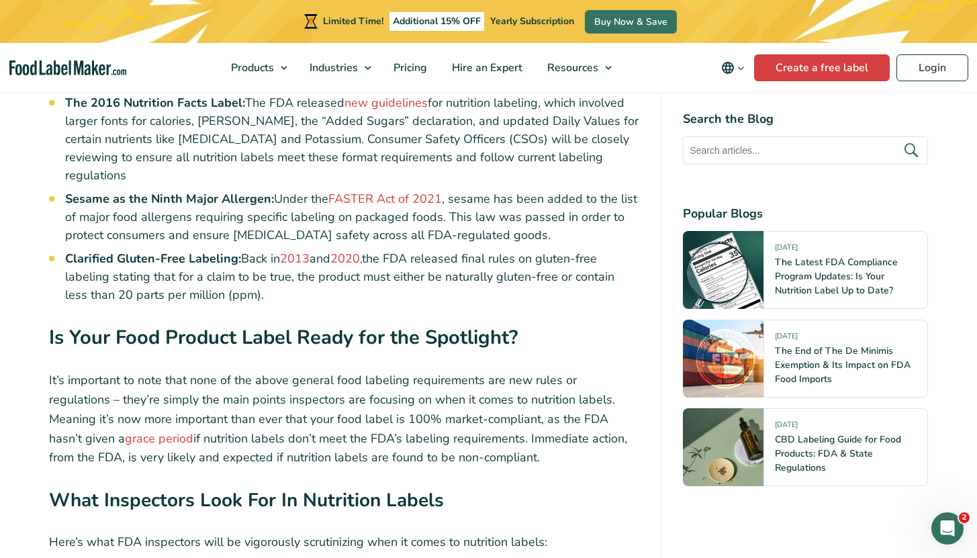
scroll to position [2403, 0]
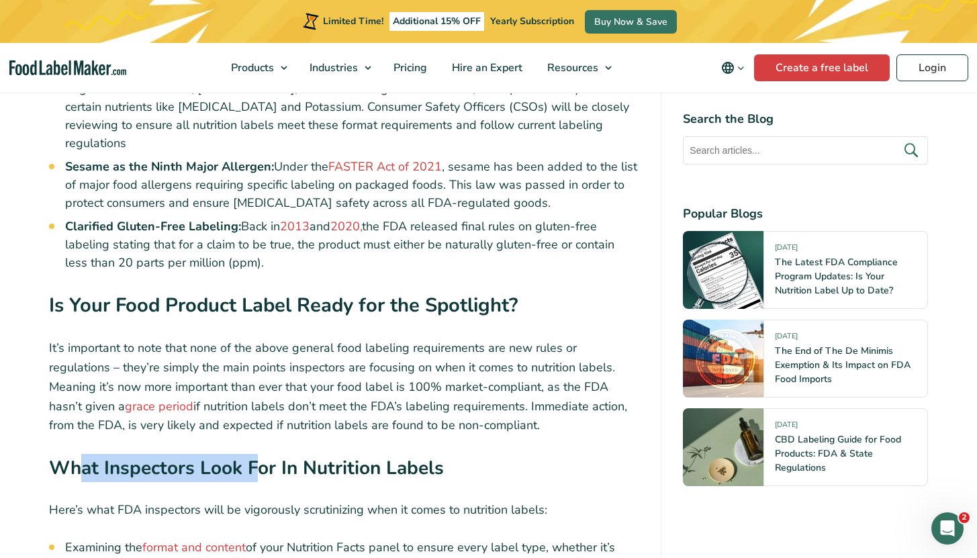
drag, startPoint x: 82, startPoint y: 408, endPoint x: 310, endPoint y: 410, distance: 227.6
click at [298, 454] on h3 "What Inspectors Look For In Nutrition Labels" at bounding box center [344, 472] width 591 height 36
click at [310, 454] on h3 "What Inspectors Look For In Nutrition Labels" at bounding box center [344, 472] width 591 height 36
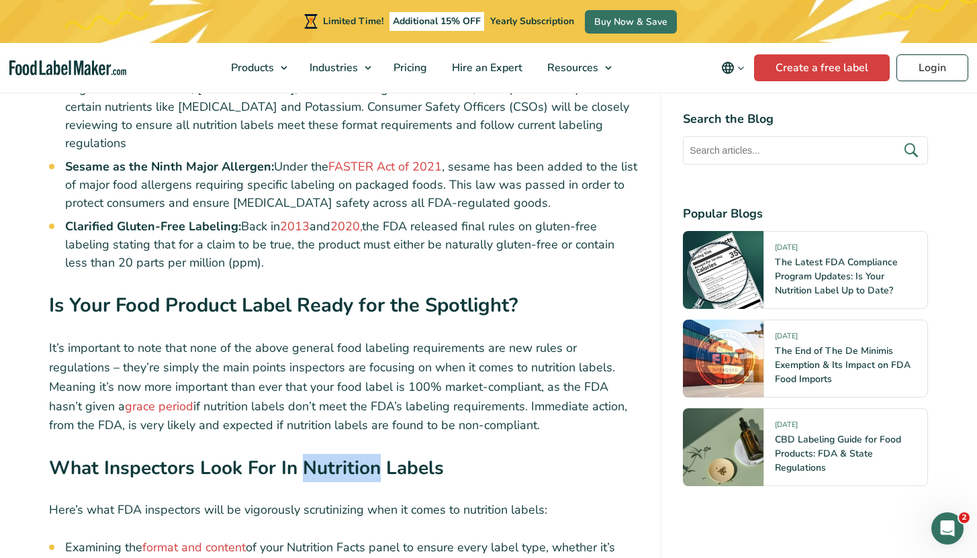
click at [310, 454] on h3 "What Inspectors Look For In Nutrition Labels" at bounding box center [344, 472] width 591 height 36
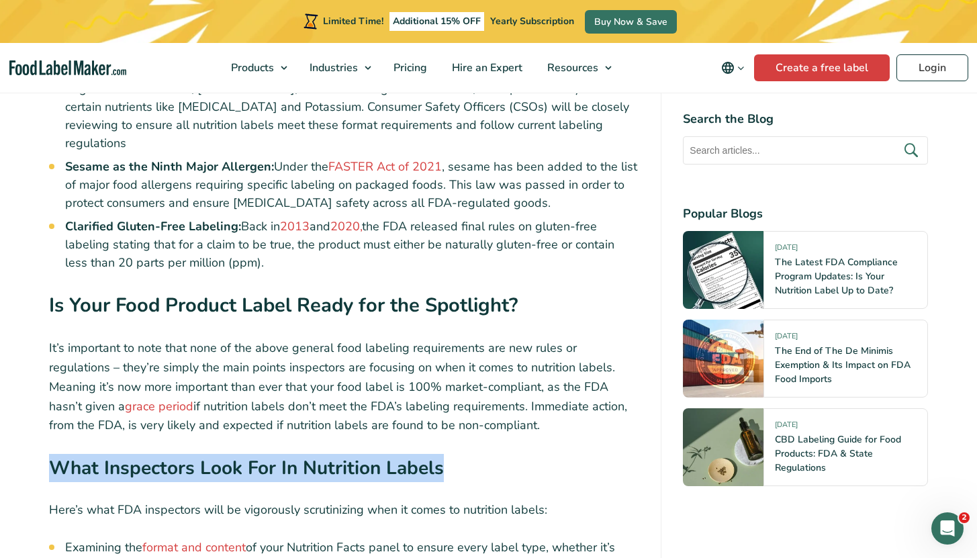
click at [310, 454] on h3 "What Inspectors Look For In Nutrition Labels" at bounding box center [344, 472] width 591 height 36
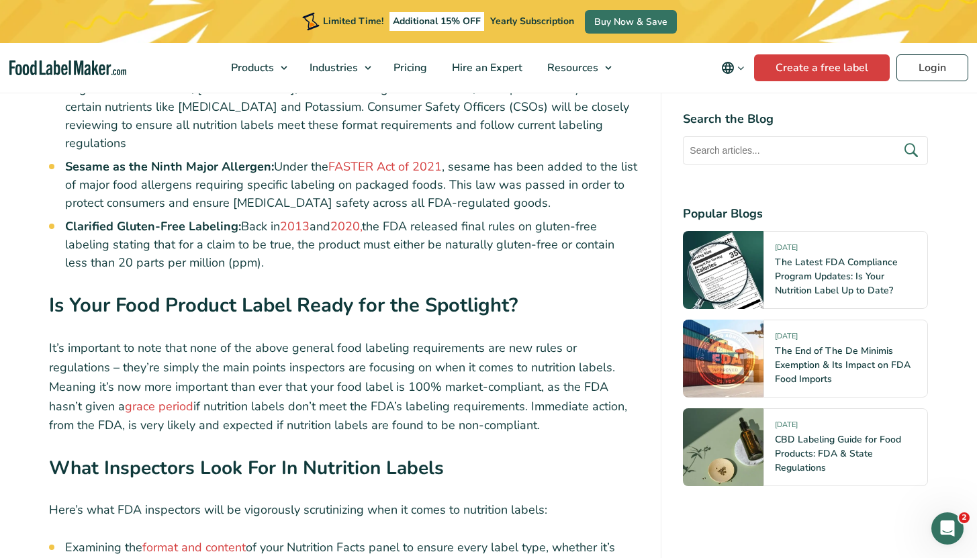
click at [224, 454] on h3 "What Inspectors Look For In Nutrition Labels" at bounding box center [344, 472] width 591 height 36
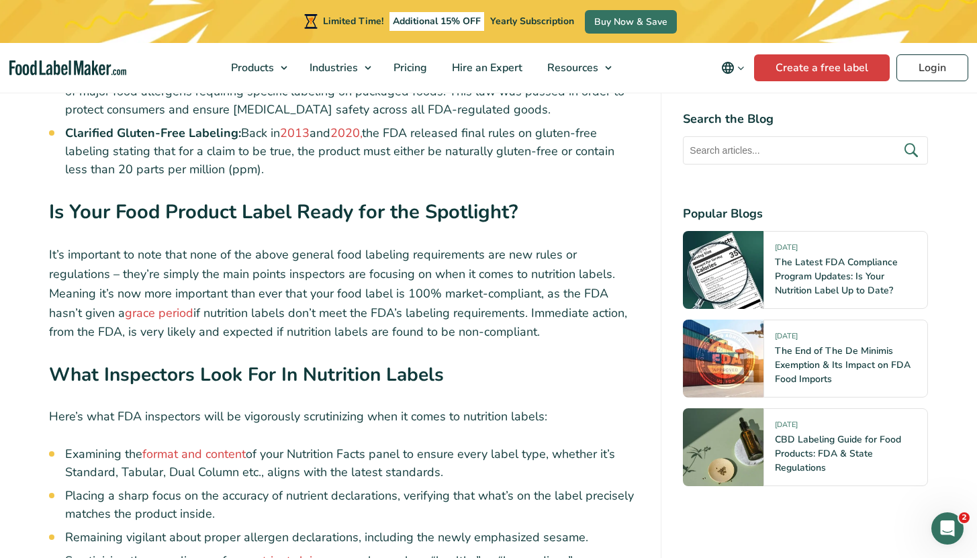
scroll to position [2497, 0]
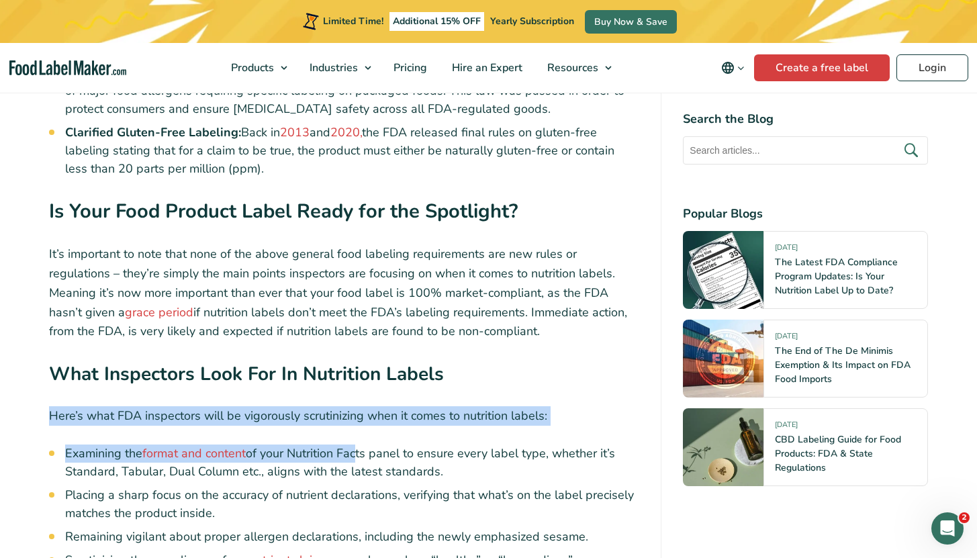
drag, startPoint x: 50, startPoint y: 361, endPoint x: 357, endPoint y: 405, distance: 310.1
click at [357, 445] on li "Examining the format and content of your Nutrition Facts panel to ensure every …" at bounding box center [352, 463] width 575 height 36
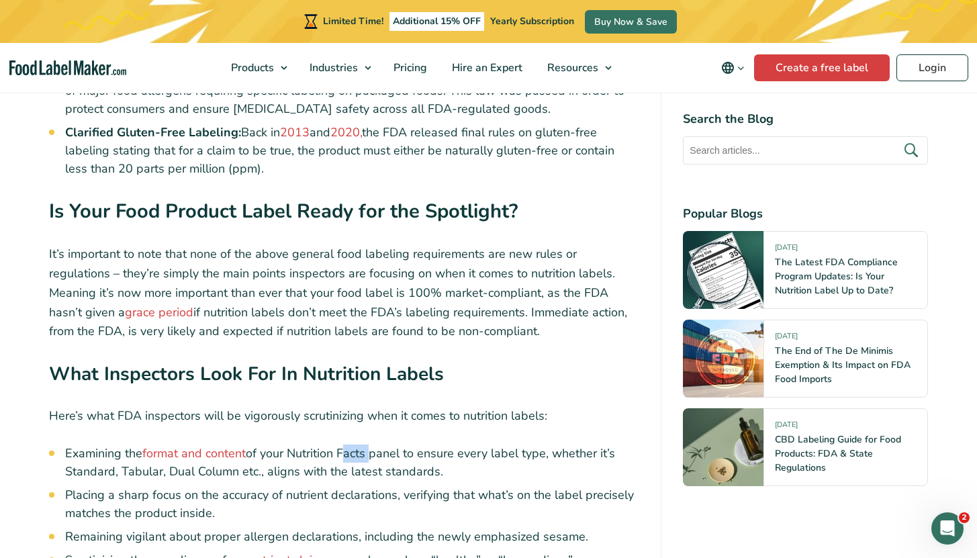
click at [357, 445] on li "Examining the format and content of your Nutrition Facts panel to ensure every …" at bounding box center [352, 463] width 575 height 36
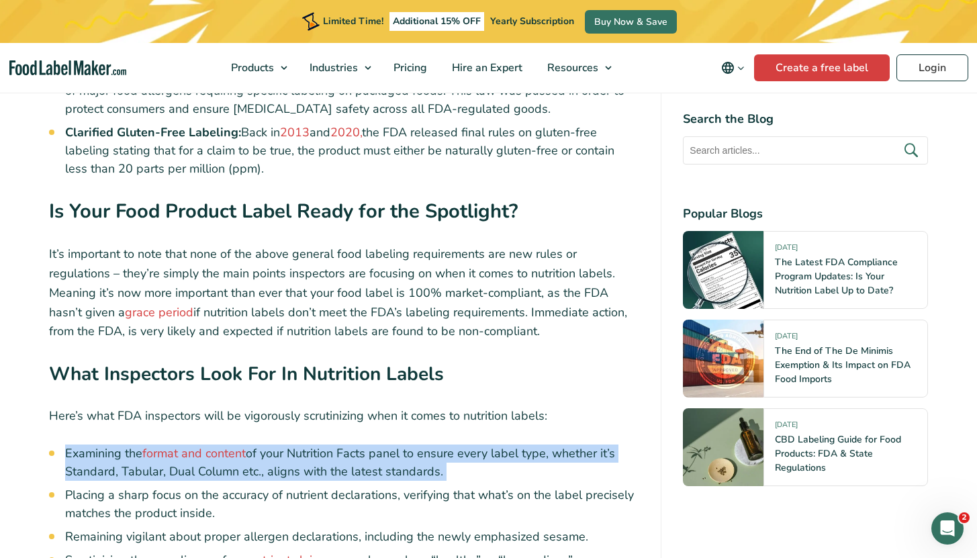
click at [357, 445] on li "Examining the format and content of your Nutrition Facts panel to ensure every …" at bounding box center [352, 463] width 575 height 36
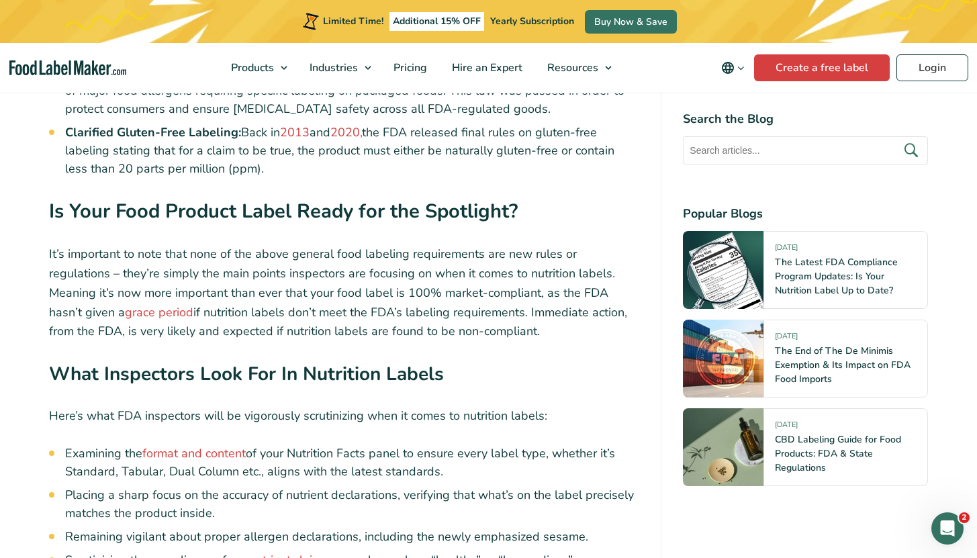
drag, startPoint x: 326, startPoint y: 397, endPoint x: 287, endPoint y: 404, distance: 39.6
click at [326, 445] on li "Examining the format and content of your Nutrition Facts panel to ensure every …" at bounding box center [352, 463] width 575 height 36
drag, startPoint x: 270, startPoint y: 399, endPoint x: 539, endPoint y: 389, distance: 269.5
click at [456, 445] on li "Examining the format and content of your Nutrition Facts panel to ensure every …" at bounding box center [352, 463] width 575 height 36
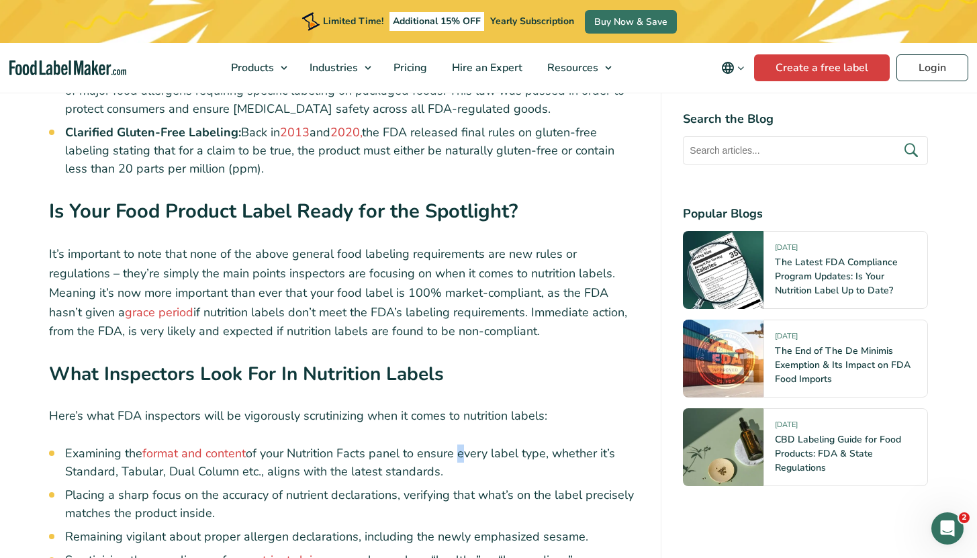
click at [456, 445] on li "Examining the format and content of your Nutrition Facts panel to ensure every …" at bounding box center [352, 463] width 575 height 36
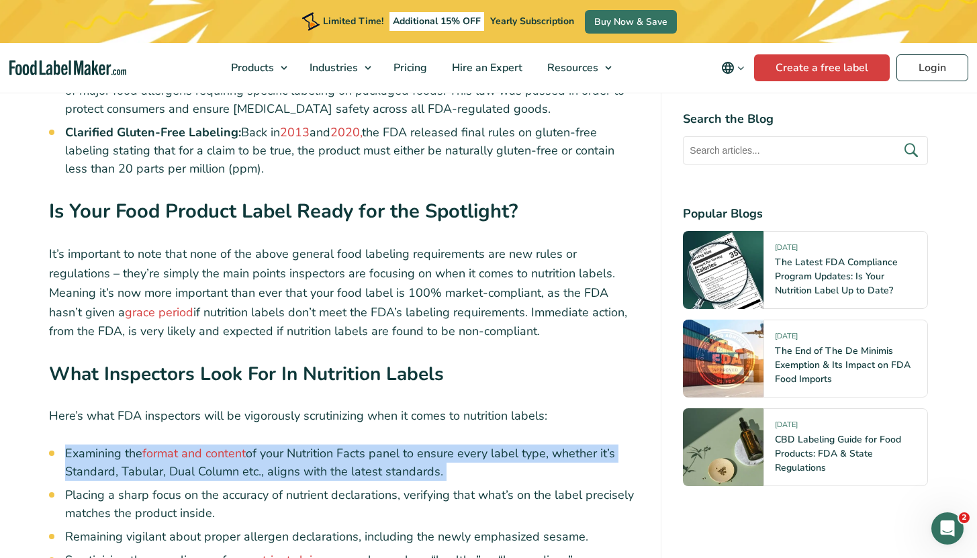
click at [456, 445] on li "Examining the format and content of your Nutrition Facts panel to ensure every …" at bounding box center [352, 463] width 575 height 36
click at [431, 445] on li "Examining the format and content of your Nutrition Facts panel to ensure every …" at bounding box center [352, 463] width 575 height 36
drag, startPoint x: 492, startPoint y: 415, endPoint x: 371, endPoint y: 404, distance: 122.0
click at [371, 445] on li "Examining the format and content of your Nutrition Facts panel to ensure every …" at bounding box center [352, 463] width 575 height 36
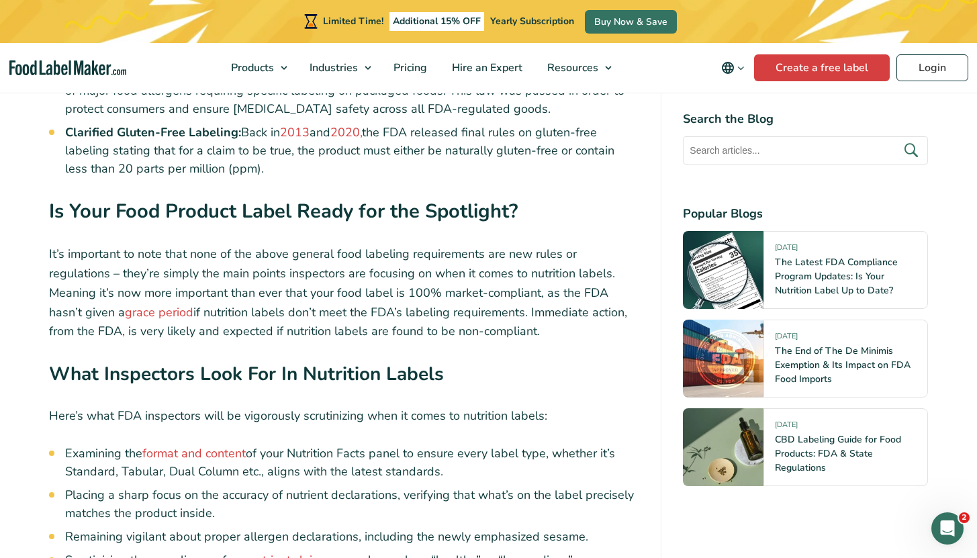
click at [313, 445] on li "Examining the format and content of your Nutrition Facts panel to ensure every …" at bounding box center [352, 463] width 575 height 36
drag, startPoint x: 107, startPoint y: 416, endPoint x: 337, endPoint y: 415, distance: 230.3
click at [331, 445] on li "Examining the format and content of your Nutrition Facts panel to ensure every …" at bounding box center [352, 463] width 575 height 36
click at [340, 445] on li "Examining the format and content of your Nutrition Facts panel to ensure every …" at bounding box center [352, 463] width 575 height 36
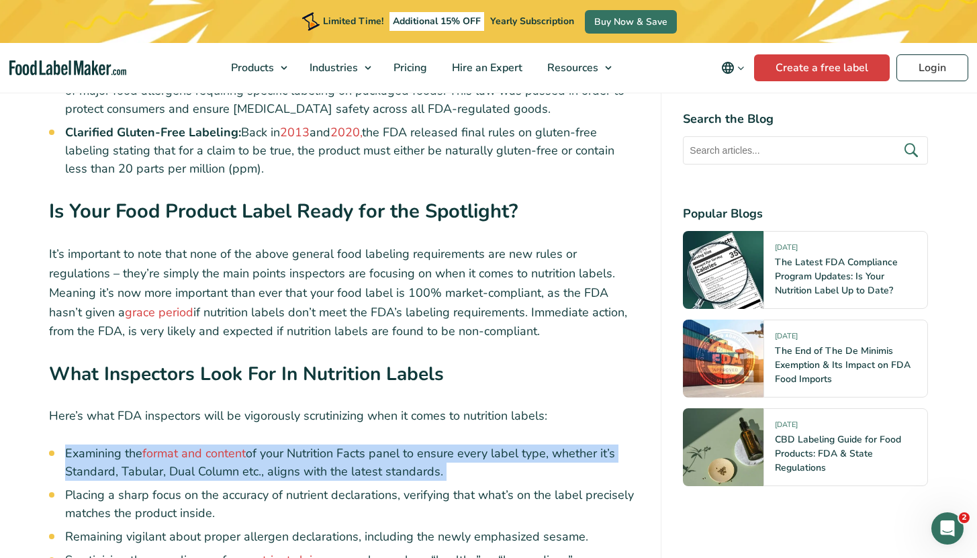
click at [339, 445] on li "Examining the format and content of your Nutrition Facts panel to ensure every …" at bounding box center [352, 463] width 575 height 36
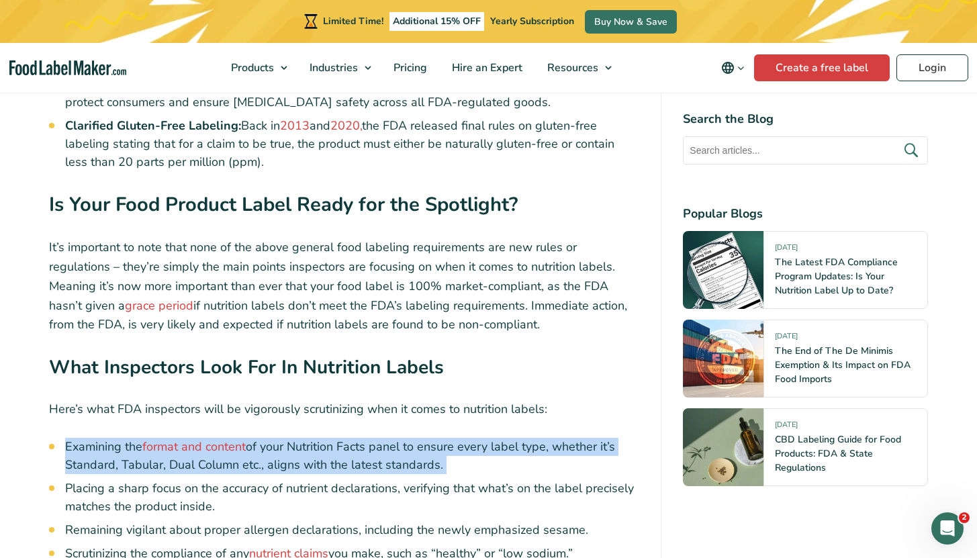
scroll to position [2524, 0]
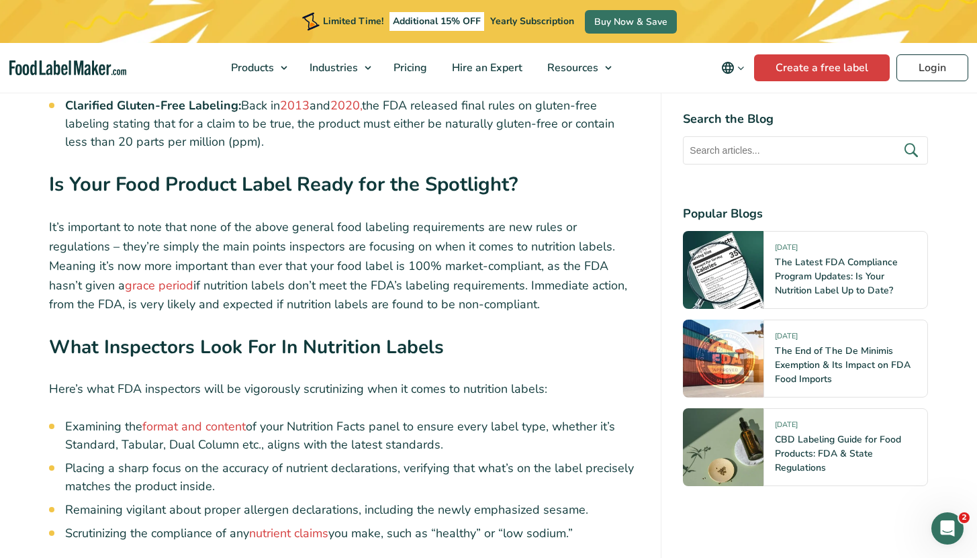
click at [167, 459] on li "Placing a sharp focus on the accuracy of nutrient declarations, verifying that …" at bounding box center [352, 477] width 575 height 36
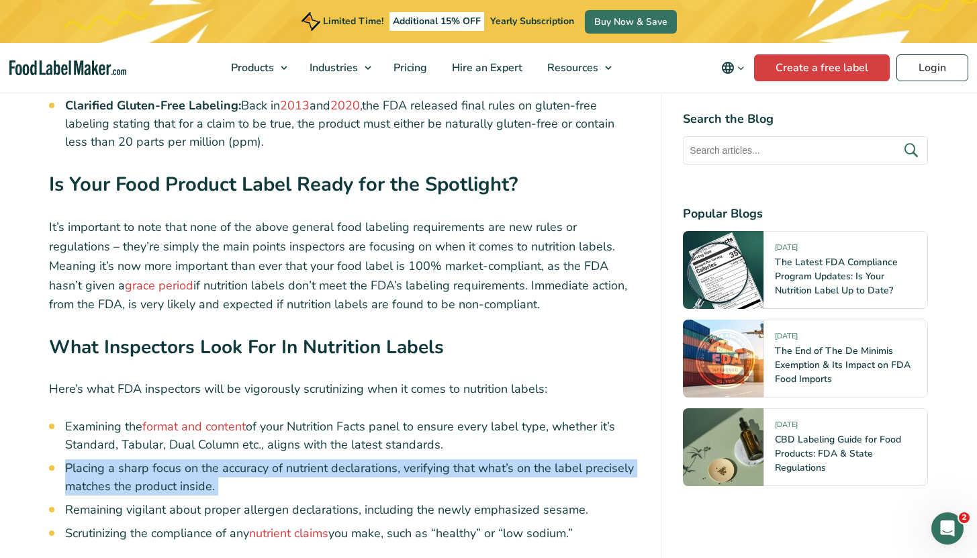
click at [167, 459] on li "Placing a sharp focus on the accuracy of nutrient declarations, verifying that …" at bounding box center [352, 477] width 575 height 36
click at [165, 459] on li "Placing a sharp focus on the accuracy of nutrient declarations, verifying that …" at bounding box center [352, 477] width 575 height 36
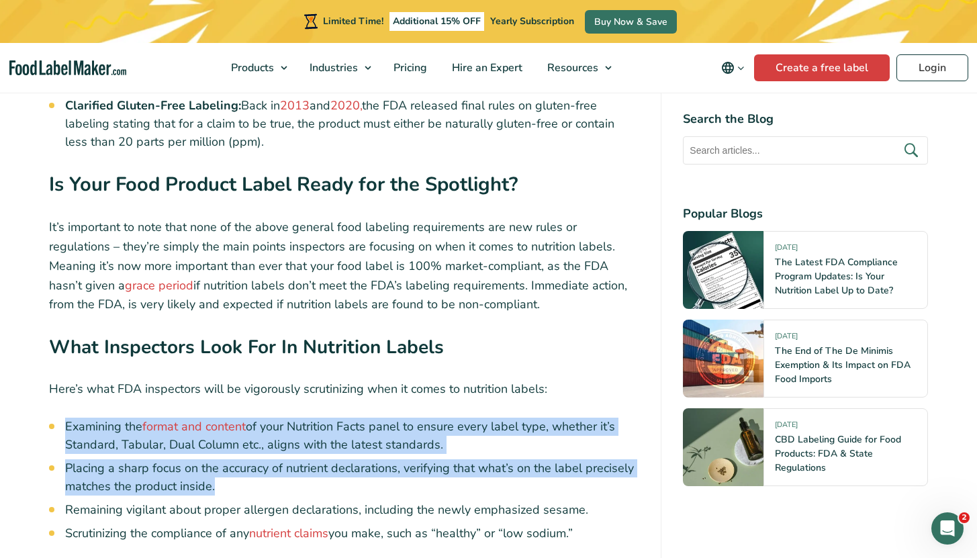
drag, startPoint x: 252, startPoint y: 426, endPoint x: 66, endPoint y: 373, distance: 193.4
click at [66, 418] on ul "Examining the format and content of your Nutrition Facts panel to ensure every …" at bounding box center [352, 480] width 575 height 125
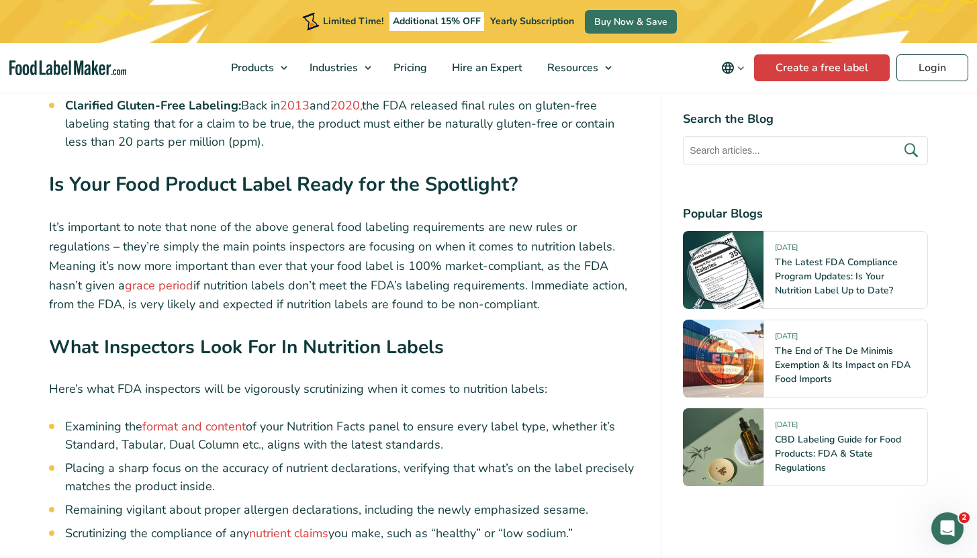
click at [202, 442] on ul "Examining the format and content of your Nutrition Facts panel to ensure every …" at bounding box center [352, 480] width 575 height 125
drag, startPoint x: 100, startPoint y: 455, endPoint x: 387, endPoint y: 447, distance: 287.5
click at [387, 501] on li "Remaining vigilant about proper allergen declarations, including the newly emph…" at bounding box center [352, 510] width 575 height 18
click at [388, 501] on li "Remaining vigilant about proper allergen declarations, including the newly emph…" at bounding box center [352, 510] width 575 height 18
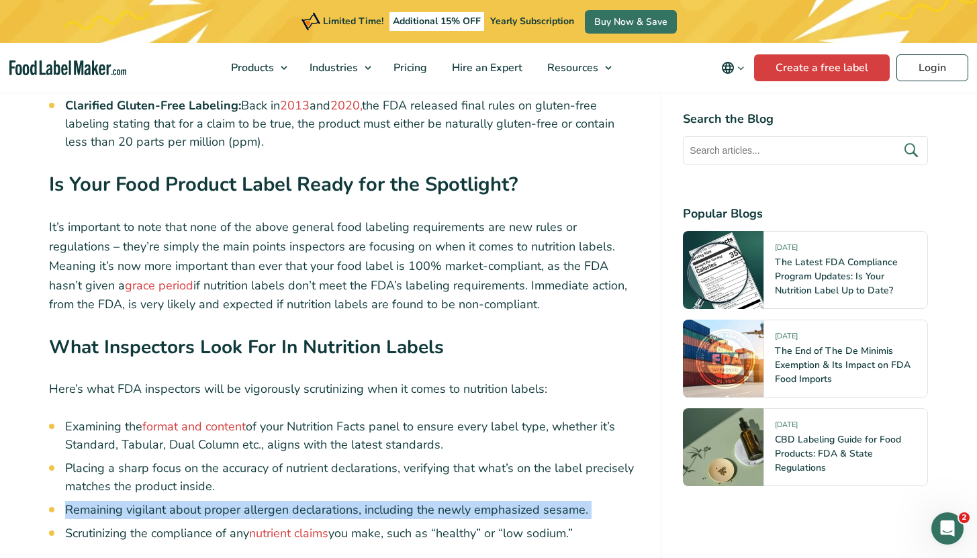
click at [388, 501] on li "Remaining vigilant about proper allergen declarations, including the newly emph…" at bounding box center [352, 510] width 575 height 18
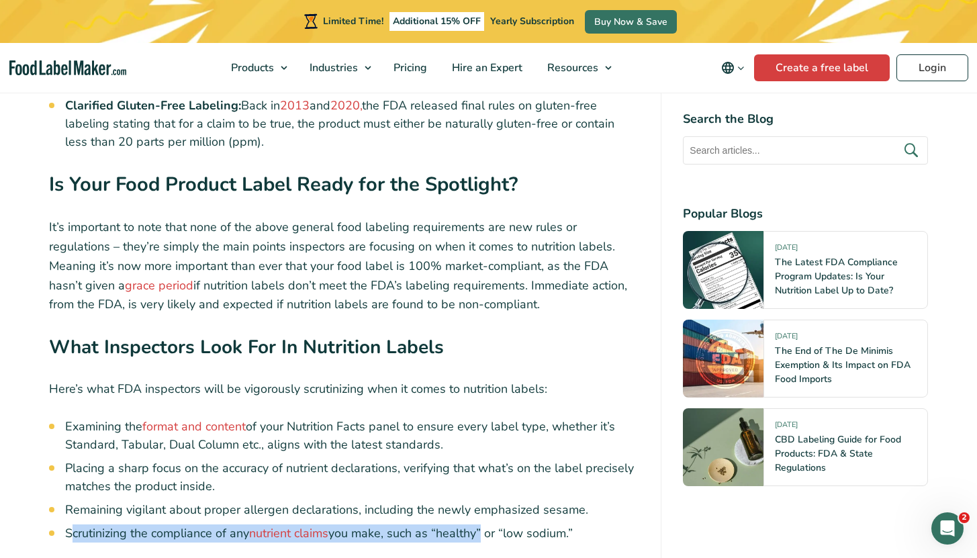
drag, startPoint x: 76, startPoint y: 483, endPoint x: 484, endPoint y: 470, distance: 408.5
click at [484, 524] on li "Scrutinizing the compliance of any nutrient claims you make, such as “healthy” …" at bounding box center [352, 533] width 575 height 18
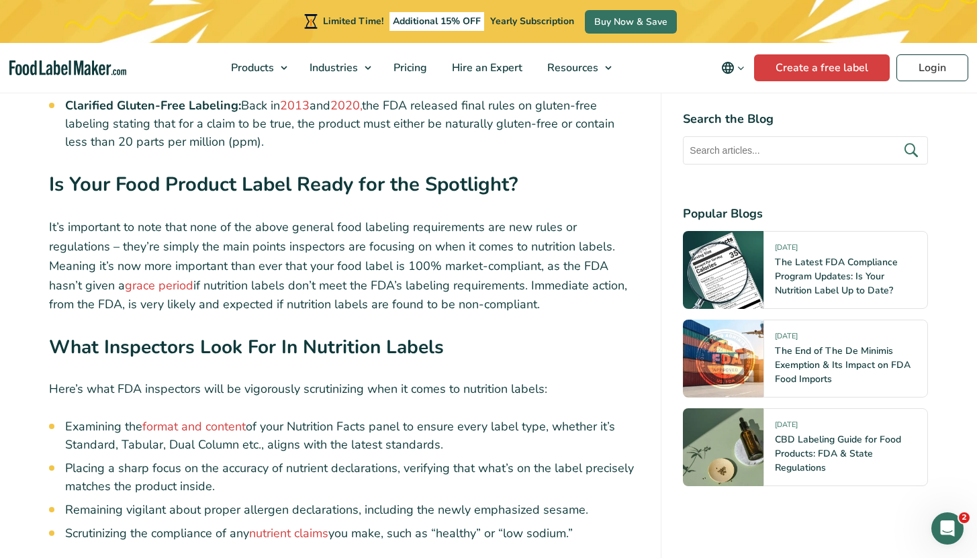
click at [485, 524] on li "Scrutinizing the compliance of any nutrient claims you make, such as “healthy” …" at bounding box center [352, 533] width 575 height 18
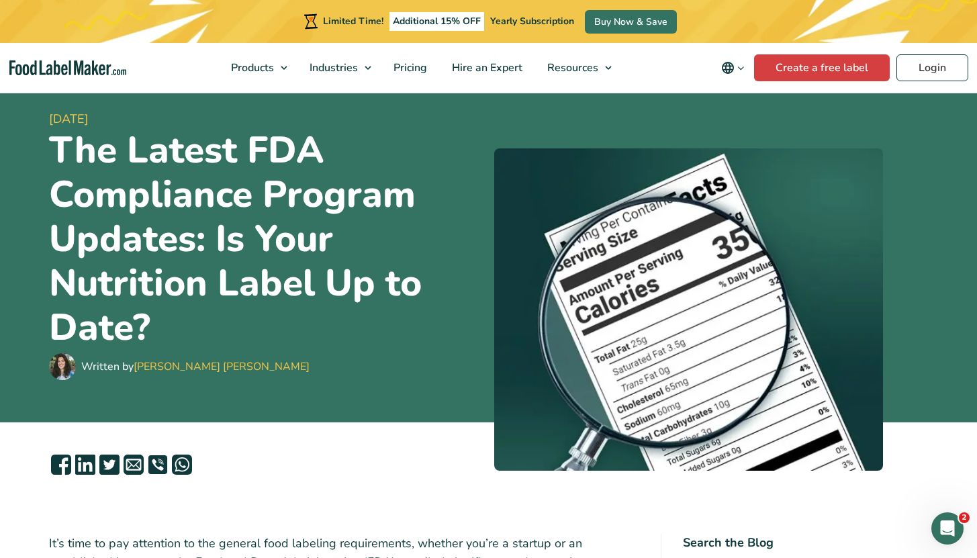
scroll to position [0, 0]
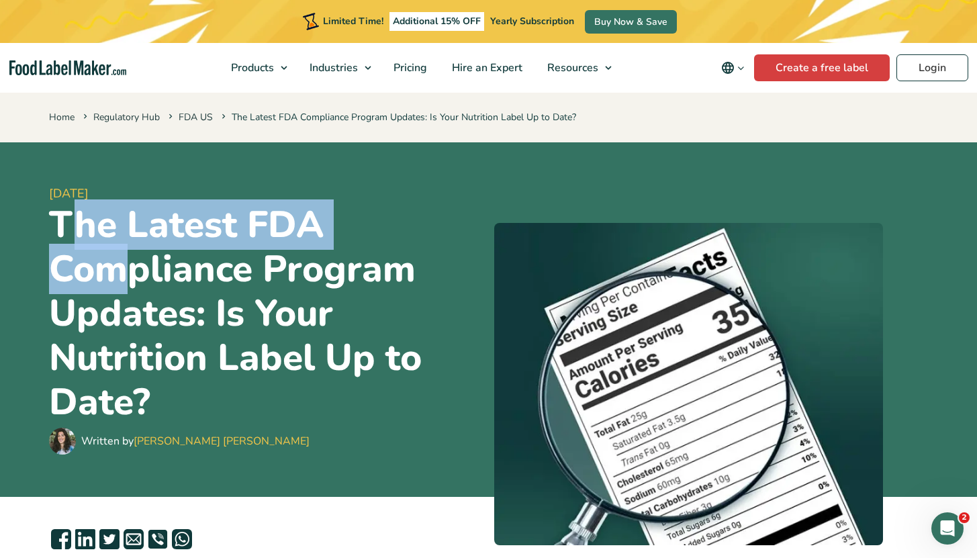
drag, startPoint x: 72, startPoint y: 229, endPoint x: 158, endPoint y: 314, distance: 120.6
click at [158, 313] on h1 "The Latest FDA Compliance Program Updates: Is Your Nutrition Label Up to Date?" at bounding box center [266, 314] width 434 height 222
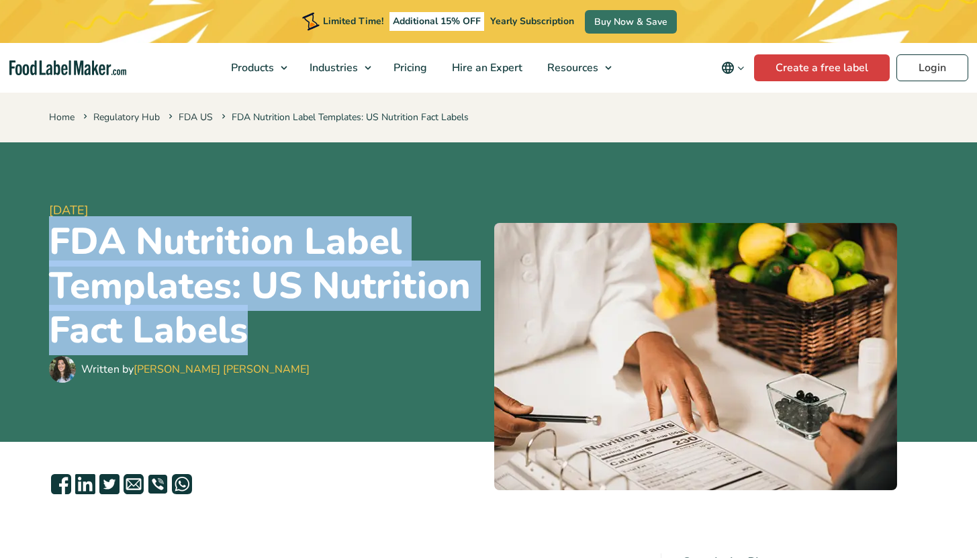
click at [310, 322] on div "15 September, 2023 FDA Nutrition Label Templates: US Nutrition Fact Labels Writ…" at bounding box center [489, 291] width 900 height 299
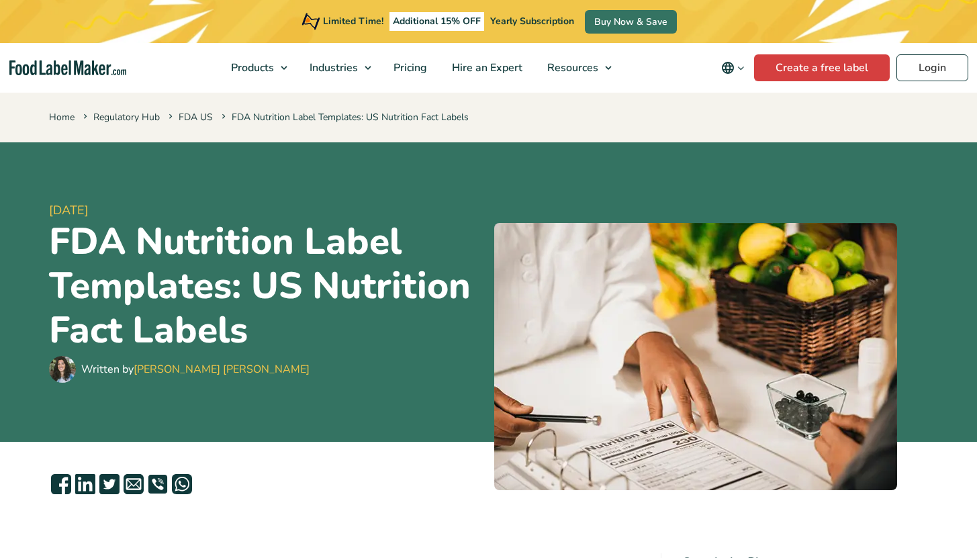
click at [310, 322] on h1 "FDA Nutrition Label Templates: US Nutrition Fact Labels" at bounding box center [266, 286] width 434 height 133
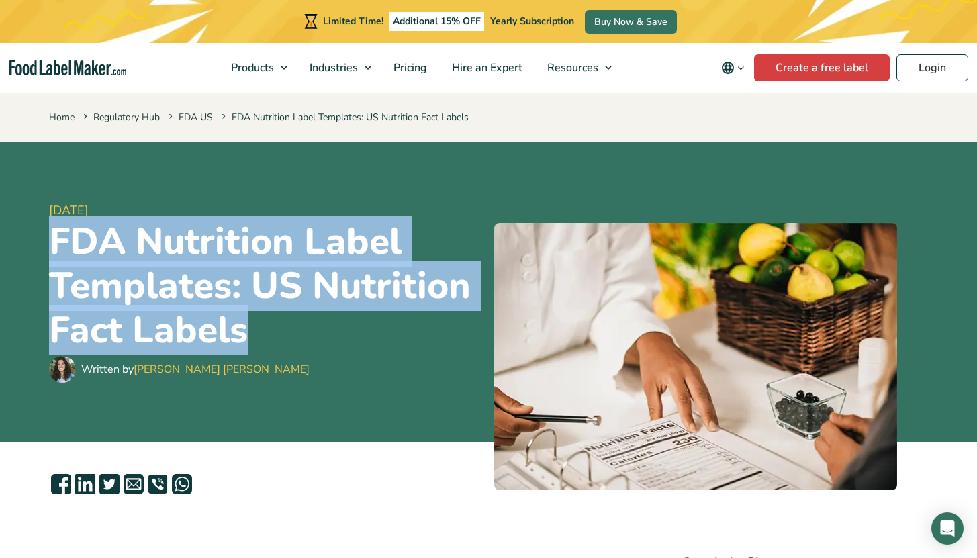
drag, startPoint x: 264, startPoint y: 325, endPoint x: 56, endPoint y: 252, distance: 219.8
click at [56, 252] on h1 "FDA Nutrition Label Templates: US Nutrition Fact Labels" at bounding box center [266, 286] width 434 height 133
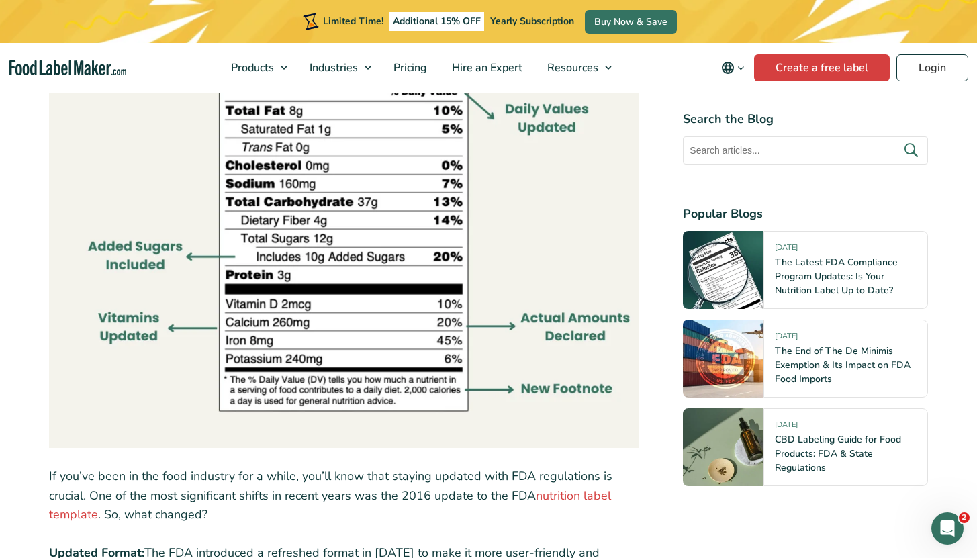
scroll to position [1223, 0]
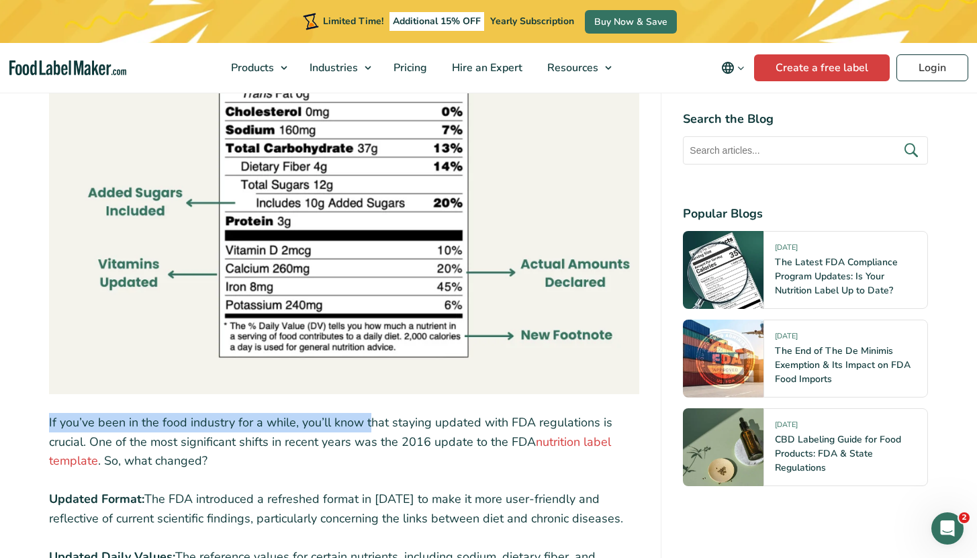
drag, startPoint x: 48, startPoint y: 421, endPoint x: 380, endPoint y: 418, distance: 332.4
click at [380, 418] on p "If you’ve been in the food industry for a while, you’ll know that staying updat…" at bounding box center [344, 442] width 591 height 58
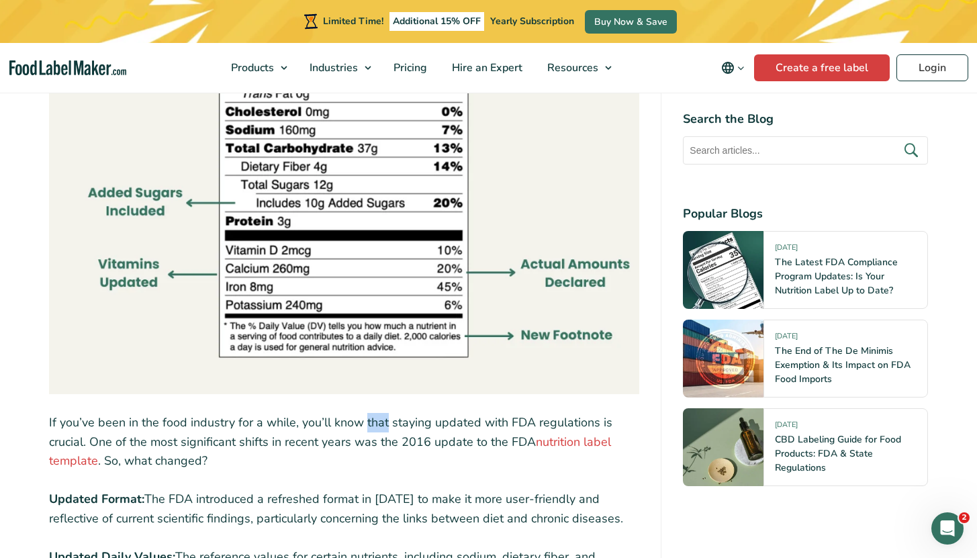
click at [380, 418] on p "If you’ve been in the food industry for a while, you’ll know that staying updat…" at bounding box center [344, 442] width 591 height 58
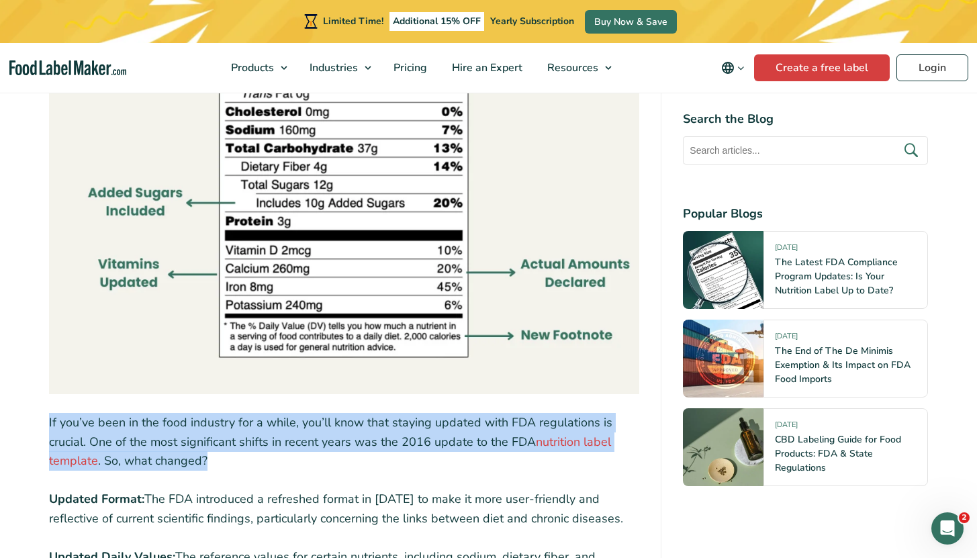
click at [380, 418] on p "If you’ve been in the food industry for a while, you’ll know that staying updat…" at bounding box center [344, 442] width 591 height 58
click at [313, 430] on p "If you’ve been in the food industry for a while, you’ll know that staying updat…" at bounding box center [344, 442] width 591 height 58
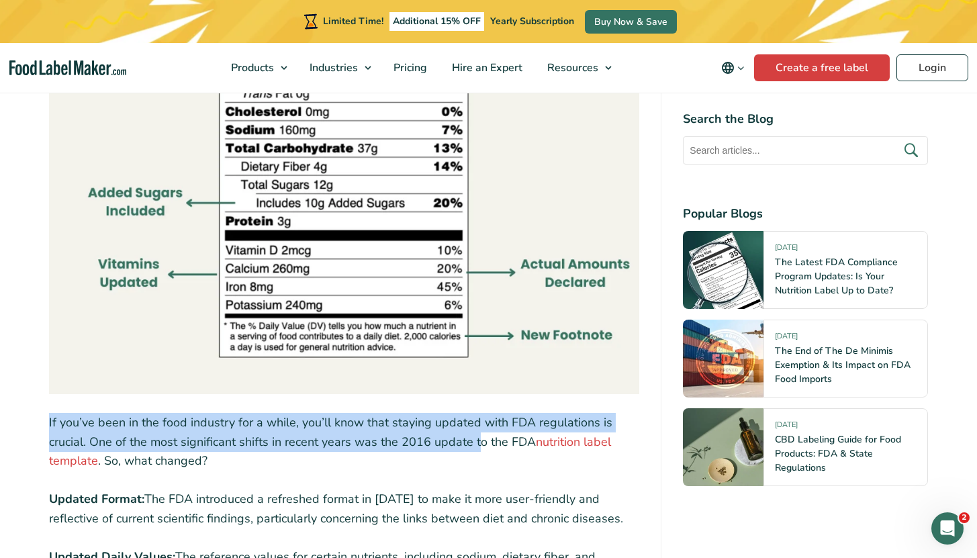
drag, startPoint x: 75, startPoint y: 430, endPoint x: 483, endPoint y: 449, distance: 408.7
click at [482, 449] on p "If you’ve been in the food industry for a while, you’ll know that staying updat…" at bounding box center [344, 442] width 591 height 58
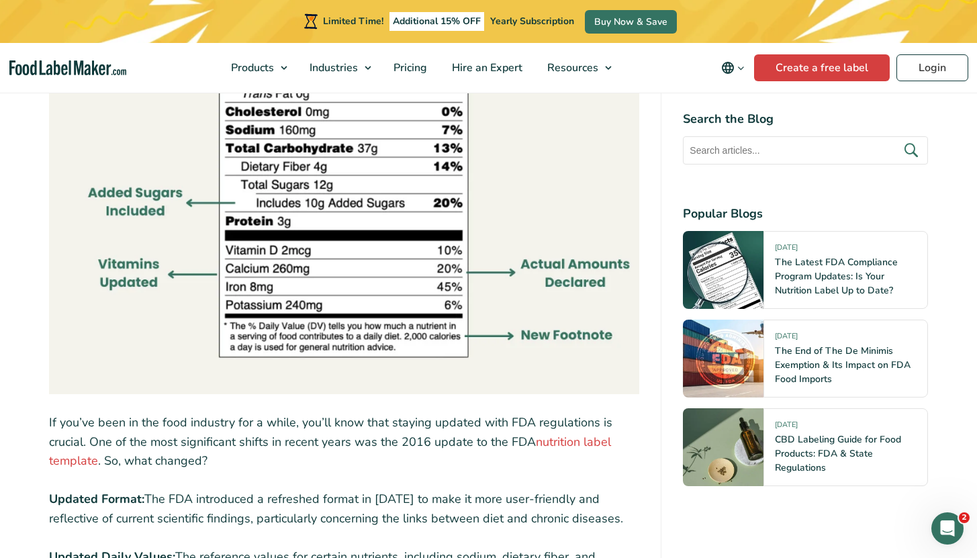
click at [490, 447] on p "If you’ve been in the food industry for a while, you’ll know that staying updat…" at bounding box center [344, 442] width 591 height 58
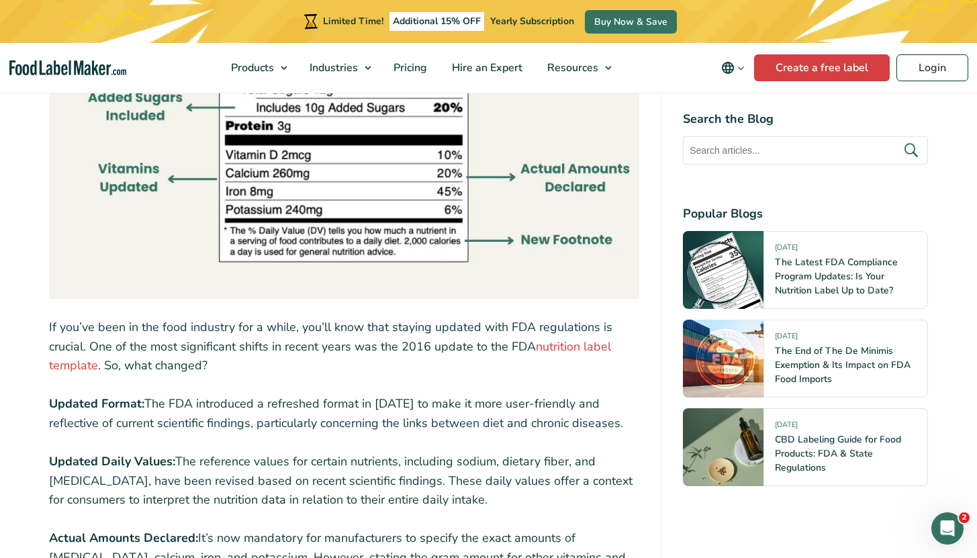
scroll to position [1326, 0]
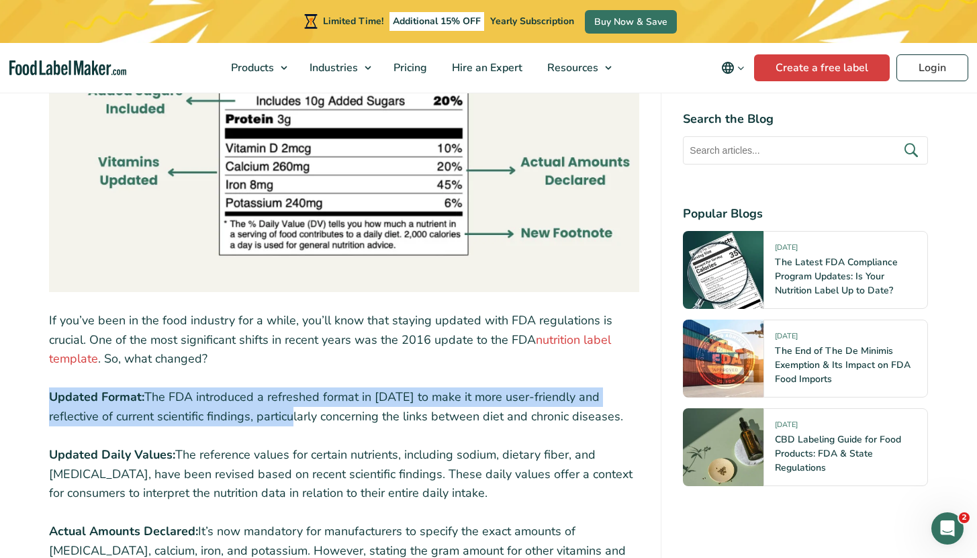
drag, startPoint x: 59, startPoint y: 407, endPoint x: 300, endPoint y: 411, distance: 241.1
click at [300, 411] on p "Updated Format: The FDA introduced a refreshed format in 2016 to make it more u…" at bounding box center [344, 406] width 591 height 39
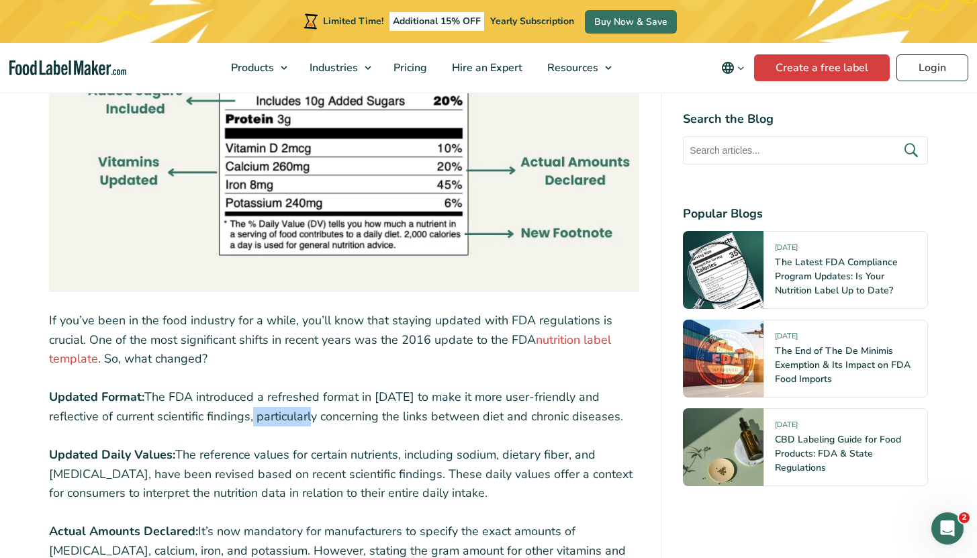
click at [300, 411] on p "Updated Format: The FDA introduced a refreshed format in 2016 to make it more u…" at bounding box center [344, 406] width 591 height 39
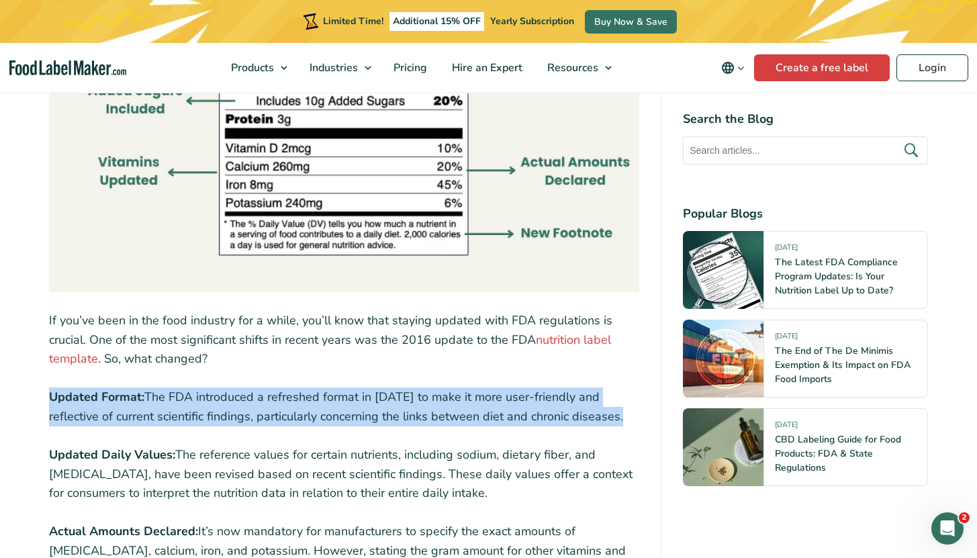
click at [300, 411] on p "Updated Format: The FDA introduced a refreshed format in 2016 to make it more u…" at bounding box center [344, 406] width 591 height 39
click at [224, 403] on p "Updated Format: The FDA introduced a refreshed format in 2016 to make it more u…" at bounding box center [344, 406] width 591 height 39
drag, startPoint x: 191, startPoint y: 398, endPoint x: 532, endPoint y: 418, distance: 341.7
click at [532, 418] on p "Updated Format: The FDA introduced a refreshed format in 2016 to make it more u…" at bounding box center [344, 406] width 591 height 39
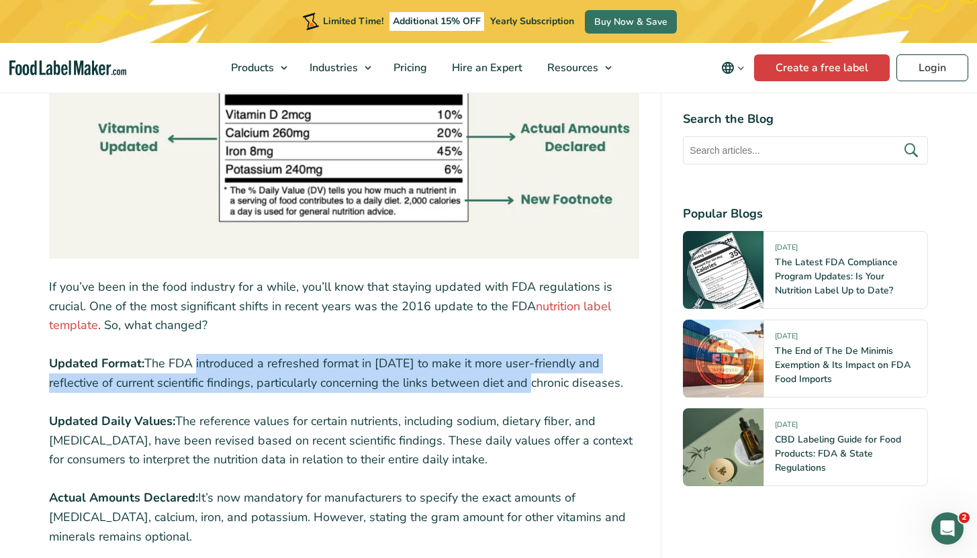
scroll to position [1380, 0]
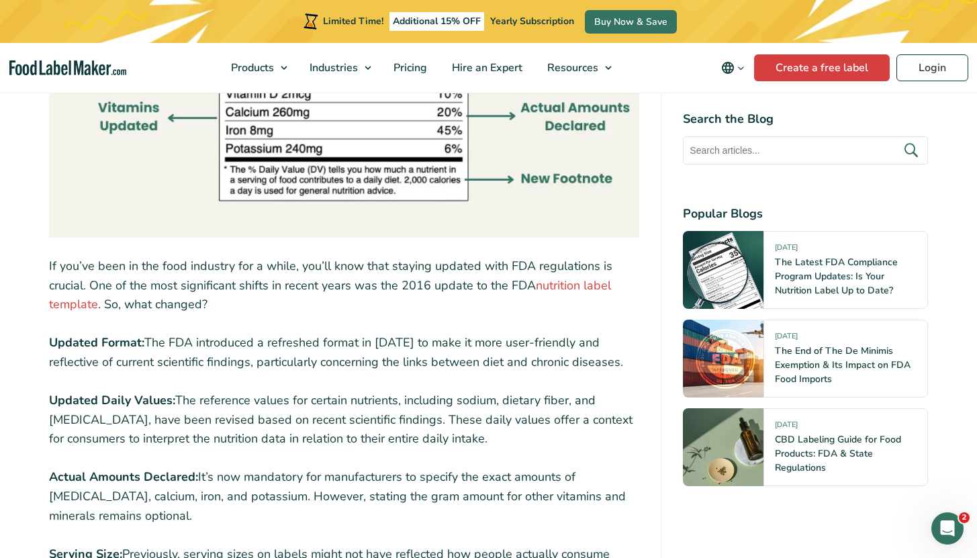
drag, startPoint x: 145, startPoint y: 410, endPoint x: 399, endPoint y: 441, distance: 255.8
click at [399, 441] on p "Updated Daily Values: The reference values for certain nutrients, including sod…" at bounding box center [344, 420] width 591 height 58
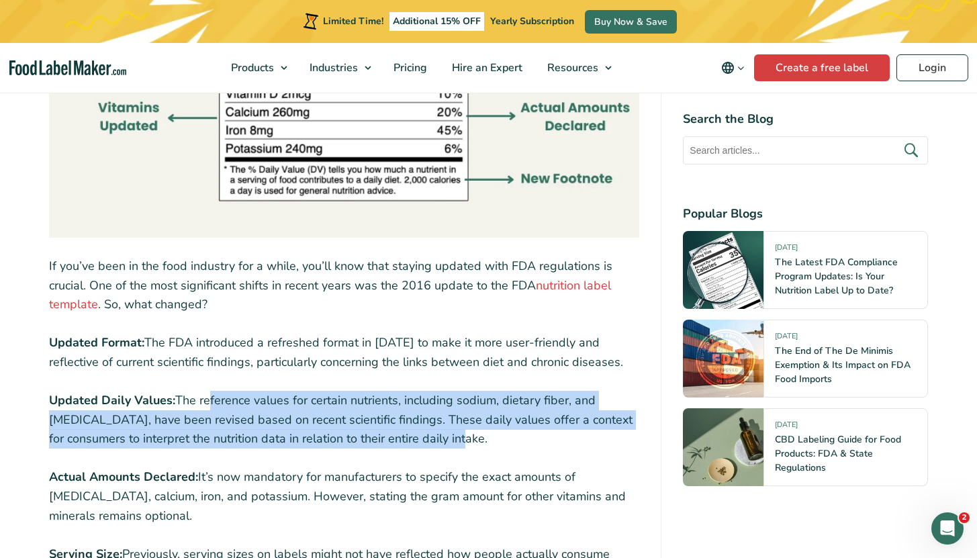
drag, startPoint x: 399, startPoint y: 441, endPoint x: 205, endPoint y: 410, distance: 195.9
click at [205, 410] on p "Updated Daily Values: The reference values for certain nutrients, including sod…" at bounding box center [344, 420] width 591 height 58
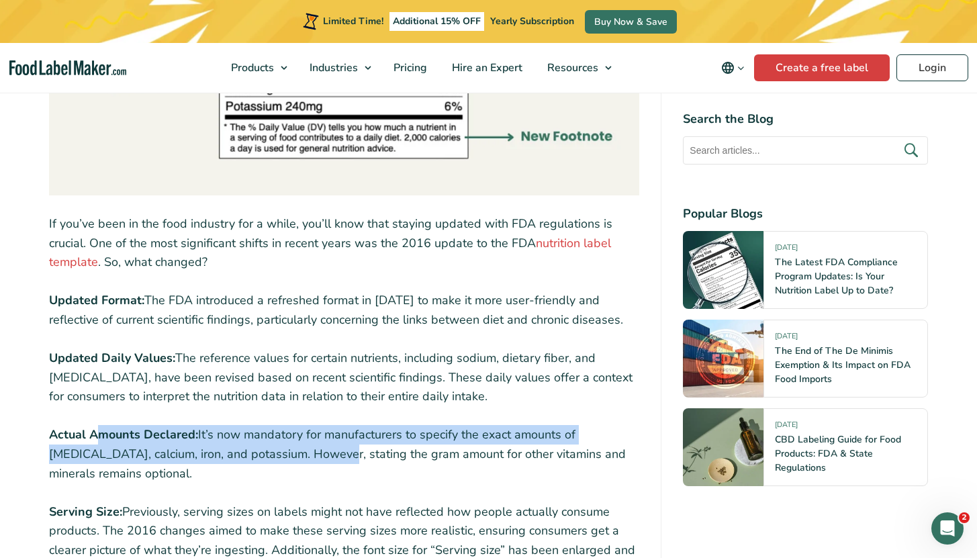
drag, startPoint x: 93, startPoint y: 436, endPoint x: 293, endPoint y: 463, distance: 202.0
click at [293, 463] on p "Actual Amounts Declared: It’s now mandatory for manufacturers to specify the ex…" at bounding box center [344, 454] width 591 height 58
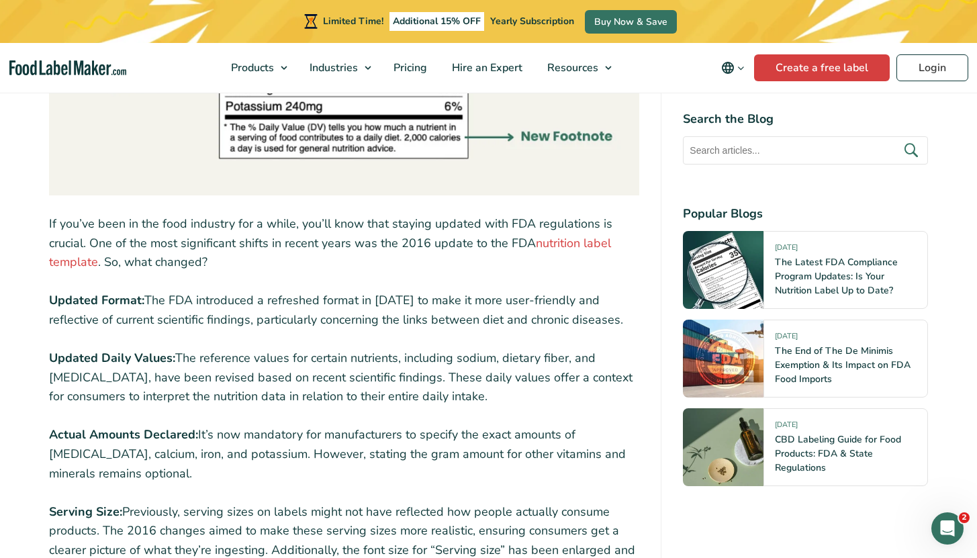
click at [294, 463] on p "Actual Amounts Declared: It’s now mandatory for manufacturers to specify the ex…" at bounding box center [344, 454] width 591 height 58
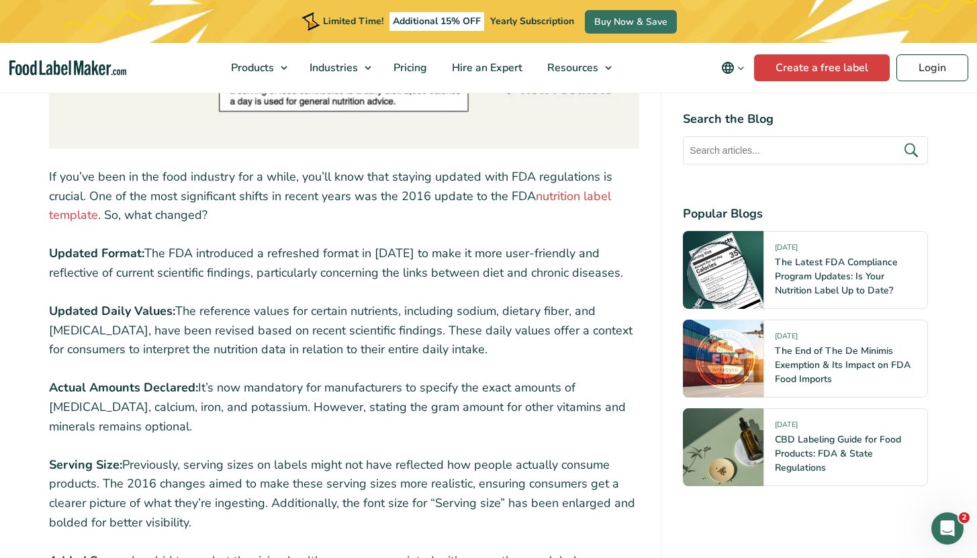
scroll to position [1473, 0]
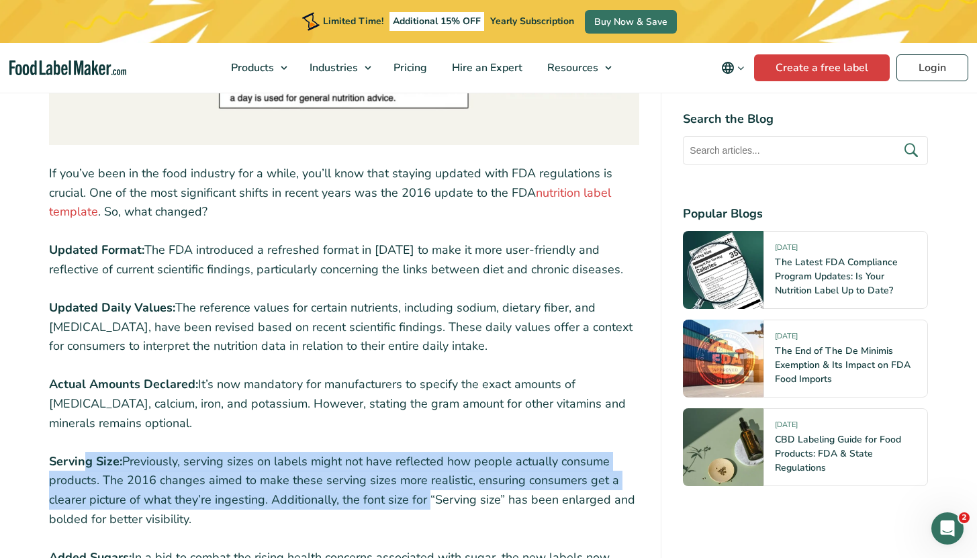
drag, startPoint x: 83, startPoint y: 463, endPoint x: 425, endPoint y: 492, distance: 343.0
click at [425, 492] on p "Serving Size: Previously, serving sizes on labels might not have reflected how …" at bounding box center [344, 490] width 591 height 77
click at [426, 492] on p "Serving Size: Previously, serving sizes on labels might not have reflected how …" at bounding box center [344, 490] width 591 height 77
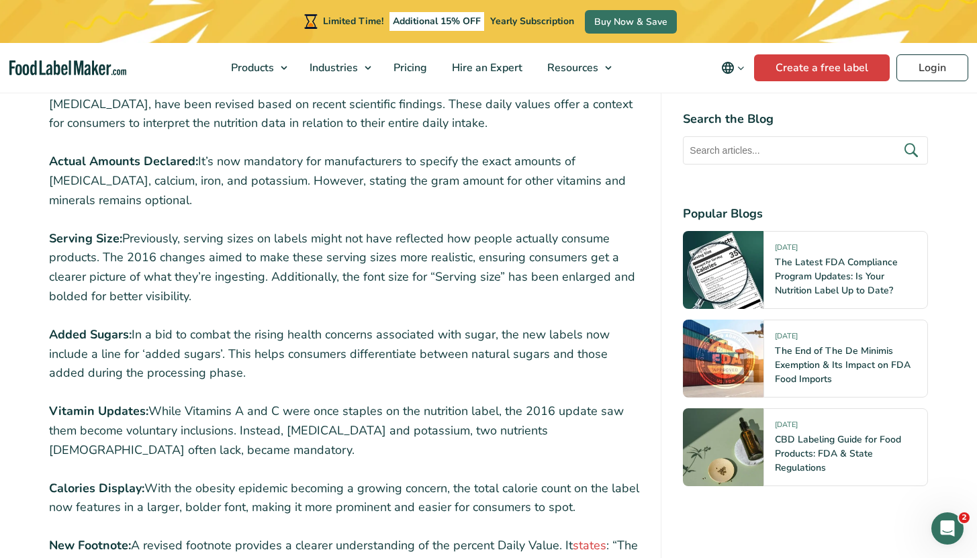
scroll to position [1701, 0]
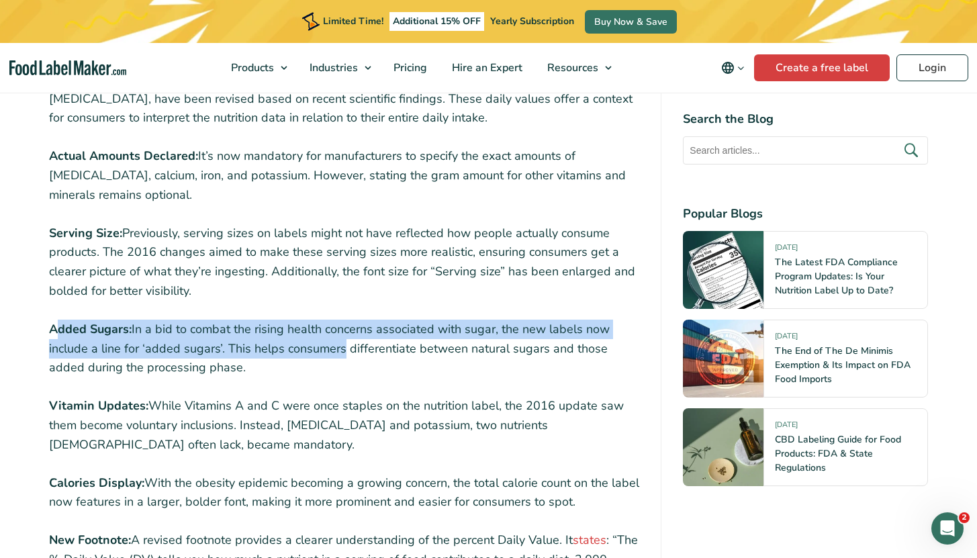
drag, startPoint x: 54, startPoint y: 323, endPoint x: 335, endPoint y: 350, distance: 282.0
click at [335, 350] on p "Added Sugars: In a bid to combat the rising health concerns associated with sug…" at bounding box center [344, 349] width 591 height 58
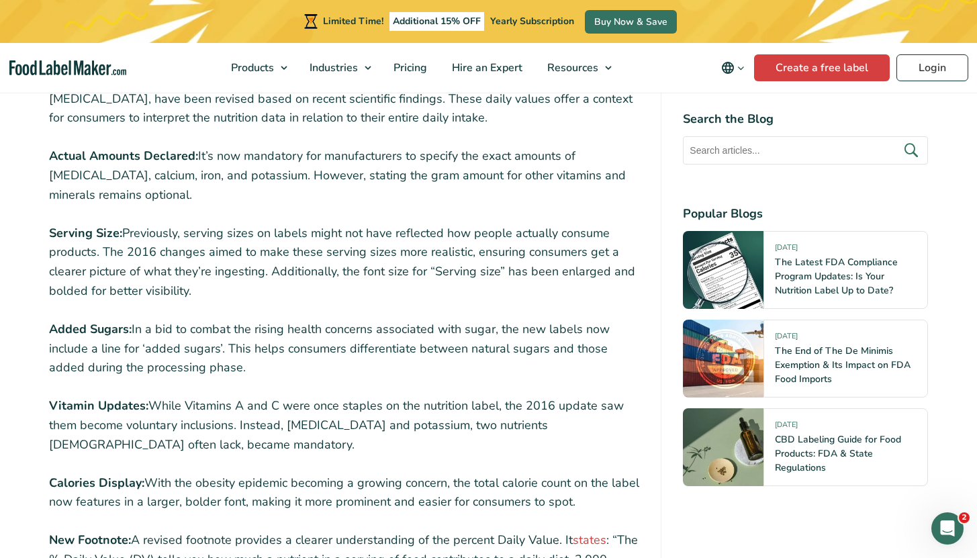
click at [322, 362] on p "Added Sugars: In a bid to combat the rising health concerns associated with sug…" at bounding box center [344, 349] width 591 height 58
drag, startPoint x: 222, startPoint y: 374, endPoint x: 28, endPoint y: 337, distance: 197.5
click at [134, 333] on p "Added Sugars: In a bid to combat the rising health concerns associated with sug…" at bounding box center [344, 349] width 591 height 58
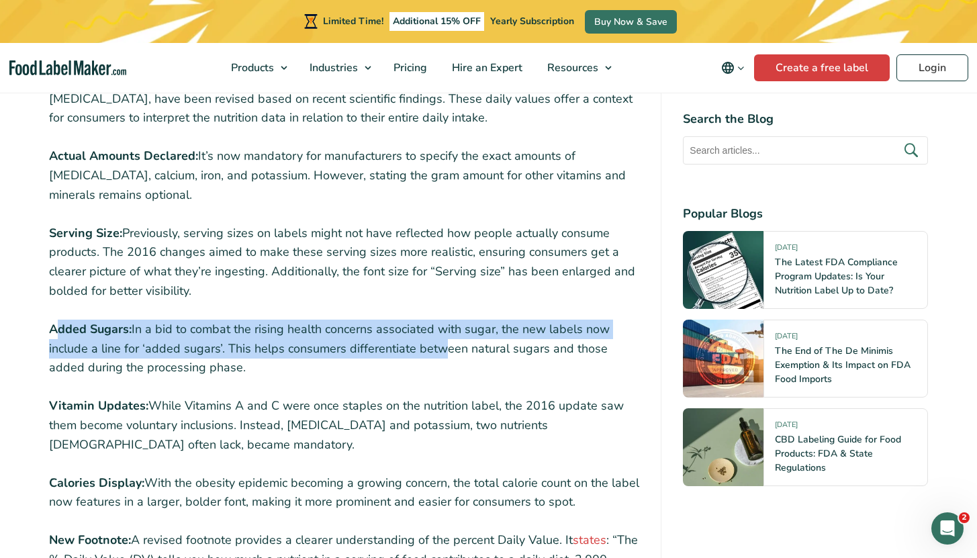
drag, startPoint x: 143, startPoint y: 332, endPoint x: 428, endPoint y: 357, distance: 285.8
click at [432, 347] on p "Added Sugars: In a bid to combat the rising health concerns associated with sug…" at bounding box center [344, 349] width 591 height 58
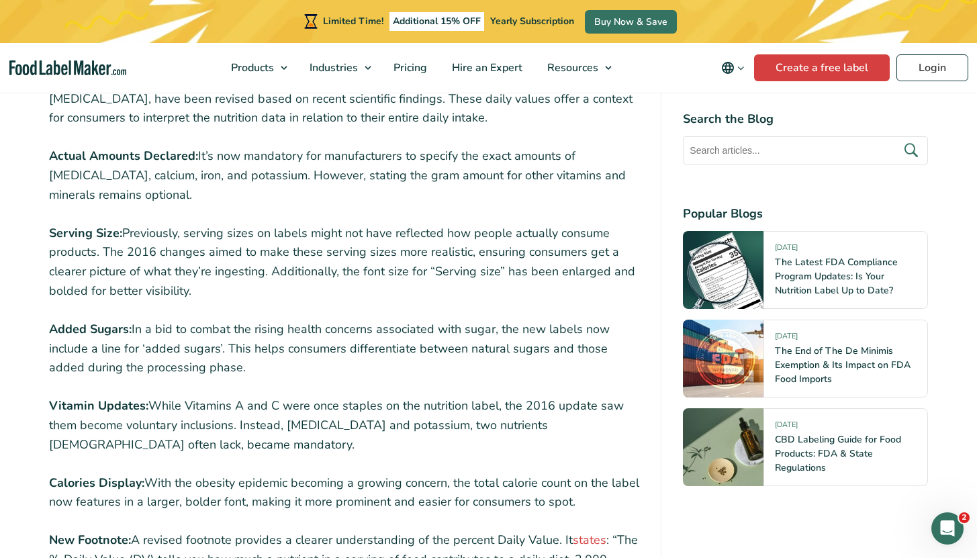
click at [422, 365] on p "Added Sugars: In a bid to combat the rising health concerns associated with sug…" at bounding box center [344, 349] width 591 height 58
drag, startPoint x: 219, startPoint y: 359, endPoint x: 32, endPoint y: 338, distance: 187.8
click at [119, 348] on p "Added Sugars: In a bid to combat the rising health concerns associated with sug…" at bounding box center [344, 349] width 591 height 58
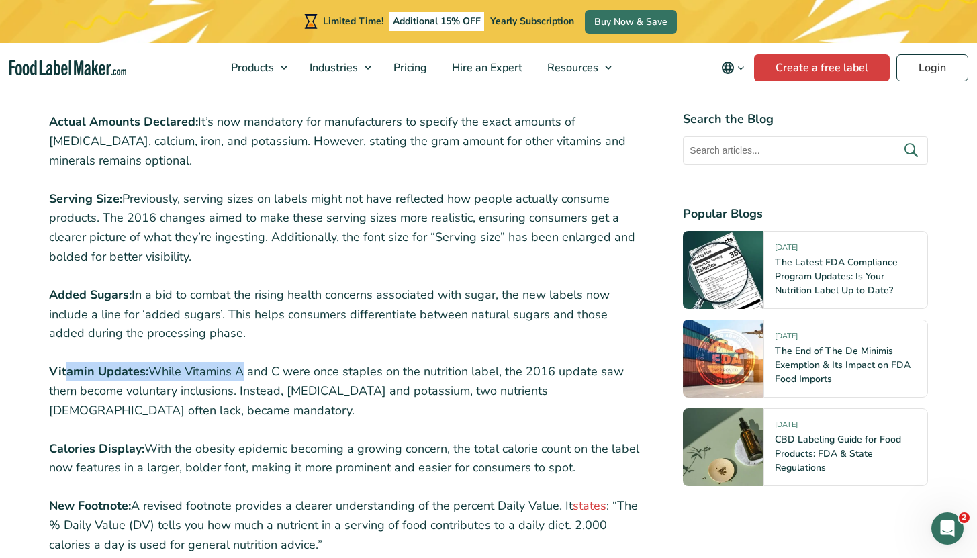
drag, startPoint x: 64, startPoint y: 367, endPoint x: 301, endPoint y: 384, distance: 237.0
click at [290, 383] on p "Vitamin Updates: While Vitamins A and C were once staples on the nutrition labe…" at bounding box center [344, 391] width 591 height 58
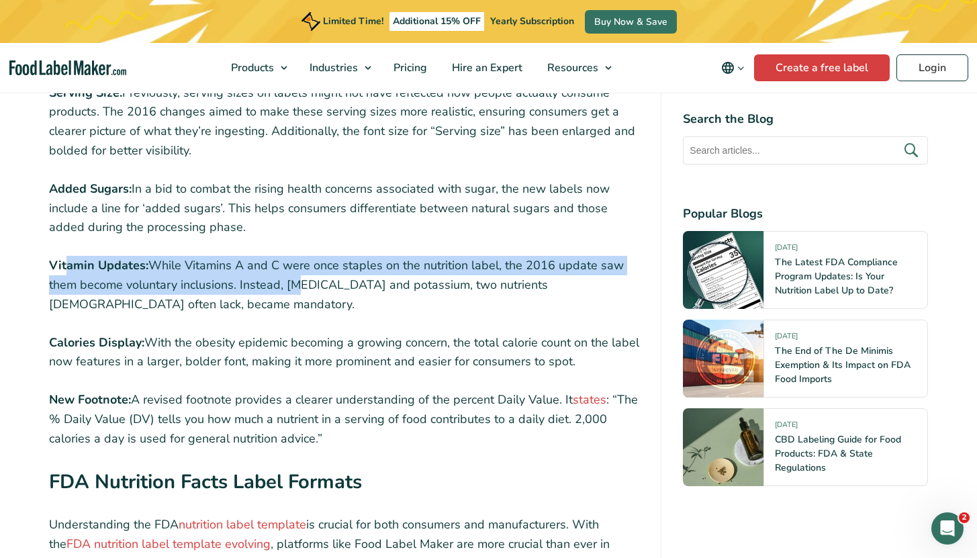
scroll to position [1845, 0]
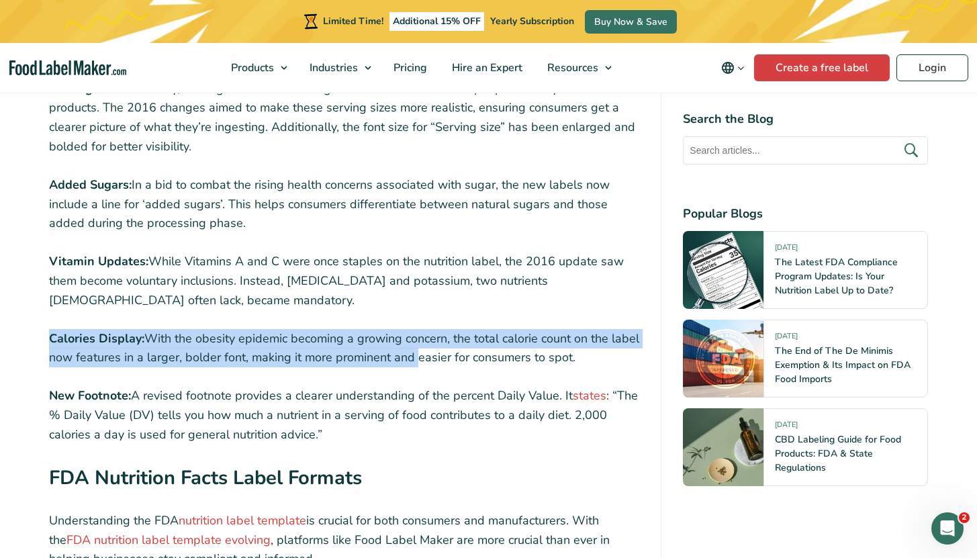
drag, startPoint x: 52, startPoint y: 339, endPoint x: 375, endPoint y: 368, distance: 324.9
click at [412, 353] on p "Calories Display: With the obesity epidemic becoming a growing concern, the tot…" at bounding box center [344, 348] width 591 height 39
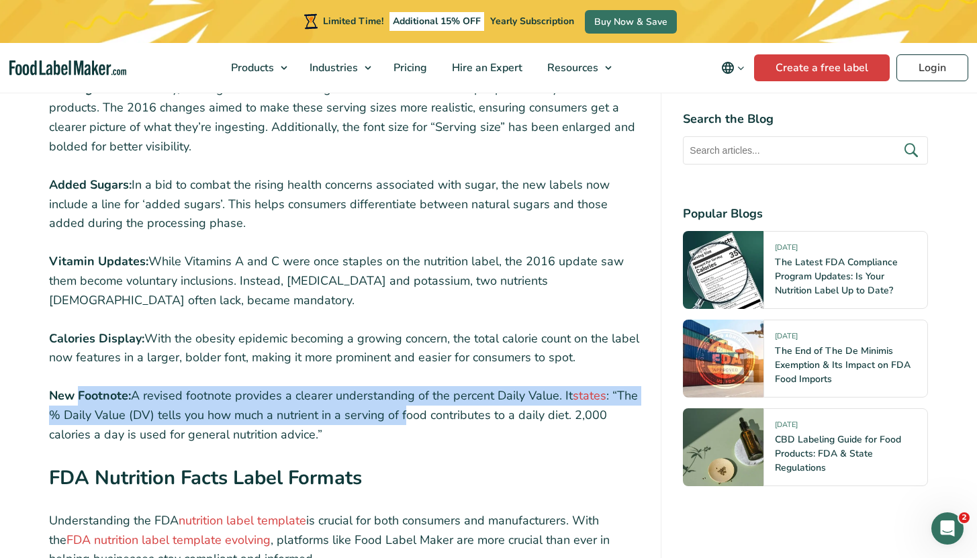
drag, startPoint x: 78, startPoint y: 400, endPoint x: 410, endPoint y: 424, distance: 332.6
click at [407, 424] on p "New Footnote: A revised footnote provides a clearer understanding of the percen…" at bounding box center [344, 415] width 591 height 58
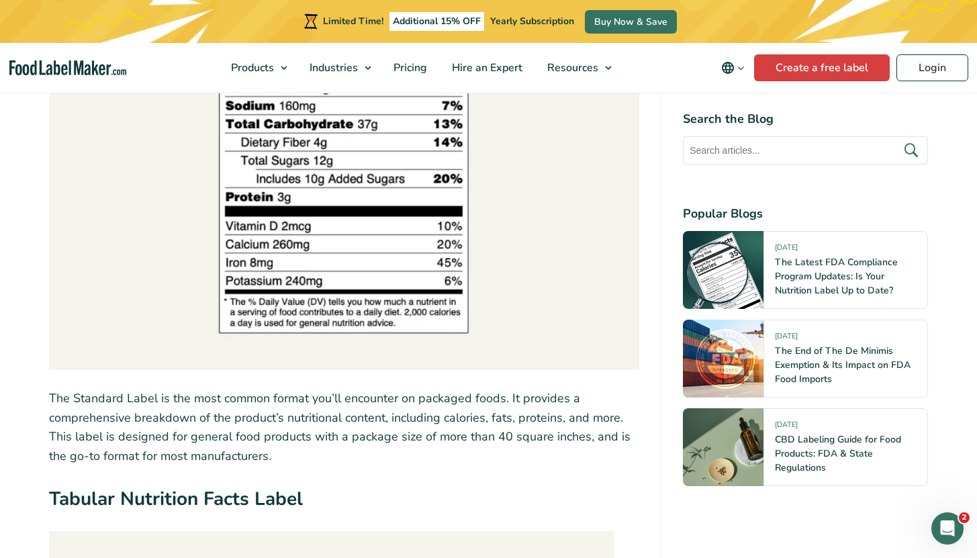
scroll to position [2784, 0]
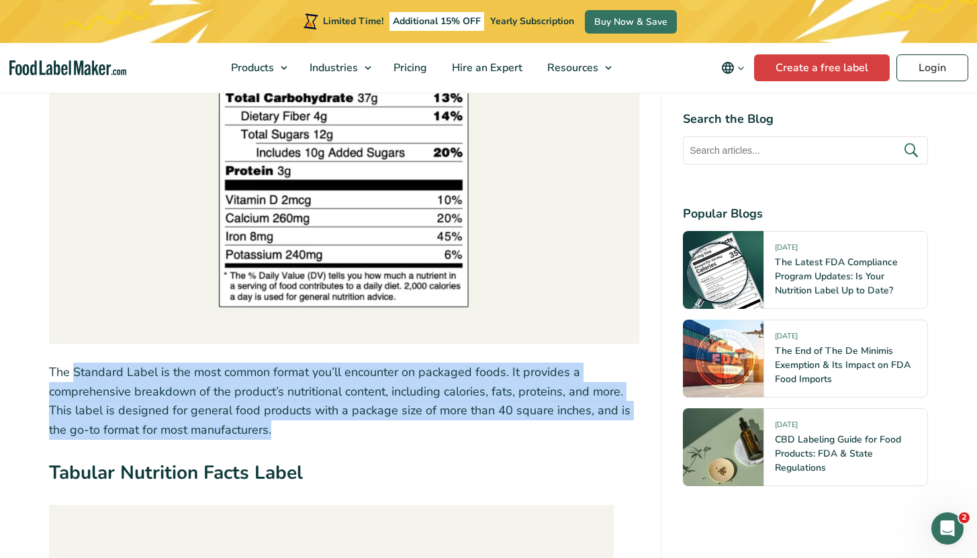
drag, startPoint x: 101, startPoint y: 384, endPoint x: 340, endPoint y: 438, distance: 245.2
click at [339, 438] on p "The Standard Label is the most common format you’ll encounter on packaged foods…" at bounding box center [344, 401] width 591 height 77
click at [340, 438] on p "The Standard Label is the most common format you’ll encounter on packaged foods…" at bounding box center [344, 401] width 591 height 77
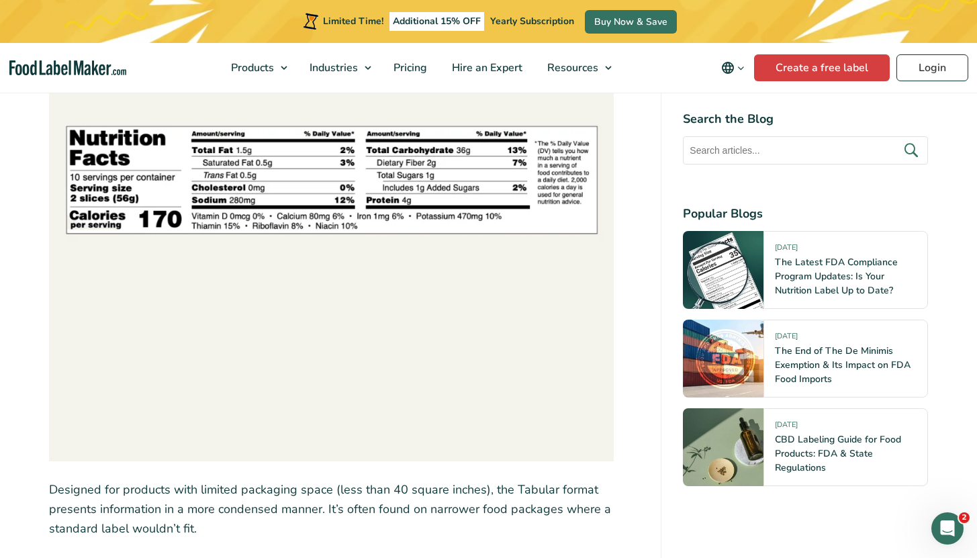
scroll to position [3427, 0]
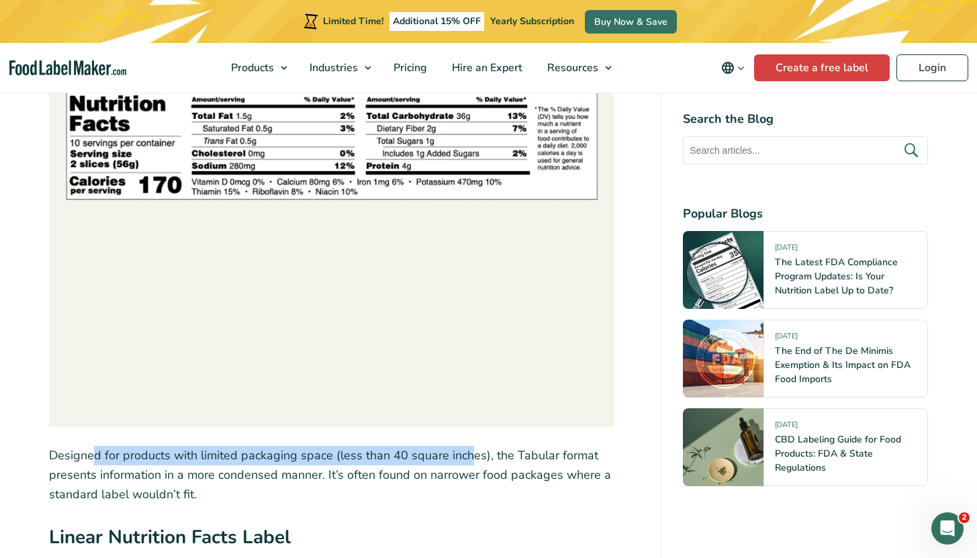
drag, startPoint x: 124, startPoint y: 457, endPoint x: 467, endPoint y: 461, distance: 343.2
click at [467, 461] on p "Designed for products with limited packaging space (less than 40 square inches)…" at bounding box center [344, 475] width 591 height 58
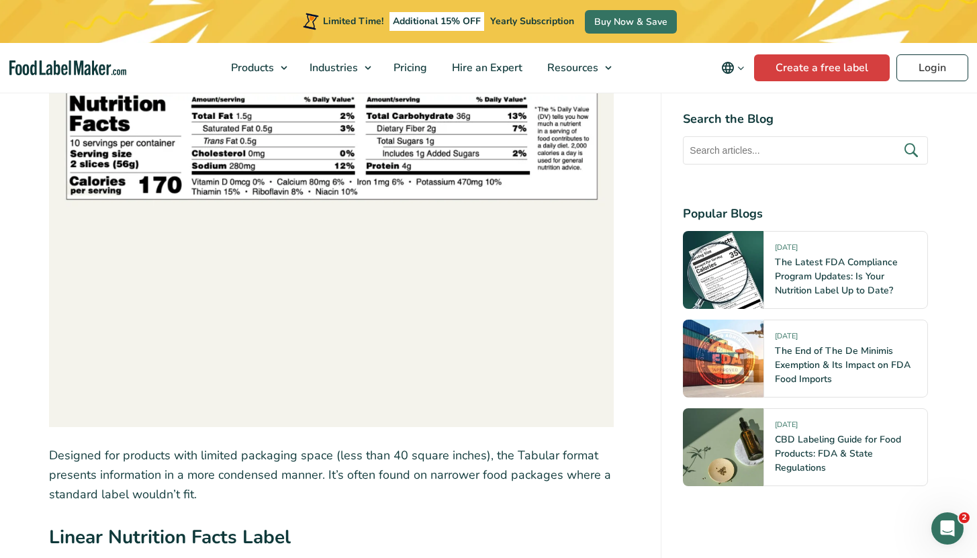
click at [491, 461] on p "Designed for products with limited packaging space (less than 40 square inches)…" at bounding box center [344, 475] width 591 height 58
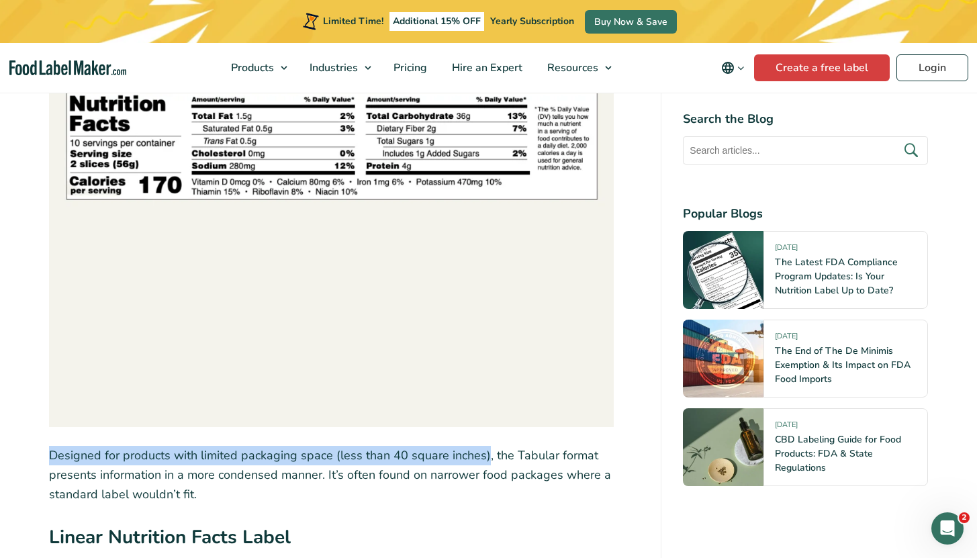
drag, startPoint x: 482, startPoint y: 460, endPoint x: 40, endPoint y: 462, distance: 442.5
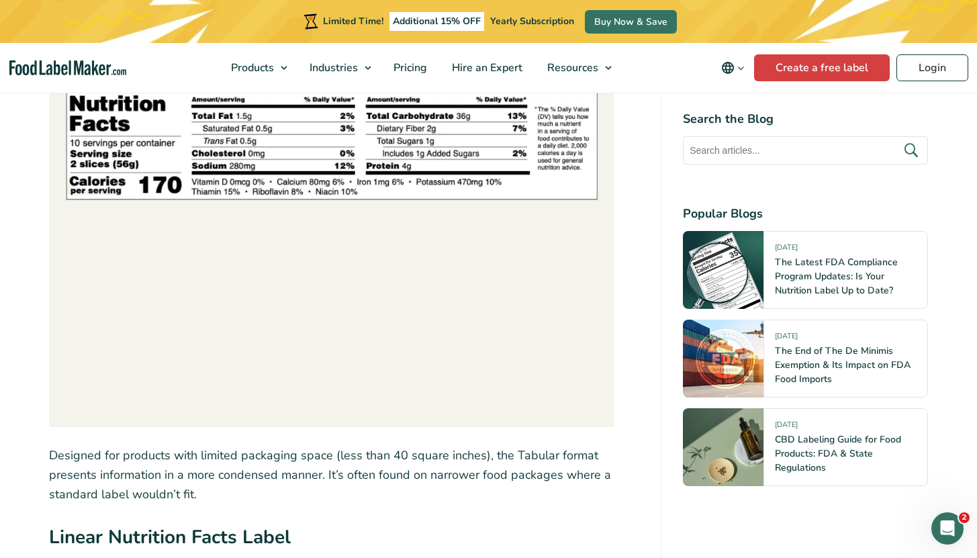
drag, startPoint x: 534, startPoint y: 455, endPoint x: 551, endPoint y: 465, distance: 20.5
click at [557, 464] on p "Designed for products with limited packaging space (less than 40 square inches)…" at bounding box center [344, 475] width 591 height 58
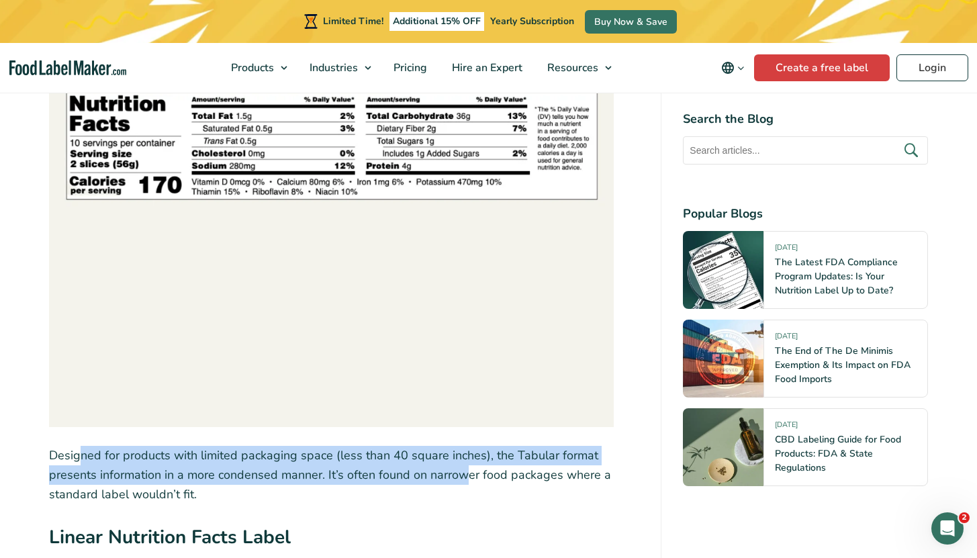
drag, startPoint x: 382, startPoint y: 481, endPoint x: 80, endPoint y: 461, distance: 302.8
click at [80, 461] on p "Designed for products with limited packaging space (less than 40 square inches)…" at bounding box center [344, 475] width 591 height 58
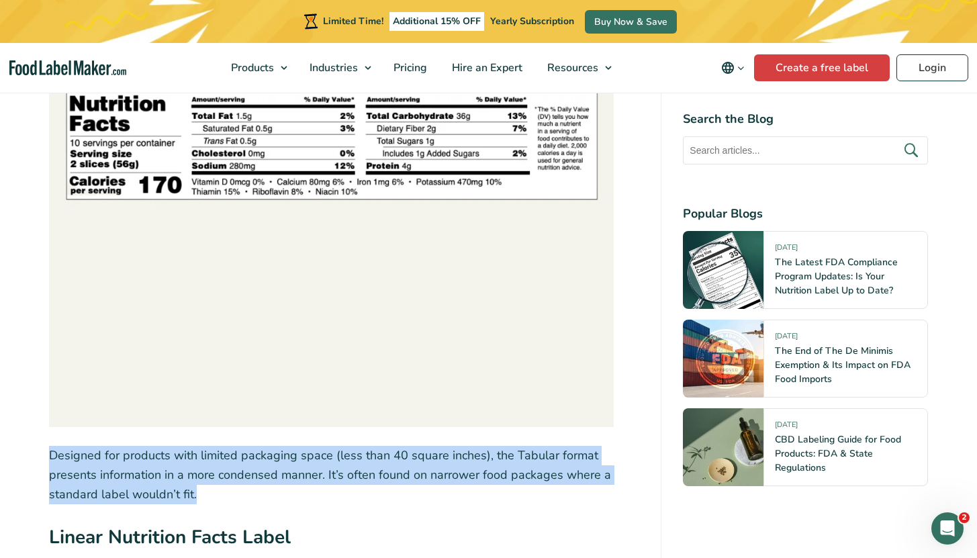
drag, startPoint x: 234, startPoint y: 493, endPoint x: 47, endPoint y: 462, distance: 189.9
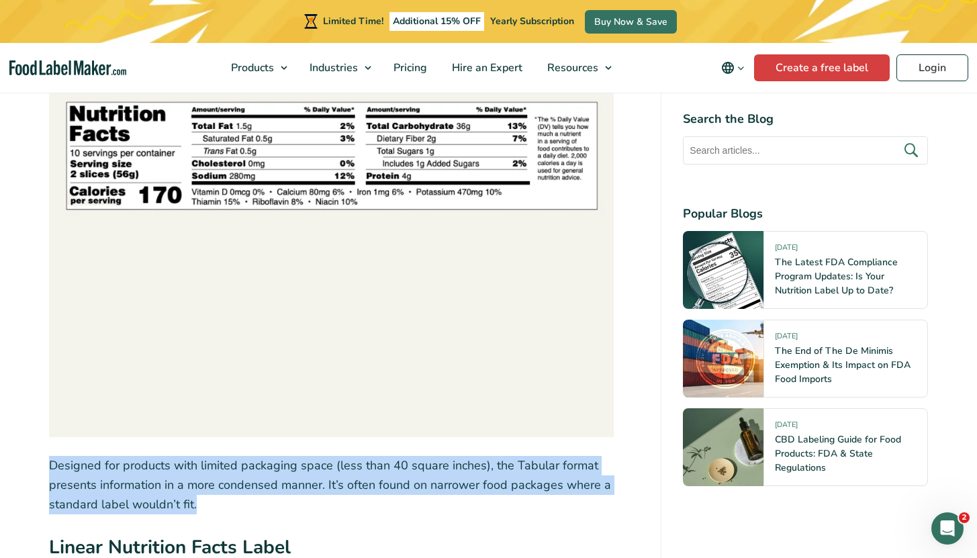
scroll to position [3444, 0]
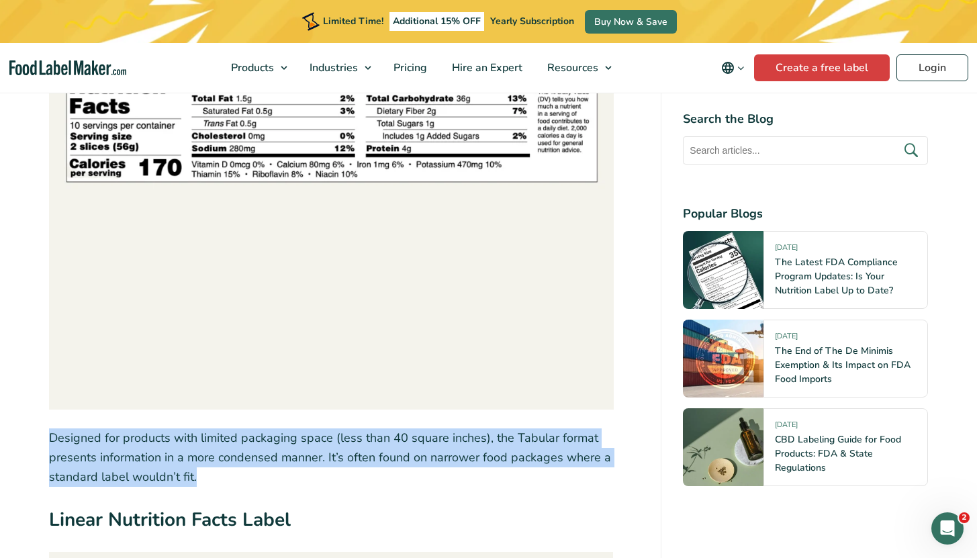
click at [150, 459] on p "Designed for products with limited packaging space (less than 40 square inches)…" at bounding box center [344, 457] width 591 height 58
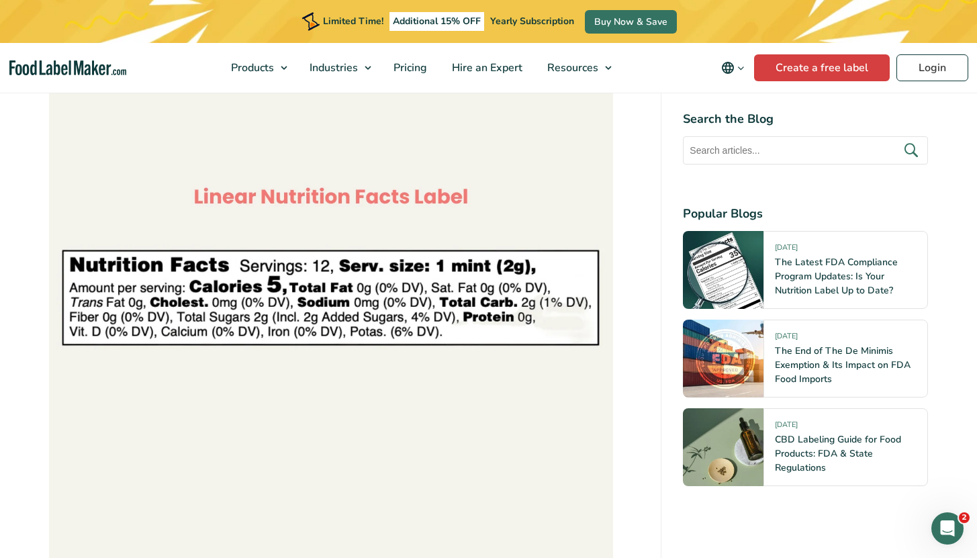
scroll to position [4122, 0]
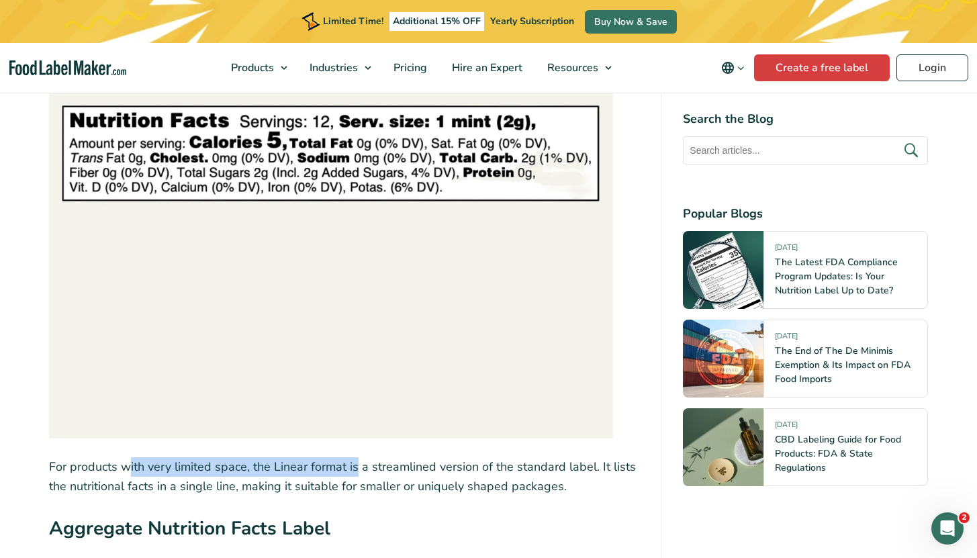
drag, startPoint x: 146, startPoint y: 463, endPoint x: 361, endPoint y: 467, distance: 214.9
click at [361, 467] on p "For products with very limited space, the Linear format is a streamlined versio…" at bounding box center [344, 476] width 591 height 39
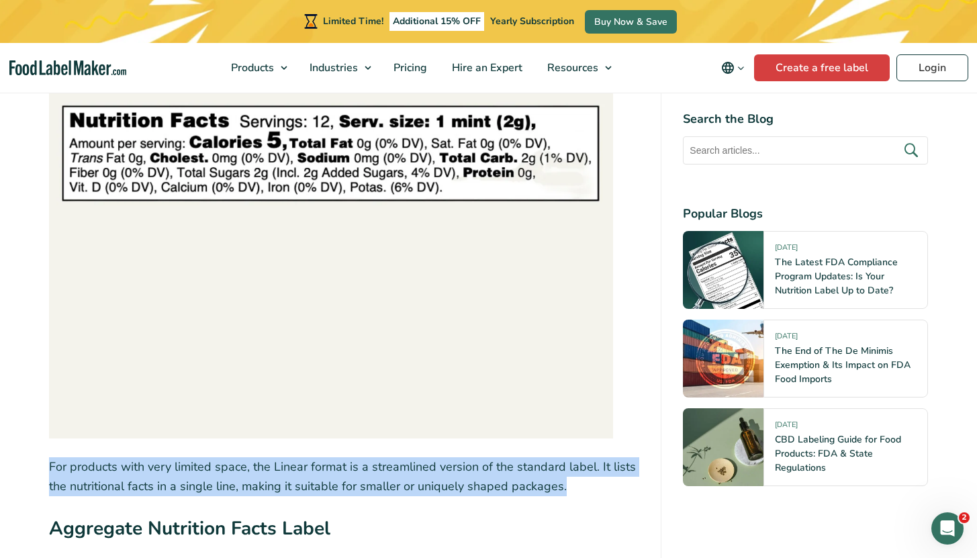
click at [361, 467] on p "For products with very limited space, the Linear format is a streamlined versio…" at bounding box center [344, 476] width 591 height 39
click at [314, 472] on p "For products with very limited space, the Linear format is a streamlined versio…" at bounding box center [344, 476] width 591 height 39
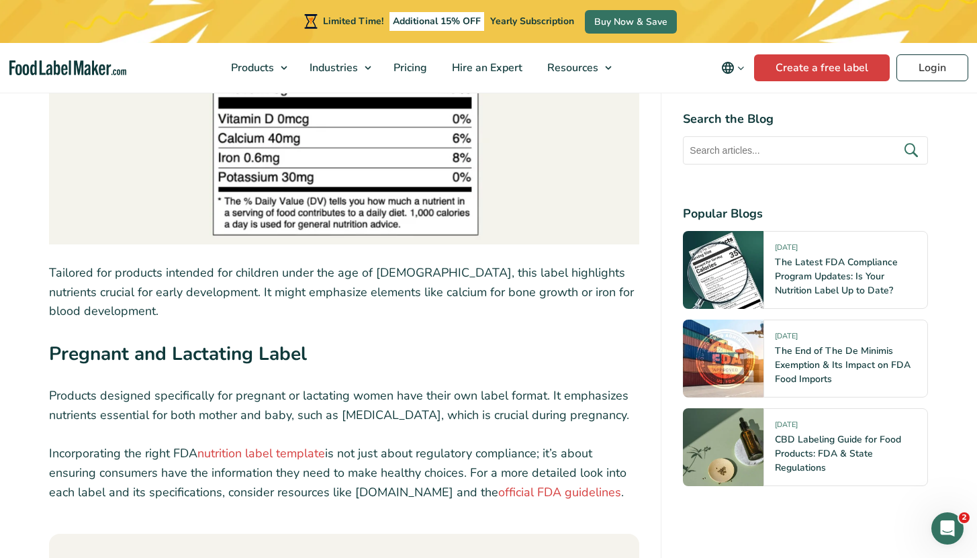
scroll to position [7318, 0]
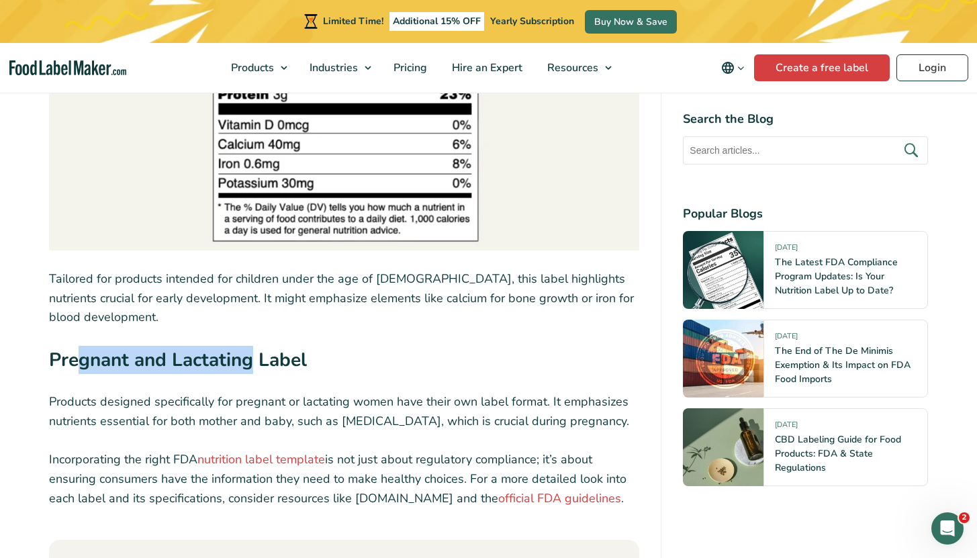
drag, startPoint x: 83, startPoint y: 326, endPoint x: 264, endPoint y: 322, distance: 180.7
click at [263, 347] on strong "Pregnant and Lactating Label" at bounding box center [178, 360] width 258 height 26
click at [264, 347] on strong "Pregnant and Lactating Label" at bounding box center [178, 360] width 258 height 26
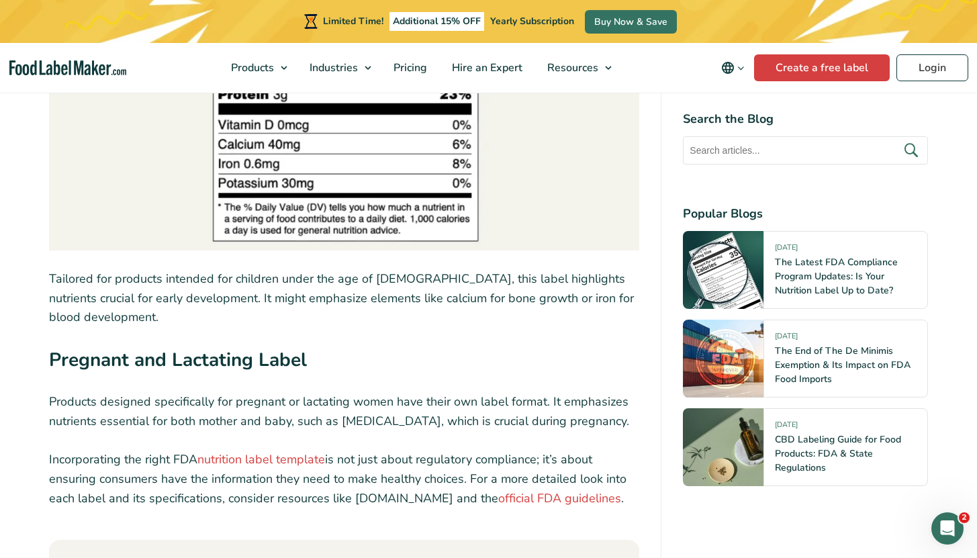
click at [152, 347] on strong "Pregnant and Lactating Label" at bounding box center [178, 360] width 258 height 26
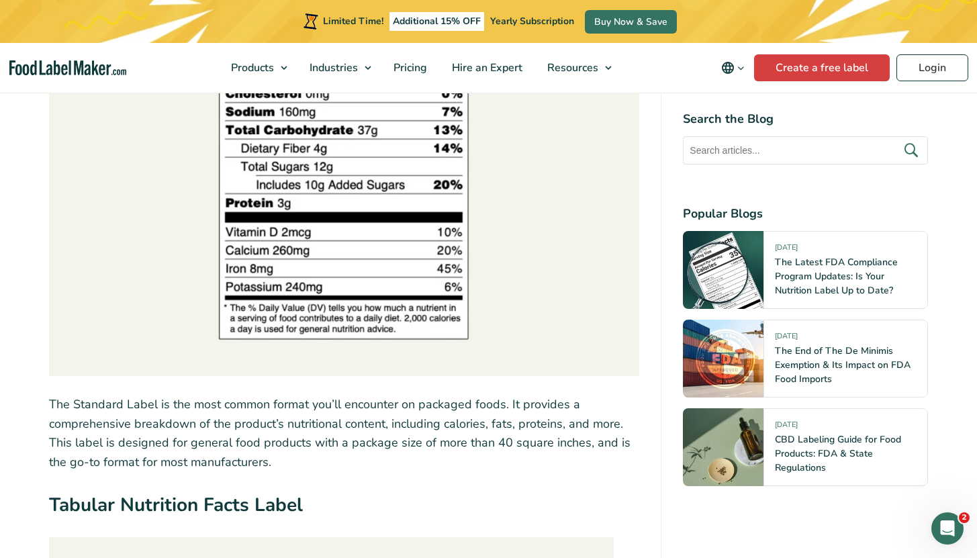
scroll to position [2752, 0]
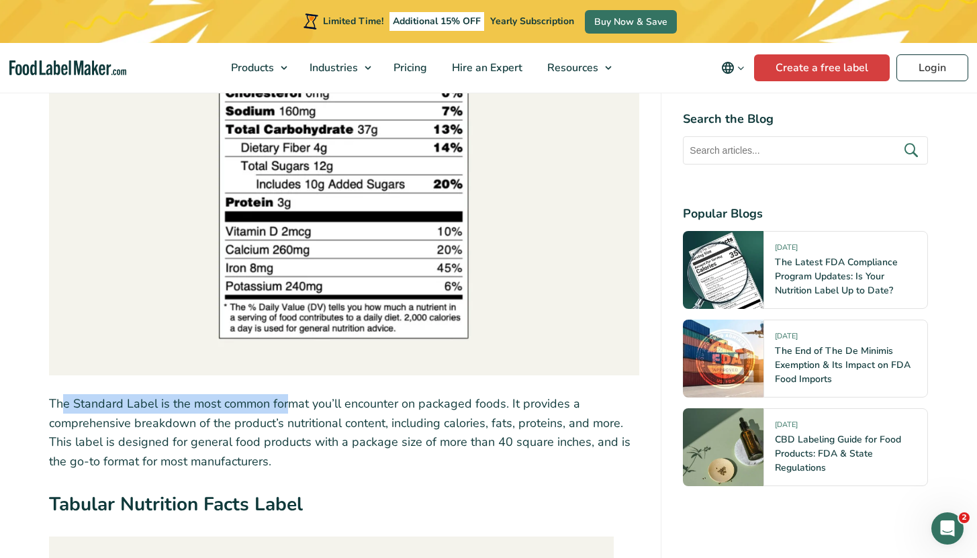
drag, startPoint x: 60, startPoint y: 400, endPoint x: 340, endPoint y: 392, distance: 280.8
click at [351, 402] on p "The Standard Label is the most common format you’ll encounter on packaged foods…" at bounding box center [344, 432] width 591 height 77
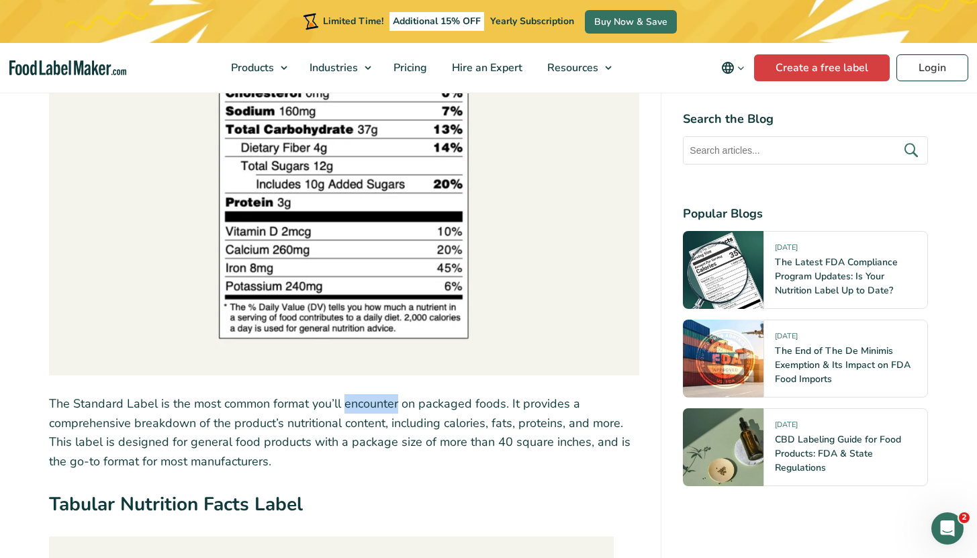
click at [351, 402] on p "The Standard Label is the most common format you’ll encounter on packaged foods…" at bounding box center [344, 432] width 591 height 77
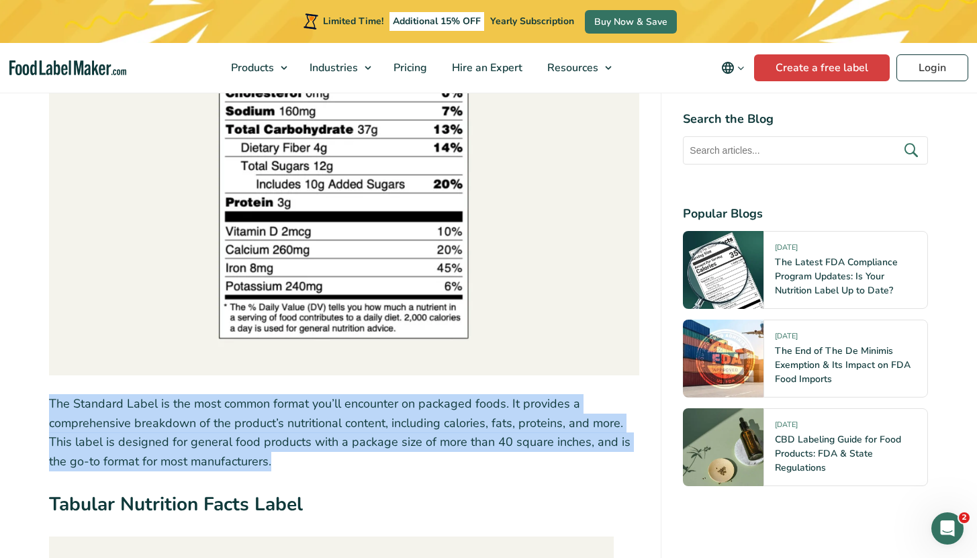
click at [351, 402] on p "The Standard Label is the most common format you’ll encounter on packaged foods…" at bounding box center [344, 432] width 591 height 77
click at [291, 408] on p "The Standard Label is the most common format you’ll encounter on packaged foods…" at bounding box center [344, 432] width 591 height 77
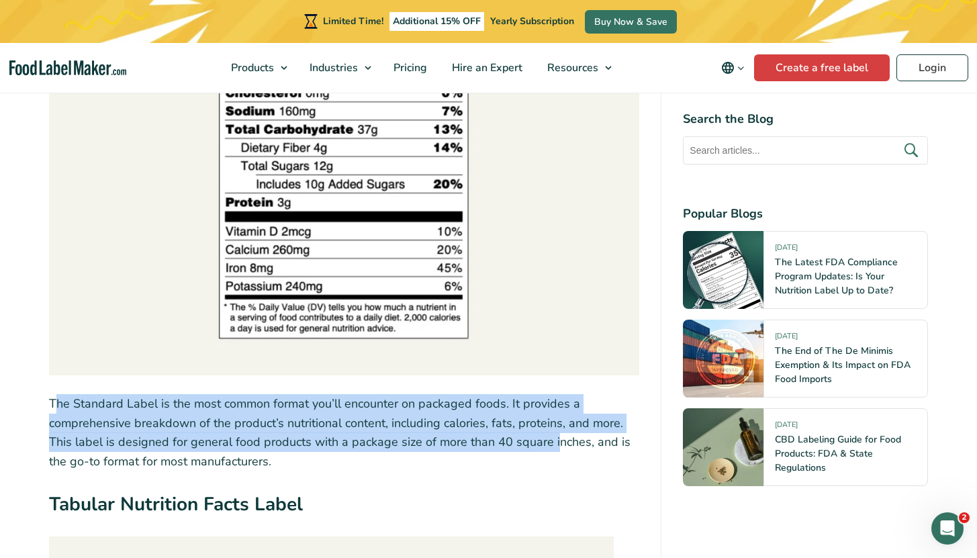
drag, startPoint x: 59, startPoint y: 407, endPoint x: 554, endPoint y: 442, distance: 496.1
click at [554, 442] on p "The Standard Label is the most common format you’ll encounter on packaged foods…" at bounding box center [344, 432] width 591 height 77
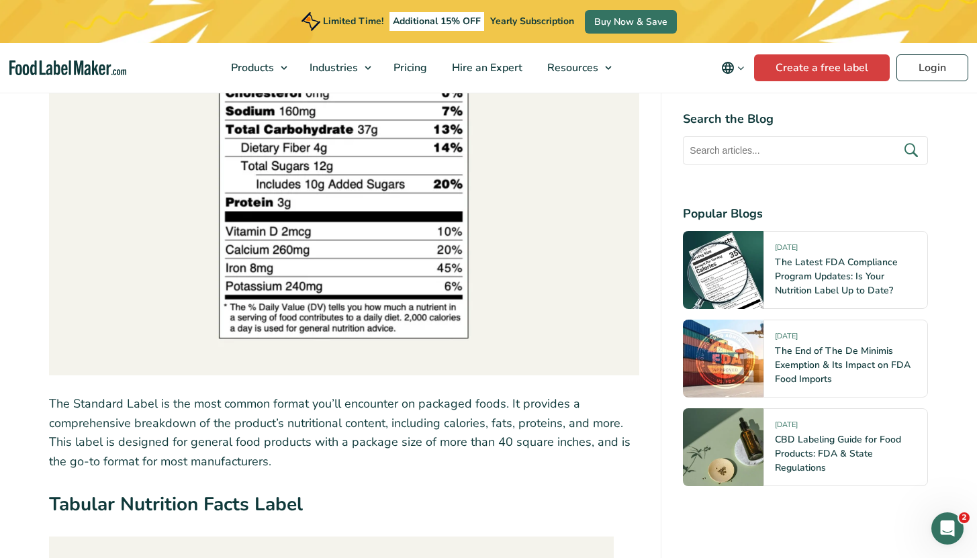
click at [557, 442] on p "The Standard Label is the most common format you’ll encounter on packaged foods…" at bounding box center [344, 432] width 591 height 77
drag, startPoint x: 583, startPoint y: 443, endPoint x: 492, endPoint y: 443, distance: 90.7
click at [492, 443] on p "The Standard Label is the most common format you’ll encounter on packaged foods…" at bounding box center [344, 432] width 591 height 77
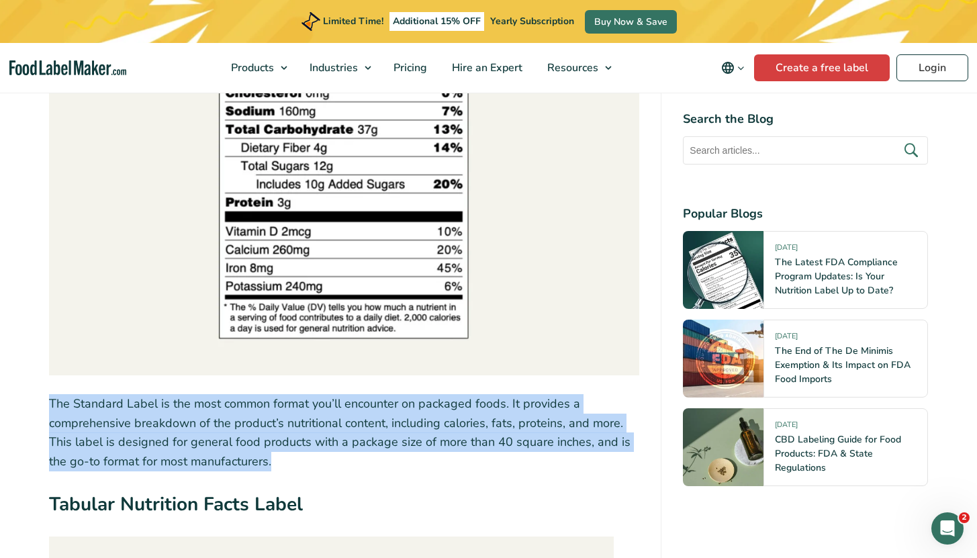
drag, startPoint x: 379, startPoint y: 465, endPoint x: 21, endPoint y: 398, distance: 364.0
click at [491, 440] on p "The Standard Label is the most common format you’ll encounter on packaged foods…" at bounding box center [344, 432] width 591 height 77
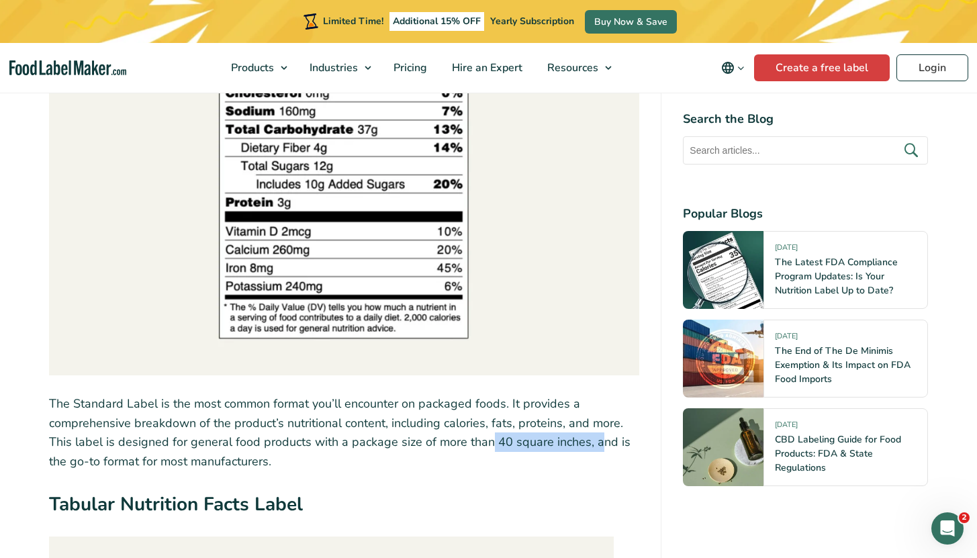
drag, startPoint x: 490, startPoint y: 443, endPoint x: 594, endPoint y: 442, distance: 104.1
click at [594, 442] on p "The Standard Label is the most common format you’ll encounter on packaged foods…" at bounding box center [344, 432] width 591 height 77
click at [559, 450] on p "The Standard Label is the most common format you’ll encounter on packaged foods…" at bounding box center [344, 432] width 591 height 77
drag, startPoint x: 583, startPoint y: 443, endPoint x: 494, endPoint y: 446, distance: 88.7
click at [492, 443] on p "The Standard Label is the most common format you’ll encounter on packaged foods…" at bounding box center [344, 432] width 591 height 77
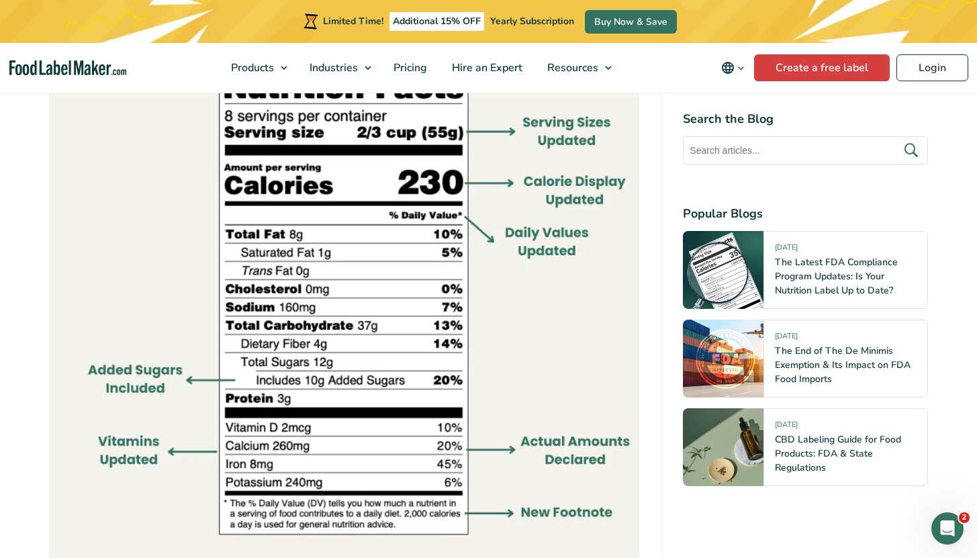
scroll to position [888, 0]
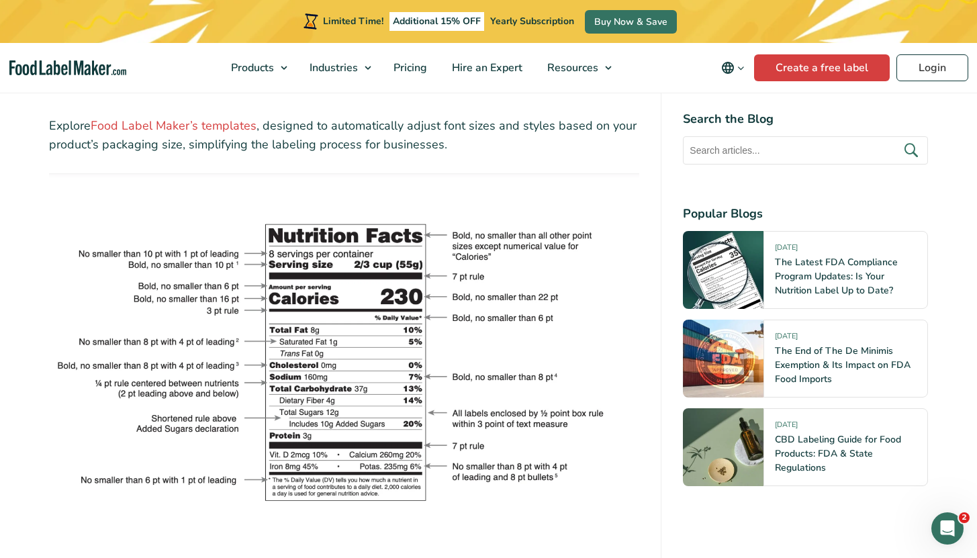
scroll to position [2533, 0]
